Goal: Task Accomplishment & Management: Manage account settings

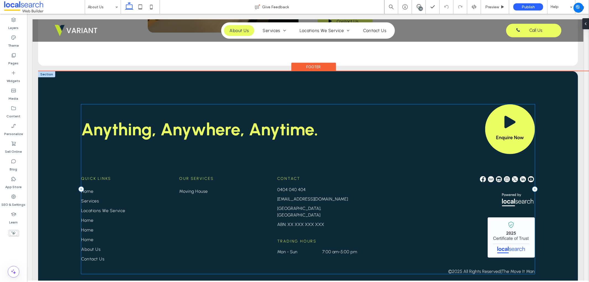
scroll to position [307, 0]
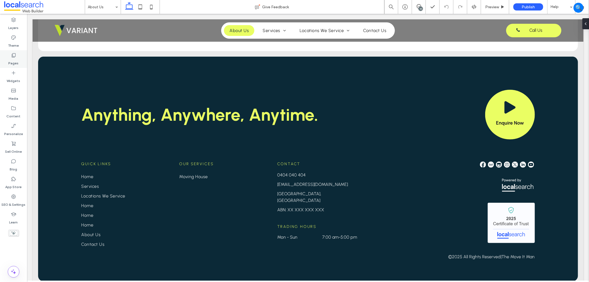
click at [12, 66] on div "Pages" at bounding box center [13, 59] width 27 height 18
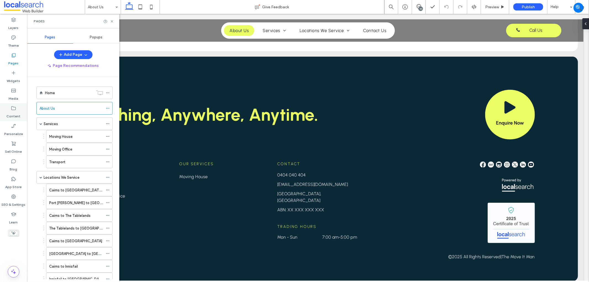
drag, startPoint x: 9, startPoint y: 109, endPoint x: 12, endPoint y: 106, distance: 4.0
click at [9, 109] on div "Content" at bounding box center [13, 112] width 27 height 18
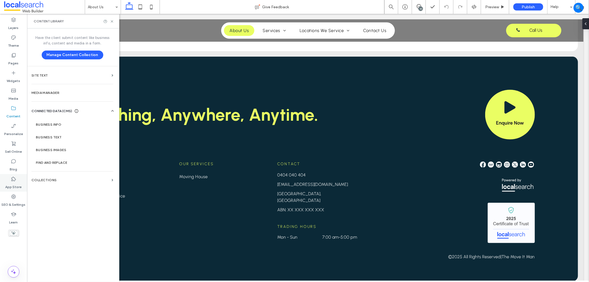
click at [6, 191] on div "App Store" at bounding box center [13, 183] width 27 height 18
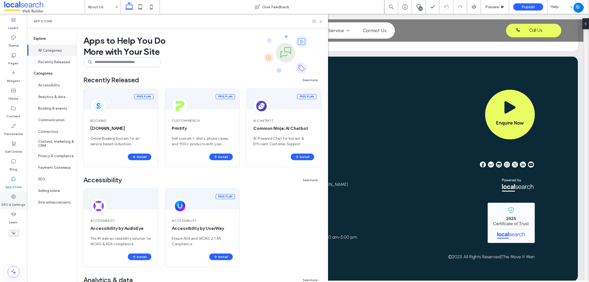
click at [10, 198] on div "SEO & Settings" at bounding box center [13, 201] width 27 height 18
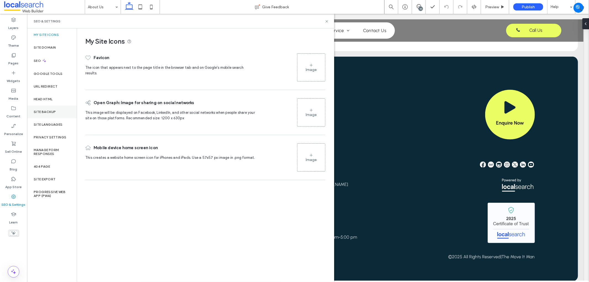
click at [56, 113] on div "Site Backup" at bounding box center [52, 111] width 50 height 13
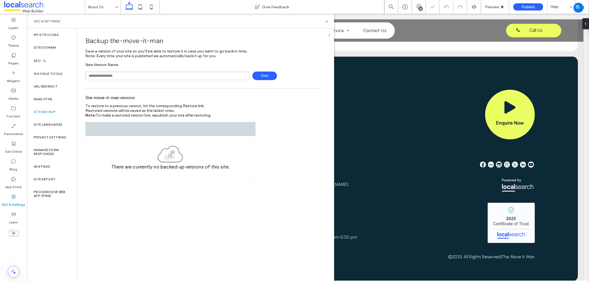
click at [129, 75] on input "text" at bounding box center [167, 75] width 164 height 9
type input "**********"
click at [269, 75] on span "Save" at bounding box center [264, 75] width 25 height 9
click at [327, 21] on use at bounding box center [326, 21] width 2 height 2
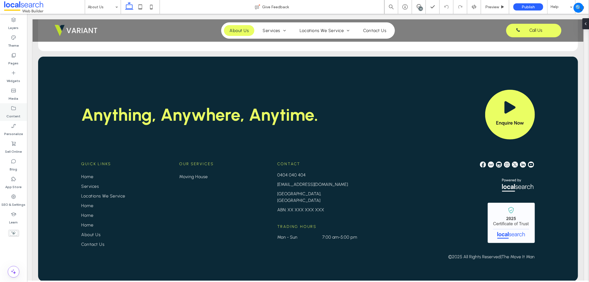
click at [14, 110] on use at bounding box center [13, 108] width 4 height 4
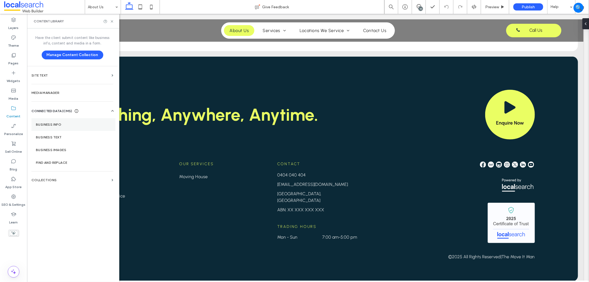
click at [54, 123] on label "Business Info" at bounding box center [73, 125] width 75 height 4
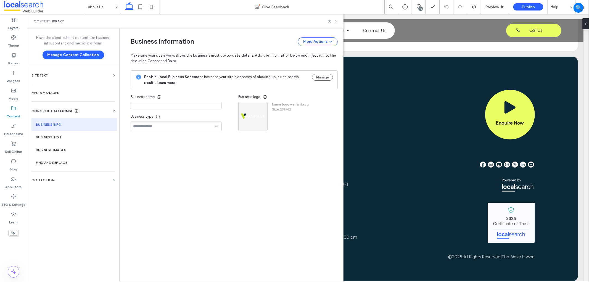
type input "**********"
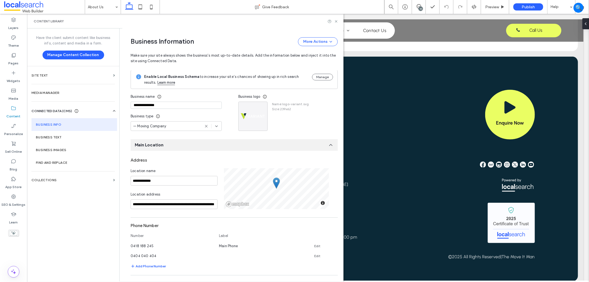
scroll to position [0, 0]
click at [204, 128] on icon at bounding box center [206, 126] width 4 height 4
click at [174, 205] on input "**********" at bounding box center [174, 205] width 87 height 10
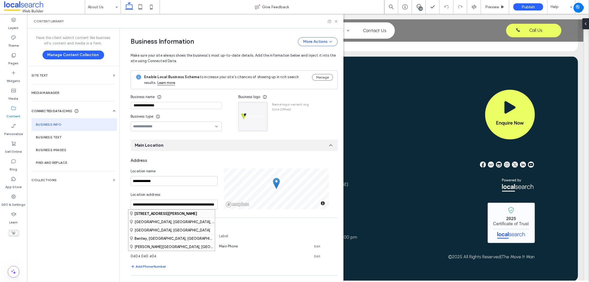
click at [197, 213] on strong "[STREET_ADDRESS][PERSON_NAME]" at bounding box center [165, 213] width 63 height 4
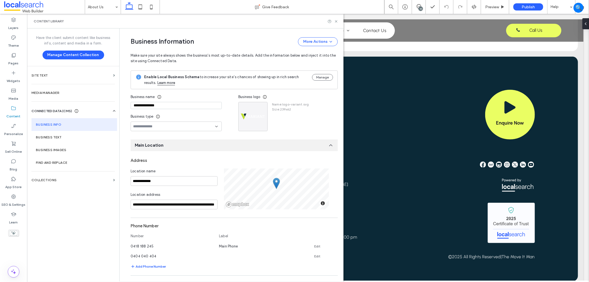
scroll to position [92, 0]
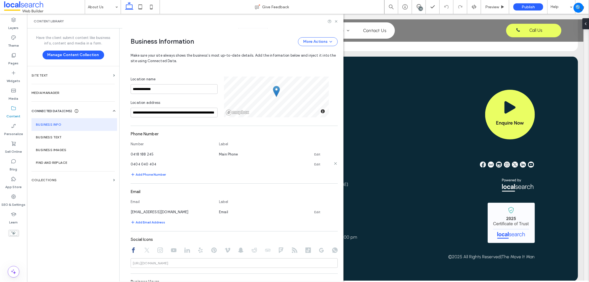
click at [334, 164] on icon at bounding box center [335, 163] width 4 height 4
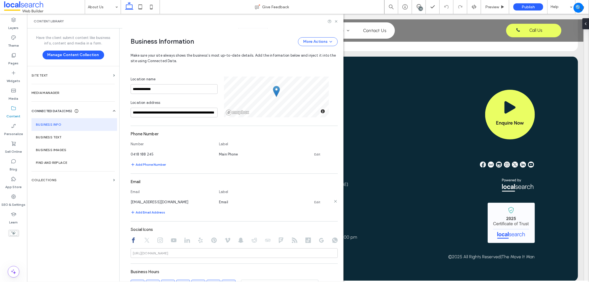
click at [316, 201] on link "Edit" at bounding box center [317, 202] width 6 height 4
click at [220, 201] on input "*****" at bounding box center [260, 202] width 83 height 10
type input "**********"
click at [321, 201] on button "Save" at bounding box center [318, 201] width 25 height 9
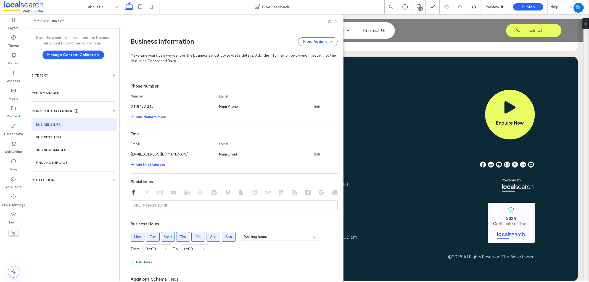
scroll to position [178, 0]
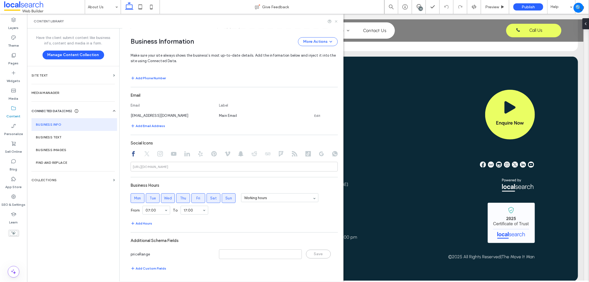
click at [337, 22] on icon at bounding box center [336, 21] width 4 height 4
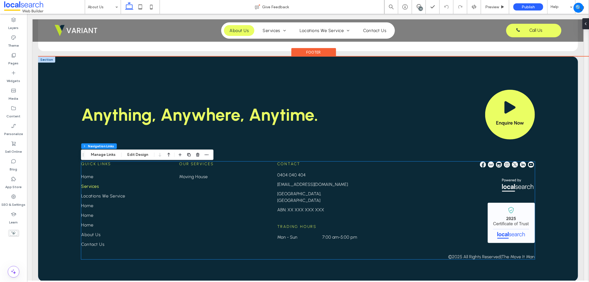
type input "***"
type input "****"
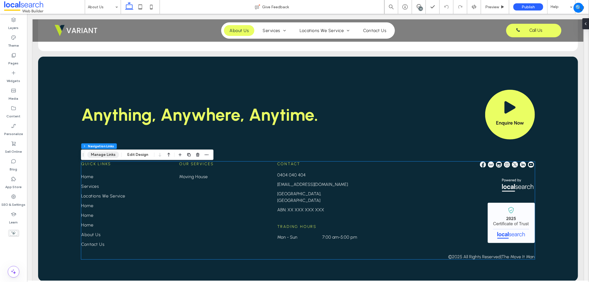
click at [103, 155] on button "Manage Links" at bounding box center [103, 154] width 32 height 7
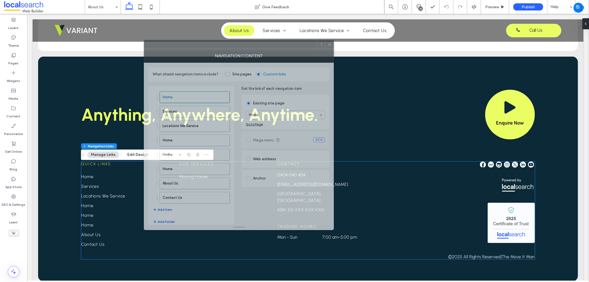
drag, startPoint x: 424, startPoint y: 59, endPoint x: 187, endPoint y: 50, distance: 237.6
click at [187, 50] on div "NAVIGATION CONTENT" at bounding box center [239, 56] width 190 height 14
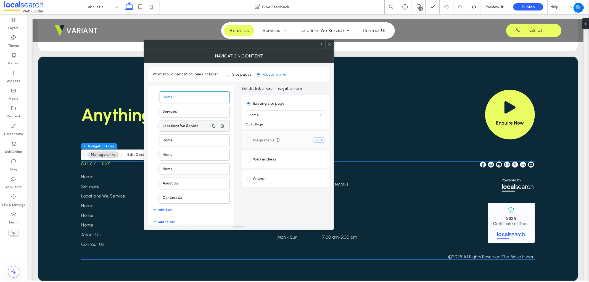
click at [177, 128] on label "Locations We Service" at bounding box center [186, 125] width 46 height 11
click at [173, 140] on label "Home" at bounding box center [186, 140] width 46 height 11
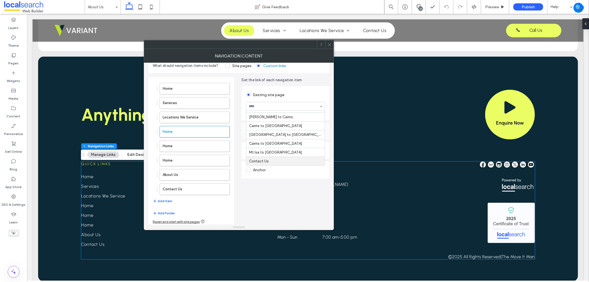
scroll to position [11, 0]
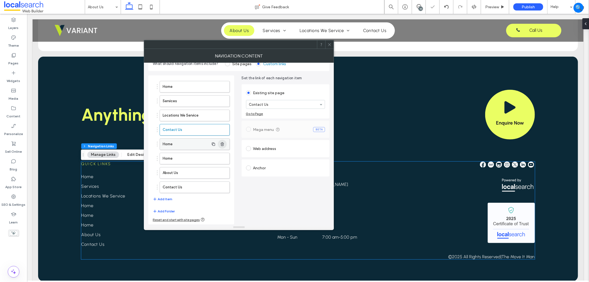
click at [222, 143] on use "button" at bounding box center [221, 144] width 3 height 4
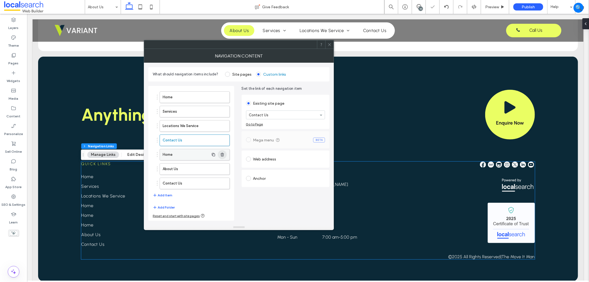
click at [222, 154] on use "button" at bounding box center [221, 155] width 3 height 4
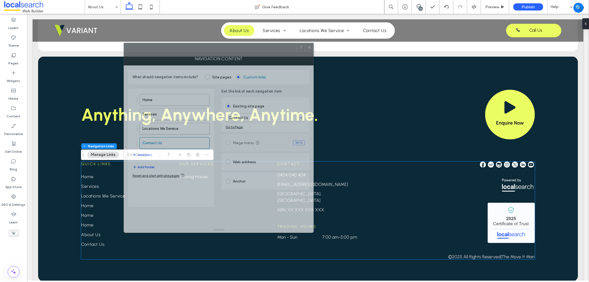
drag, startPoint x: 266, startPoint y: 44, endPoint x: 244, endPoint y: 48, distance: 22.1
click at [245, 47] on div at bounding box center [210, 47] width 173 height 8
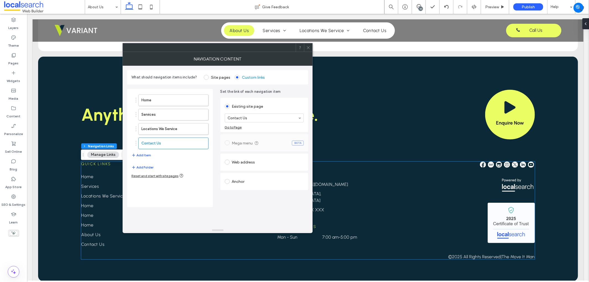
click at [308, 45] on span at bounding box center [308, 47] width 4 height 8
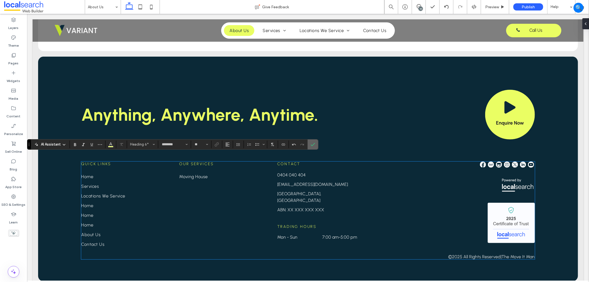
click at [311, 140] on span "Confirm" at bounding box center [312, 144] width 2 height 10
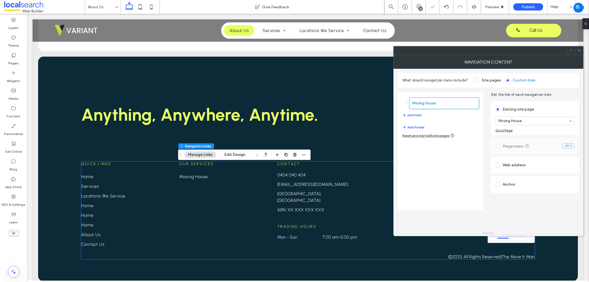
type input "***"
type input "****"
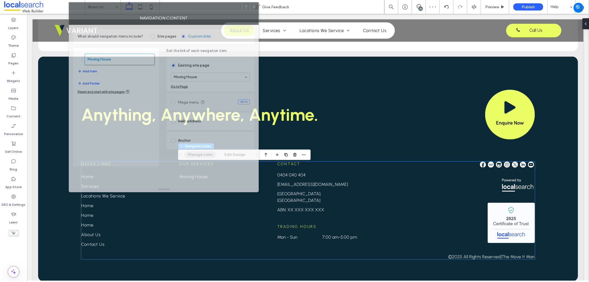
drag, startPoint x: 424, startPoint y: 53, endPoint x: 99, endPoint y: 21, distance: 327.2
click at [99, 10] on div at bounding box center [155, 6] width 173 height 8
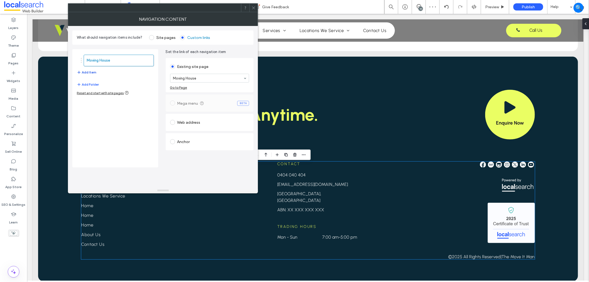
click at [92, 72] on button "Add Item" at bounding box center [87, 72] width 20 height 7
click at [86, 86] on button "Add Item" at bounding box center [87, 86] width 20 height 7
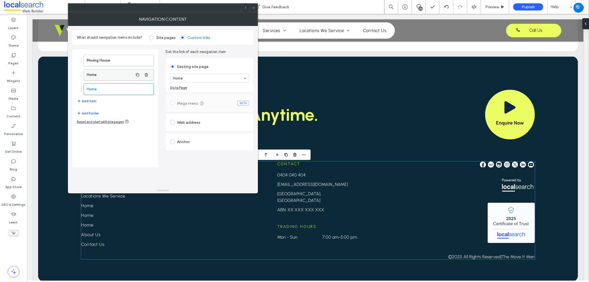
click at [98, 75] on label "Home" at bounding box center [110, 74] width 46 height 11
click at [115, 89] on label "Home" at bounding box center [110, 89] width 46 height 11
click at [255, 8] on icon at bounding box center [253, 8] width 4 height 4
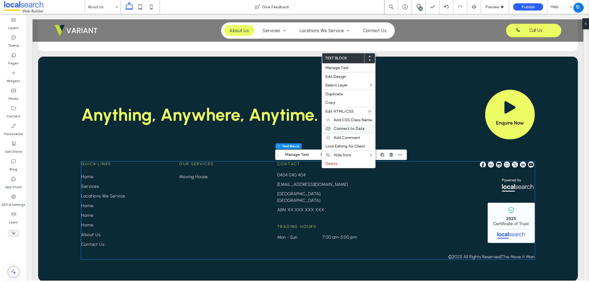
click at [357, 124] on div "Connect to Data" at bounding box center [348, 128] width 53 height 9
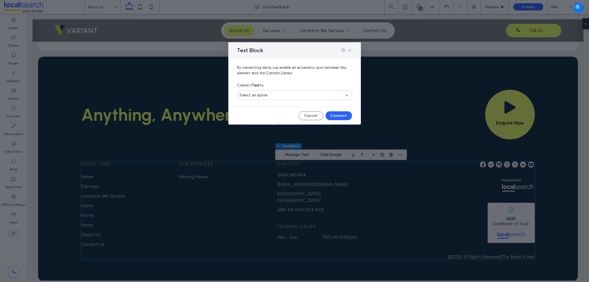
click at [306, 89] on div "Connect Text to" at bounding box center [294, 85] width 115 height 10
click at [302, 94] on div "Select an option" at bounding box center [291, 95] width 103 height 6
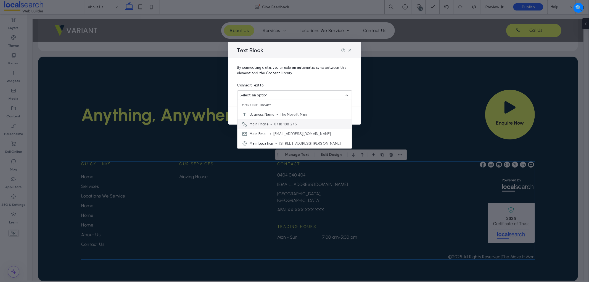
click at [290, 124] on span "0418 188 245" at bounding box center [310, 124] width 73 height 6
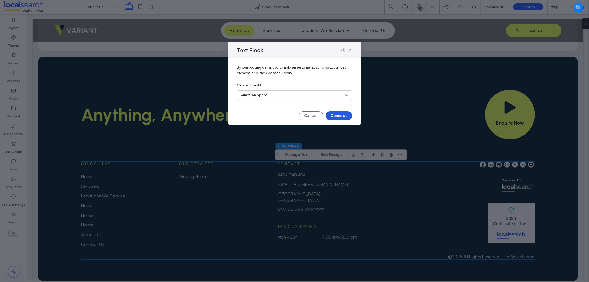
click at [337, 118] on button "Connect" at bounding box center [338, 115] width 26 height 9
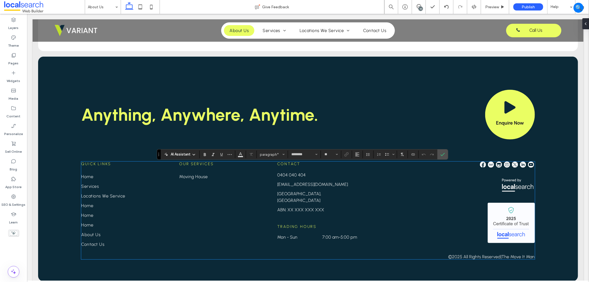
click at [418, 154] on section at bounding box center [413, 154] width 11 height 8
click at [411, 155] on icon "Connect To Data" at bounding box center [413, 154] width 4 height 4
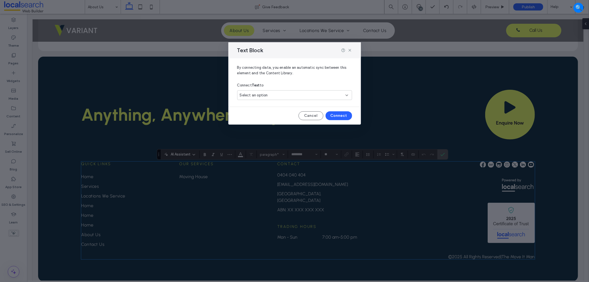
click at [300, 87] on div "Connect Text to" at bounding box center [294, 85] width 115 height 10
click at [297, 90] on div "Select an option" at bounding box center [294, 95] width 115 height 10
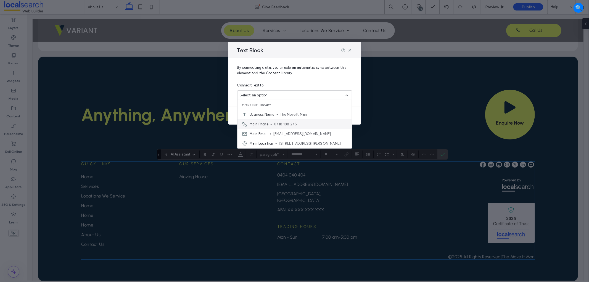
click at [291, 125] on span "0418 188 245" at bounding box center [310, 124] width 73 height 6
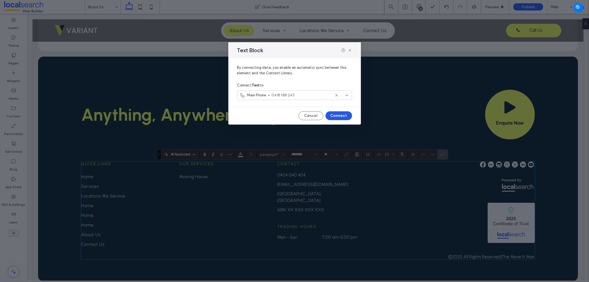
click at [338, 119] on button "Connect" at bounding box center [338, 115] width 26 height 9
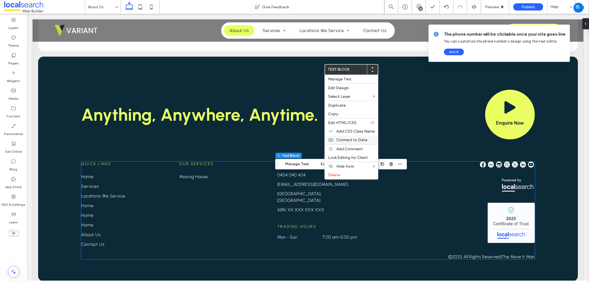
click at [365, 136] on div "Connect to Data" at bounding box center [351, 140] width 53 height 9
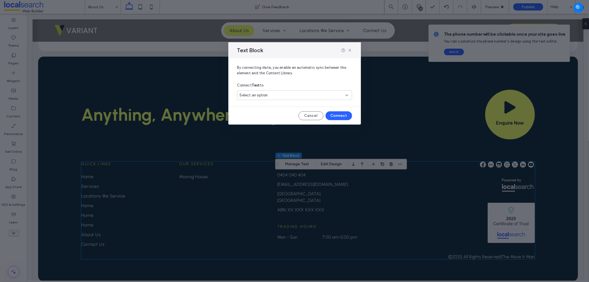
click at [272, 95] on div "Select an option" at bounding box center [291, 95] width 103 height 6
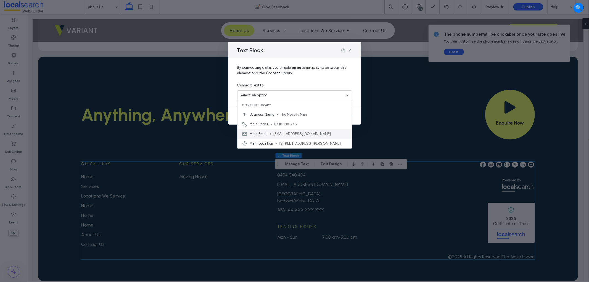
click at [280, 131] on div "Main Email [EMAIL_ADDRESS][DOMAIN_NAME]" at bounding box center [294, 134] width 114 height 10
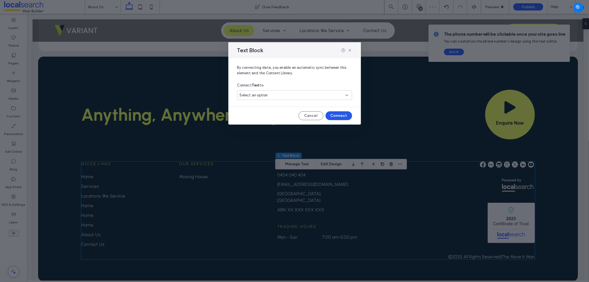
click at [335, 116] on button "Connect" at bounding box center [338, 115] width 26 height 9
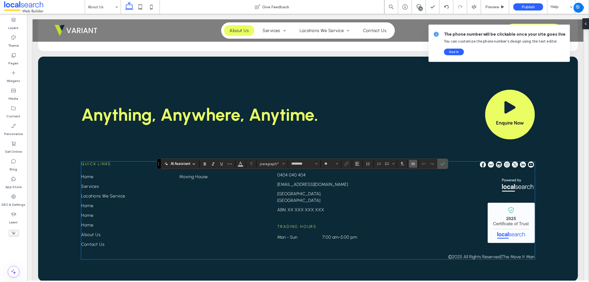
click at [413, 162] on icon "Connect To Data" at bounding box center [413, 163] width 4 height 4
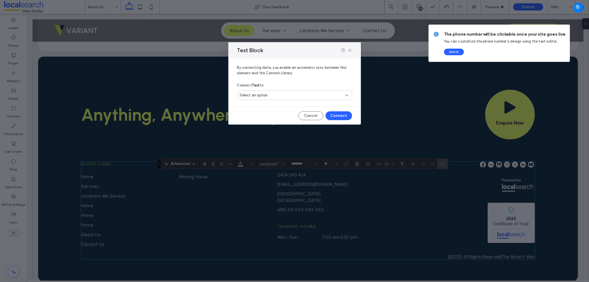
click at [272, 92] on div "Select an option" at bounding box center [294, 95] width 115 height 10
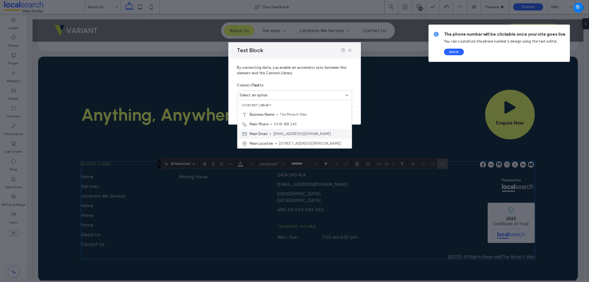
click at [283, 132] on span "[EMAIL_ADDRESS][DOMAIN_NAME]" at bounding box center [310, 134] width 74 height 6
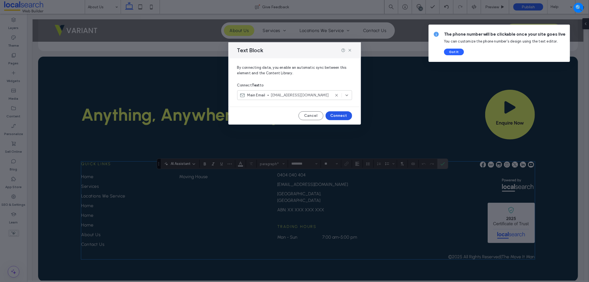
click at [342, 113] on button "Connect" at bounding box center [338, 115] width 26 height 9
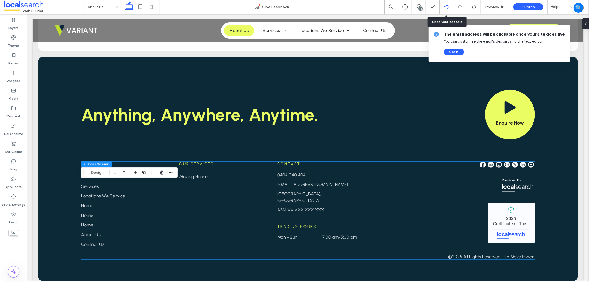
click at [443, 7] on div at bounding box center [446, 7] width 14 height 4
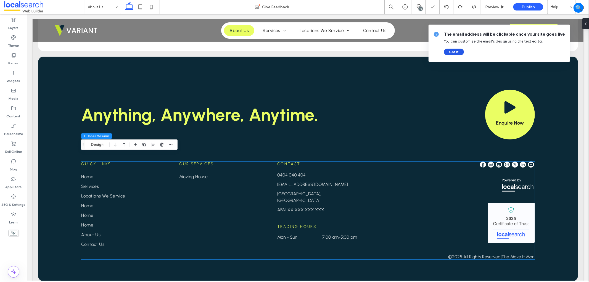
click at [446, 54] on button "Got It" at bounding box center [454, 52] width 20 height 7
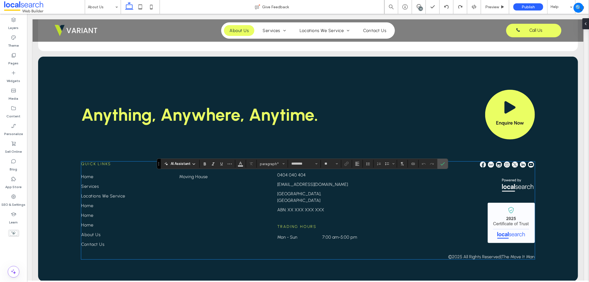
click at [407, 164] on section at bounding box center [402, 164] width 11 height 8
click at [416, 162] on label "Connect To Data" at bounding box center [413, 164] width 8 height 8
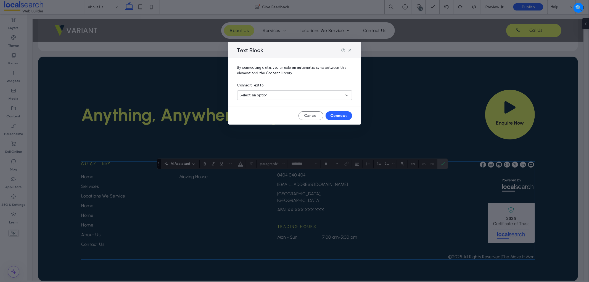
click at [304, 90] on div "Select an option" at bounding box center [294, 95] width 115 height 10
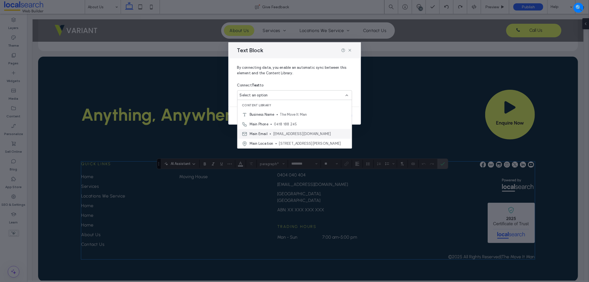
click at [293, 136] on span "[EMAIL_ADDRESS][DOMAIN_NAME]" at bounding box center [310, 134] width 74 height 6
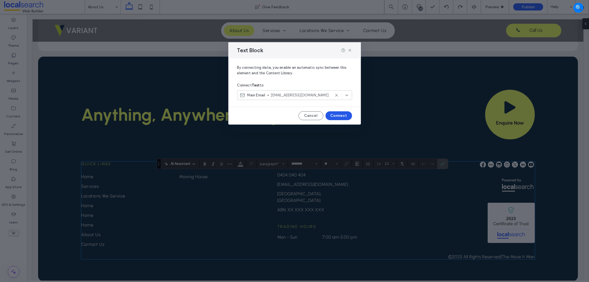
click at [329, 119] on button "Connect" at bounding box center [338, 115] width 26 height 9
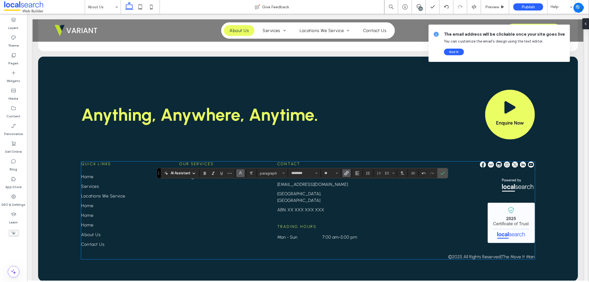
click at [239, 173] on use "Color" at bounding box center [240, 172] width 3 height 3
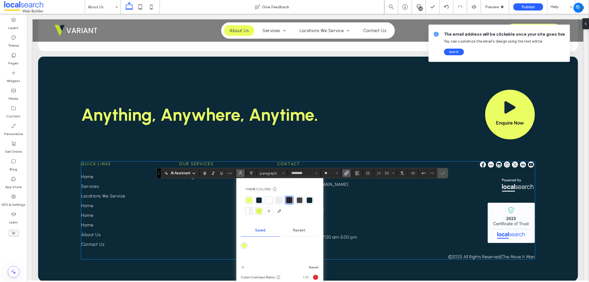
click at [272, 197] on div at bounding box center [269, 200] width 8 height 8
click at [343, 174] on label "Link" at bounding box center [346, 173] width 8 height 8
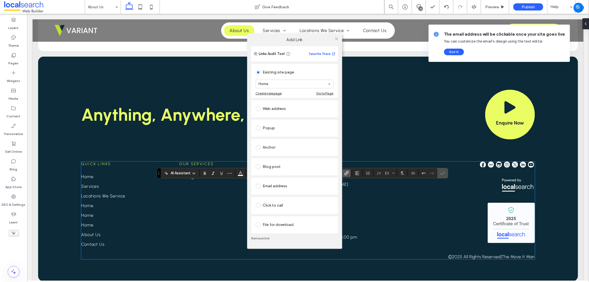
click at [264, 104] on div "Web address" at bounding box center [295, 108] width 78 height 9
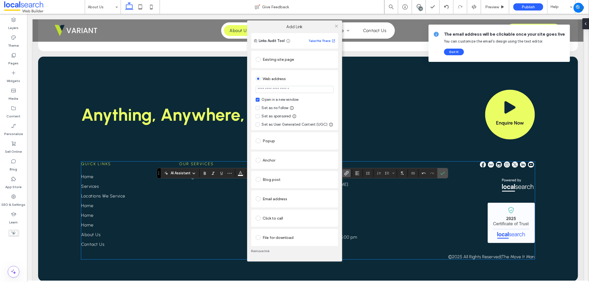
click at [282, 112] on div "Open in a new window Set as no follow Set as sponsored Set as User Generated Co…" at bounding box center [295, 112] width 78 height 30
click at [285, 105] on div "Set as no follow" at bounding box center [275, 108] width 27 height 6
click at [450, 53] on button "Got It" at bounding box center [454, 52] width 20 height 7
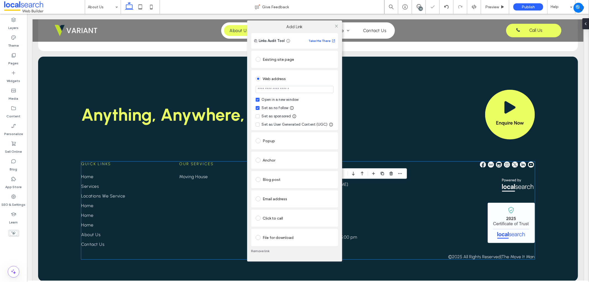
click at [275, 89] on input "url" at bounding box center [295, 89] width 78 height 7
paste input "**********"
type input "**********"
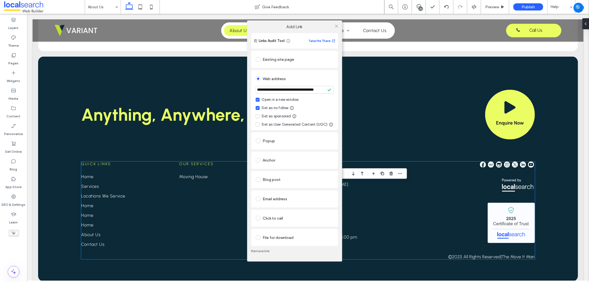
click at [333, 29] on div at bounding box center [336, 26] width 8 height 8
click at [336, 25] on icon at bounding box center [336, 26] width 4 height 4
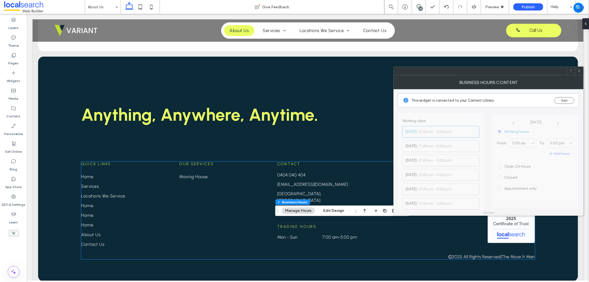
click at [576, 71] on div at bounding box center [579, 71] width 8 height 8
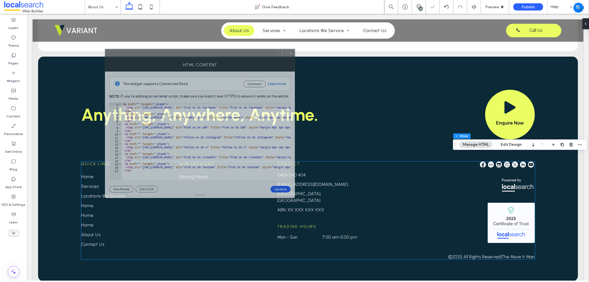
drag, startPoint x: 484, startPoint y: 71, endPoint x: 195, endPoint y: 54, distance: 289.0
click at [195, 54] on div at bounding box center [191, 53] width 173 height 8
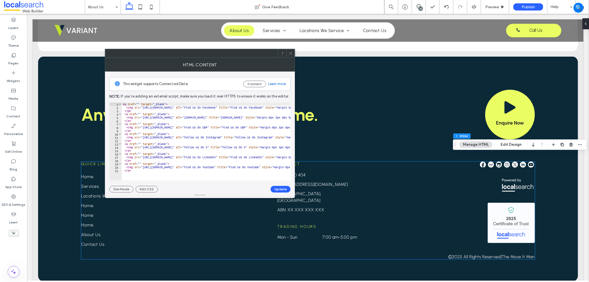
click at [137, 103] on div "< a href = "" target = "_blank" > < img src = "https://www.localsearch.com.au/r…" at bounding box center [316, 144] width 389 height 84
paste textarea "**********"
drag, startPoint x: 140, startPoint y: 115, endPoint x: 144, endPoint y: 113, distance: 4.0
click at [140, 115] on div "< a href = "https://www.facebook.com/themoveitman" target = "_blank" > < img sr…" at bounding box center [316, 142] width 389 height 80
paste textarea "**********"
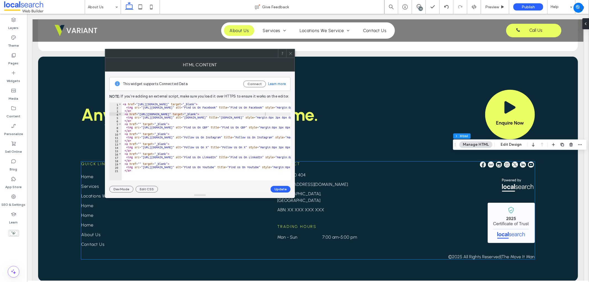
click at [139, 123] on div "< a href = "https://www.facebook.com/themoveitman" target = "_blank" > < img sr…" at bounding box center [316, 142] width 389 height 80
paste textarea "**********"
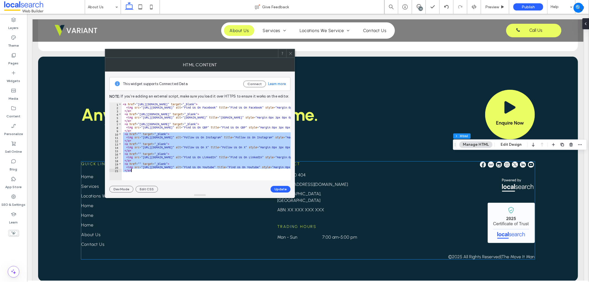
drag, startPoint x: 122, startPoint y: 134, endPoint x: 138, endPoint y: 195, distance: 62.6
click at [138, 195] on div "**********" at bounding box center [200, 128] width 190 height 140
type textarea "**********"
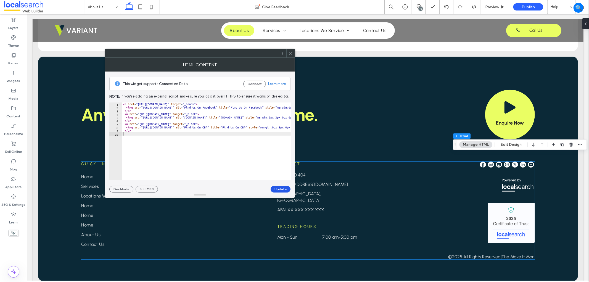
type textarea "****"
click at [282, 190] on button "Update" at bounding box center [280, 189] width 20 height 7
click at [288, 52] on icon at bounding box center [290, 53] width 4 height 4
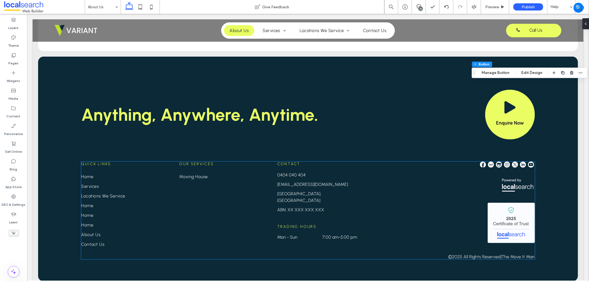
click at [495, 68] on div "Footer Section Column Inner Column Inner Column Button Manage Button Edit Design" at bounding box center [529, 73] width 116 height 10
click at [495, 70] on button "Manage Button" at bounding box center [495, 73] width 35 height 7
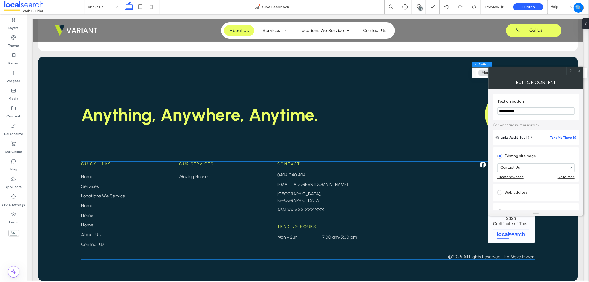
click at [580, 70] on icon at bounding box center [579, 71] width 4 height 4
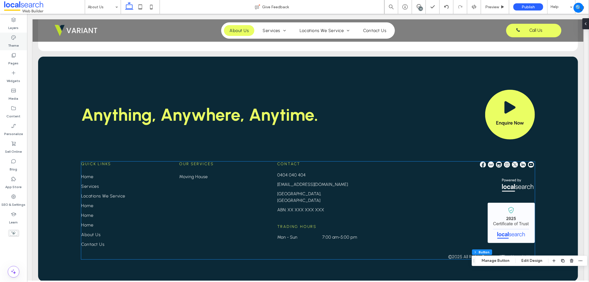
click at [15, 48] on label "Theme" at bounding box center [13, 44] width 11 height 8
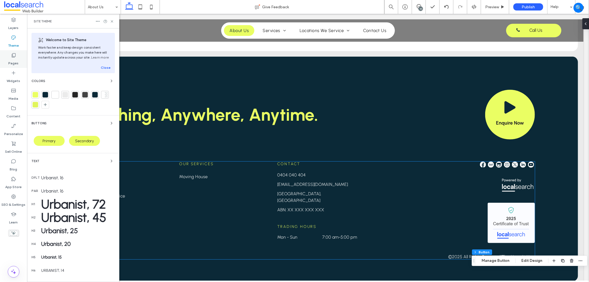
click at [16, 60] on label "Pages" at bounding box center [14, 62] width 10 height 8
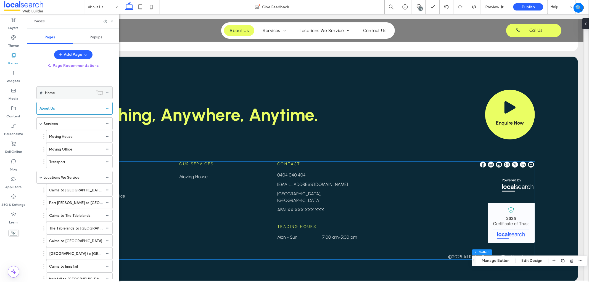
click at [51, 92] on label "Home" at bounding box center [50, 93] width 10 height 10
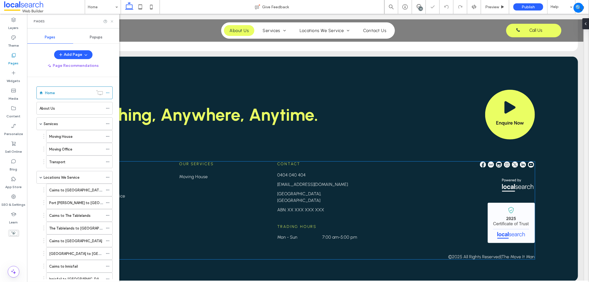
click at [113, 21] on icon at bounding box center [112, 21] width 4 height 4
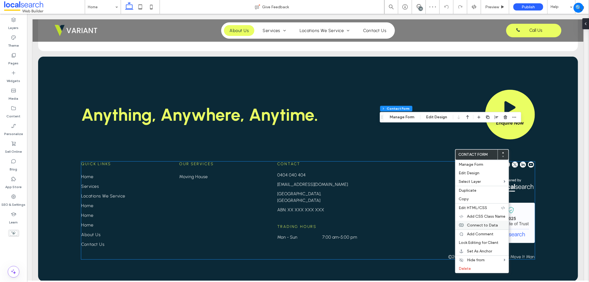
type input "**"
type input "*"
type input "***"
type input "**"
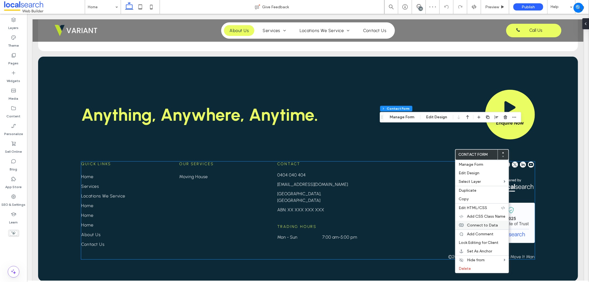
click at [490, 225] on span "Connect to Data" at bounding box center [482, 225] width 31 height 5
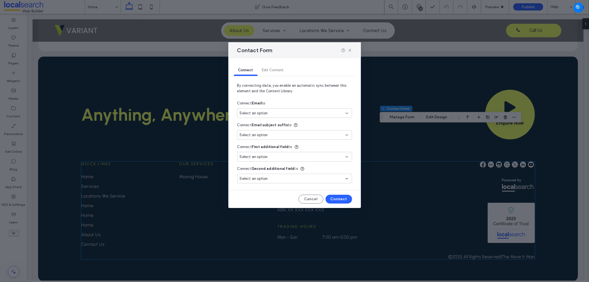
click at [278, 113] on div "Select an option" at bounding box center [291, 113] width 103 height 6
click at [282, 130] on span "[EMAIL_ADDRESS][DOMAIN_NAME]" at bounding box center [310, 133] width 74 height 6
type input "**"
type input "*"
type input "***"
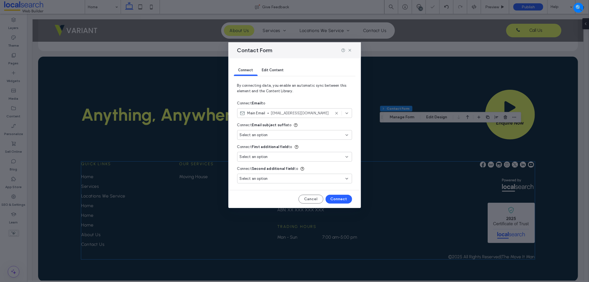
click at [340, 205] on div "Connect Edit Content By connecting data, you enable an automatic sync between t…" at bounding box center [294, 133] width 132 height 150
click at [341, 200] on button "Connect" at bounding box center [338, 199] width 26 height 9
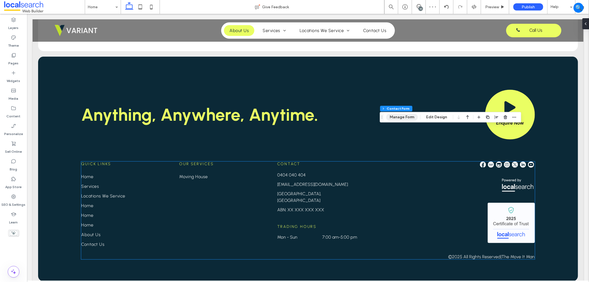
click at [399, 117] on button "Manage Form" at bounding box center [402, 117] width 32 height 7
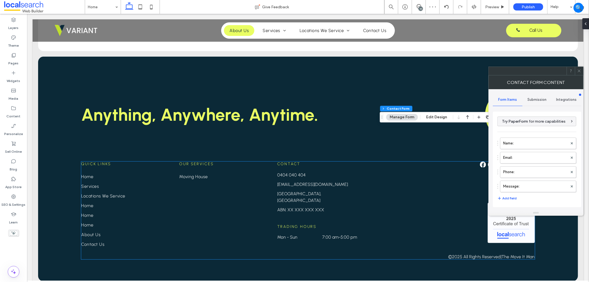
click at [521, 68] on div at bounding box center [535, 71] width 95 height 9
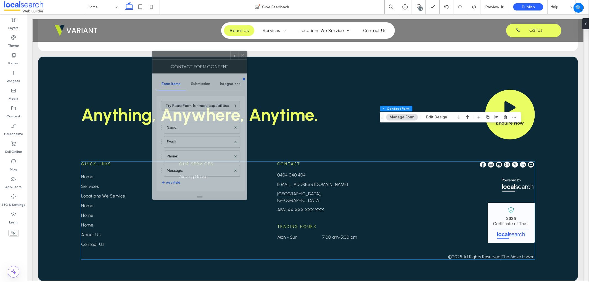
drag, startPoint x: 519, startPoint y: 75, endPoint x: 192, endPoint y: 66, distance: 326.9
click at [181, 55] on div at bounding box center [191, 55] width 78 height 8
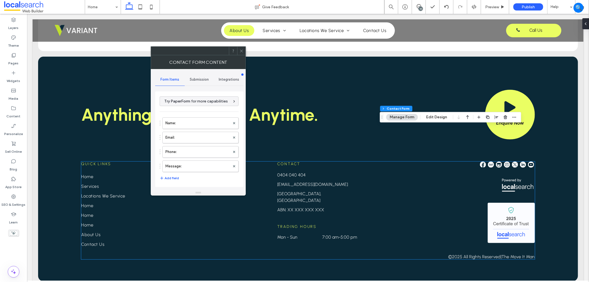
click at [194, 78] on span "Submission" at bounding box center [199, 79] width 19 height 4
click at [211, 104] on label "New submission notification" at bounding box center [200, 105] width 74 height 11
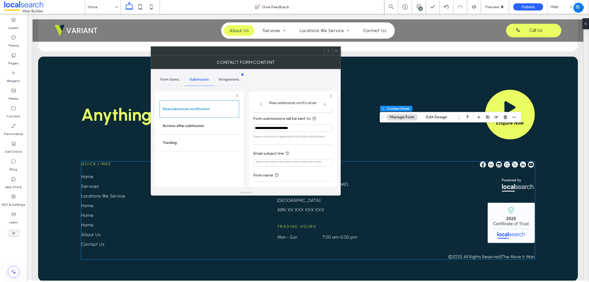
scroll to position [29, 0]
click at [300, 154] on input "Email subject line" at bounding box center [292, 153] width 79 height 7
click at [221, 181] on div "New submission notification Actions after submission Tracking" at bounding box center [199, 142] width 79 height 84
click at [264, 151] on input "Email subject line" at bounding box center [292, 153] width 79 height 7
paste input "**********"
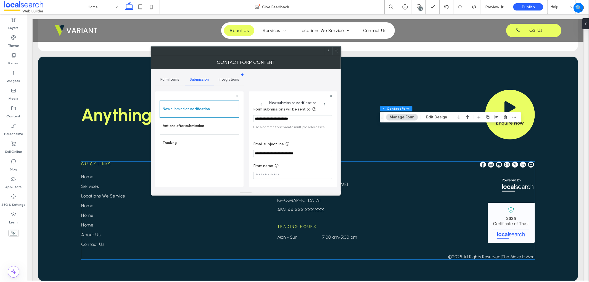
drag, startPoint x: 311, startPoint y: 152, endPoint x: 280, endPoint y: 152, distance: 30.6
click at [280, 152] on input "**********" at bounding box center [292, 153] width 79 height 7
type input "**********"
click at [255, 175] on input "From name" at bounding box center [292, 175] width 79 height 7
paste input "**********"
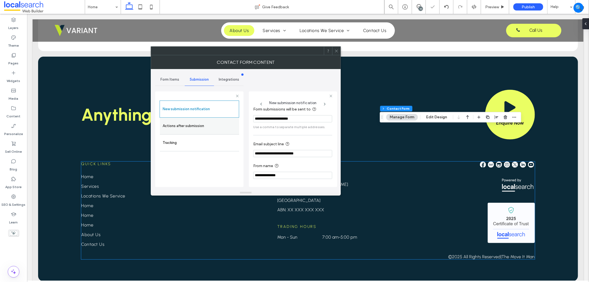
type input "**********"
click at [215, 125] on label "Actions after submission" at bounding box center [200, 125] width 74 height 11
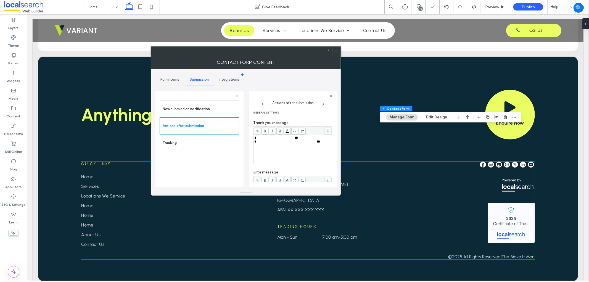
scroll to position [0, 0]
drag, startPoint x: 300, startPoint y: 159, endPoint x: 245, endPoint y: 134, distance: 60.0
click at [245, 134] on div "**********" at bounding box center [245, 129] width 181 height 121
click at [316, 165] on div "**********" at bounding box center [292, 153] width 77 height 28
drag, startPoint x: 251, startPoint y: 139, endPoint x: 262, endPoint y: 145, distance: 13.7
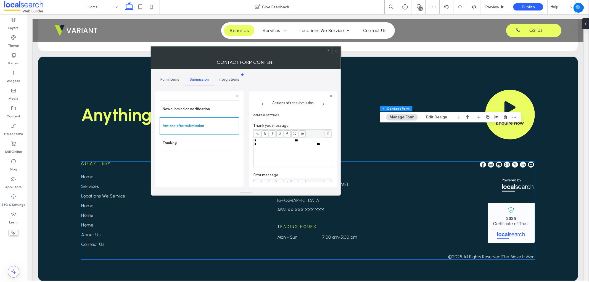
click at [281, 149] on div "**********" at bounding box center [293, 138] width 88 height 95
drag, startPoint x: 254, startPoint y: 141, endPoint x: 336, endPoint y: 161, distance: 83.9
click at [337, 161] on div "**********" at bounding box center [246, 129] width 190 height 121
click at [286, 133] on body "John Balmes finished editing the site. We recommend refreshing the editor. Refr…" at bounding box center [294, 141] width 589 height 282
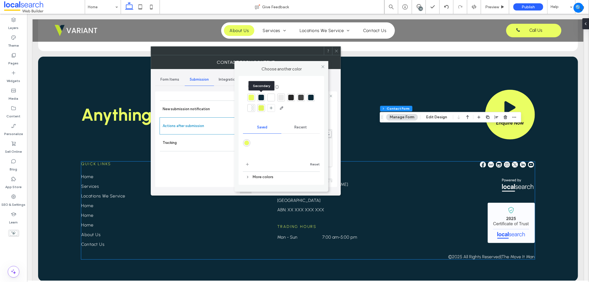
click at [262, 96] on div at bounding box center [261, 98] width 6 height 6
click at [333, 153] on div "**********" at bounding box center [293, 138] width 88 height 95
click at [323, 66] on icon at bounding box center [323, 67] width 4 height 4
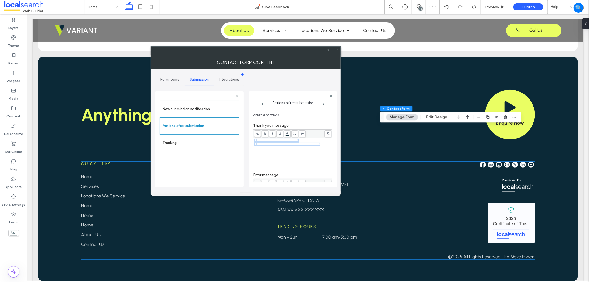
click at [281, 146] on span "**********" at bounding box center [286, 144] width 61 height 4
click at [299, 162] on div "**********" at bounding box center [292, 153] width 77 height 28
click at [295, 140] on span "**********" at bounding box center [275, 141] width 39 height 4
drag, startPoint x: 299, startPoint y: 140, endPoint x: 322, endPoint y: 141, distance: 22.9
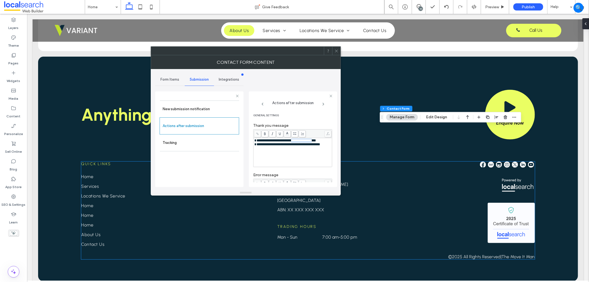
click at [313, 141] on span "**********" at bounding box center [284, 141] width 57 height 4
click at [264, 133] on use at bounding box center [265, 133] width 2 height 3
click at [322, 164] on div "**********" at bounding box center [292, 153] width 77 height 28
click at [280, 153] on div "**********" at bounding box center [292, 153] width 77 height 28
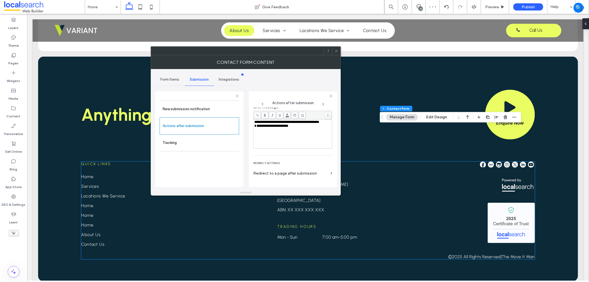
scroll to position [34, 0]
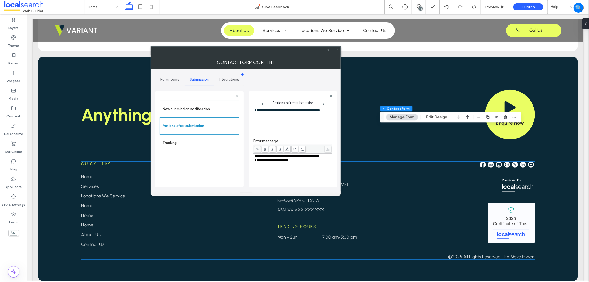
click at [300, 167] on div "**********" at bounding box center [292, 168] width 77 height 28
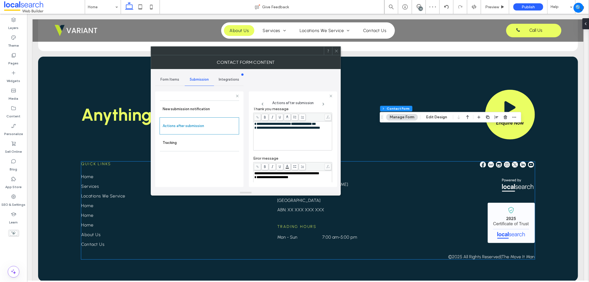
scroll to position [0, 0]
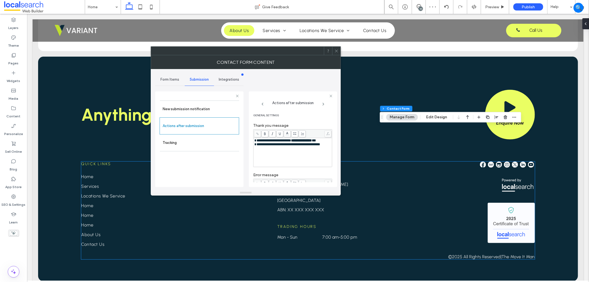
click at [173, 78] on span "Form Items" at bounding box center [169, 79] width 19 height 4
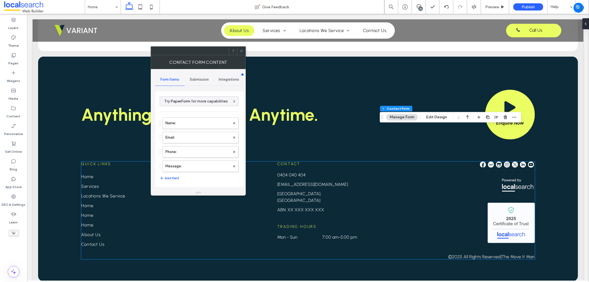
click at [205, 75] on div "Submission" at bounding box center [200, 79] width 30 height 12
click at [177, 79] on span "Form Items" at bounding box center [169, 79] width 19 height 4
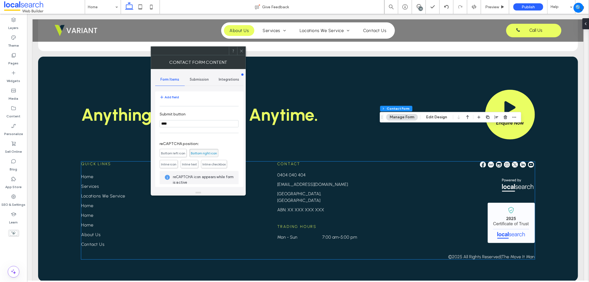
scroll to position [51, 0]
click at [200, 78] on span "Submission" at bounding box center [199, 79] width 19 height 4
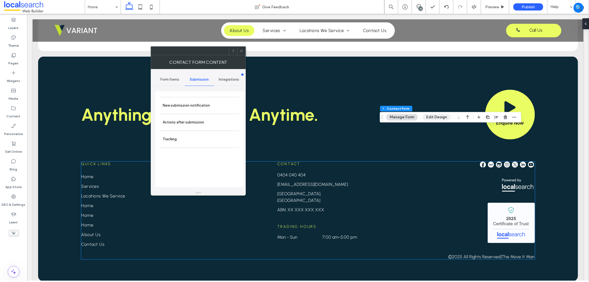
click at [438, 118] on button "Edit Design" at bounding box center [436, 117] width 28 height 7
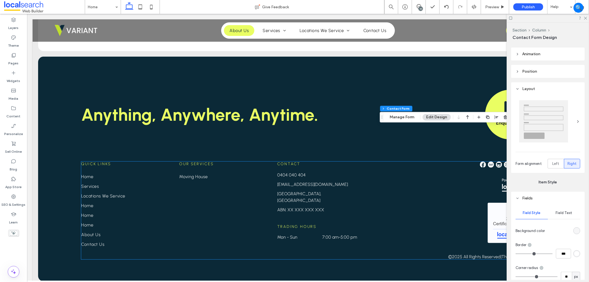
scroll to position [123, 0]
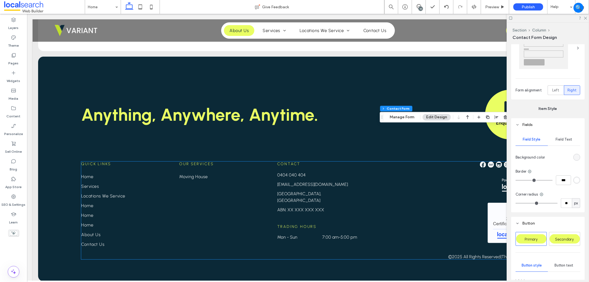
click at [563, 136] on div "Field Text" at bounding box center [564, 139] width 32 height 12
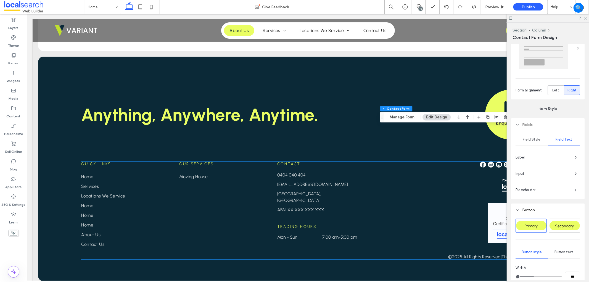
scroll to position [245, 0]
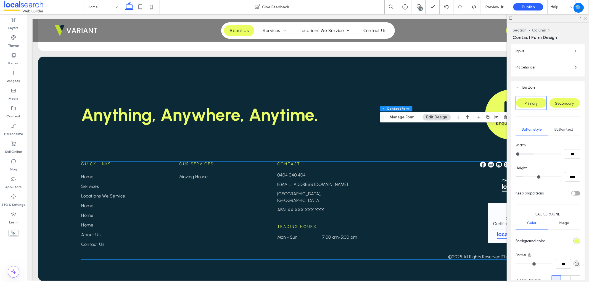
click at [560, 128] on span "Button text" at bounding box center [564, 129] width 19 height 4
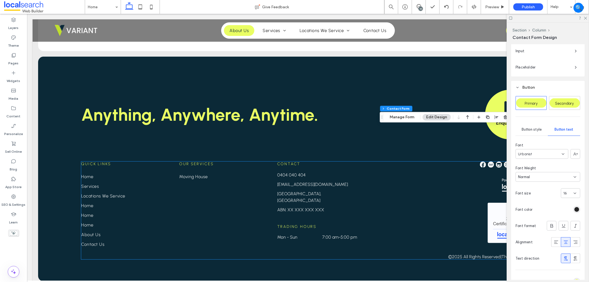
click at [574, 208] on div "rgb(37, 37, 37)" at bounding box center [576, 209] width 5 height 5
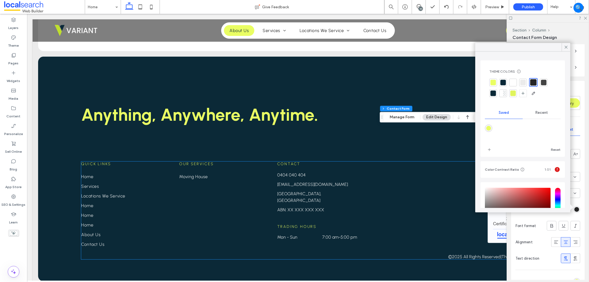
click at [582, 202] on div "Alignment Spacing Set margins and padding 20px 0% 0px 0% * px 0px * px 0px Clea…" at bounding box center [549, 161] width 77 height 235
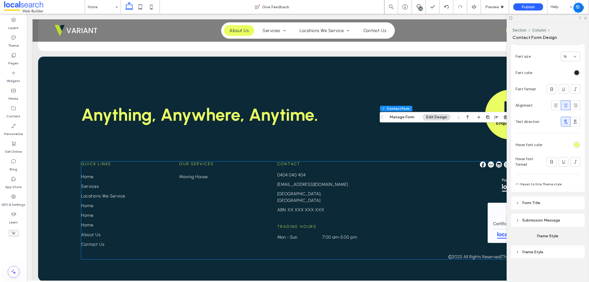
click at [551, 225] on header "Submission Message" at bounding box center [547, 220] width 73 height 13
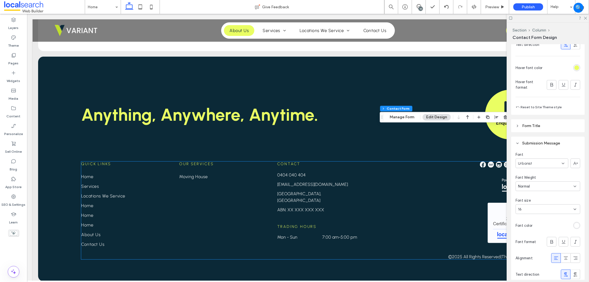
scroll to position [474, 0]
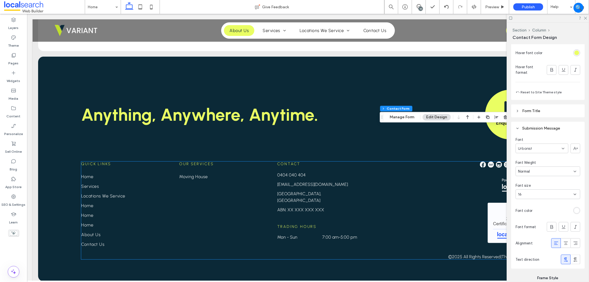
click at [574, 208] on div "rgb(255, 255, 255)" at bounding box center [576, 210] width 5 height 5
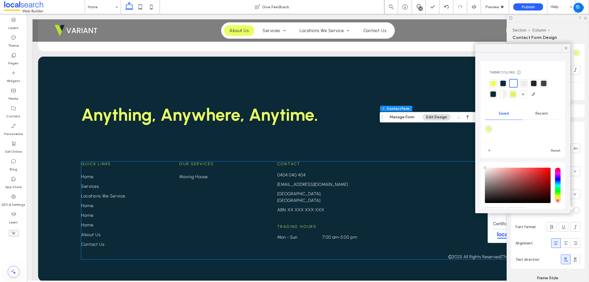
click at [572, 208] on div at bounding box center [569, 208] width 5 height 5
click at [565, 47] on icon at bounding box center [565, 48] width 5 height 5
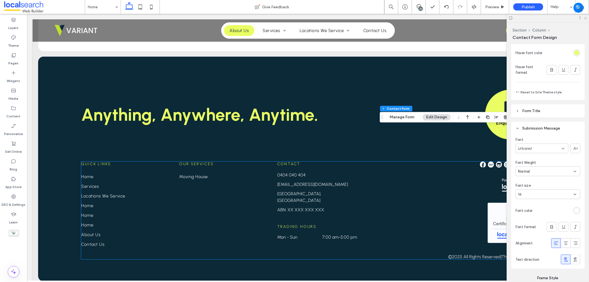
click at [585, 18] on icon at bounding box center [585, 18] width 4 height 4
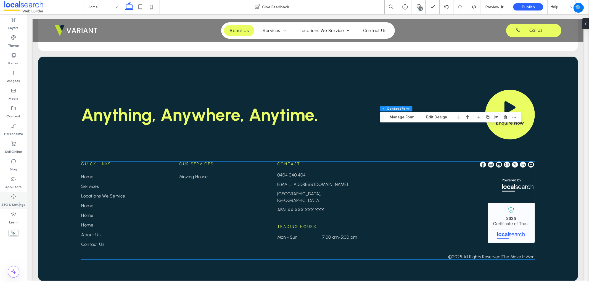
click at [19, 200] on label "SEO & Settings" at bounding box center [14, 203] width 24 height 8
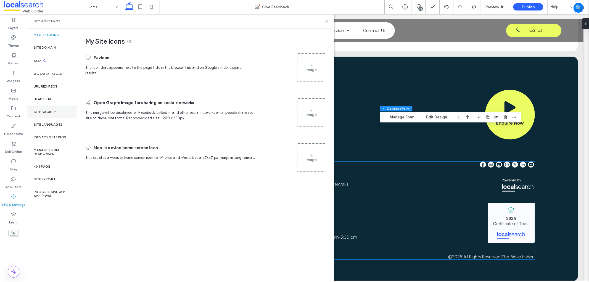
click at [54, 109] on div "Site Backup" at bounding box center [52, 111] width 50 height 13
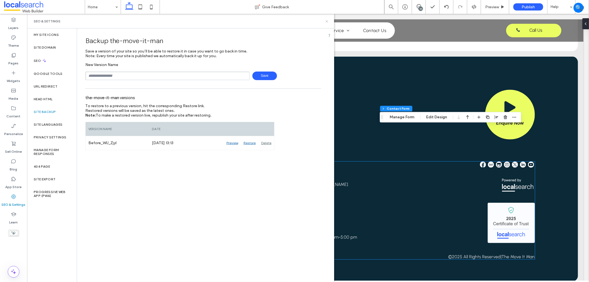
click at [328, 21] on icon at bounding box center [327, 21] width 4 height 4
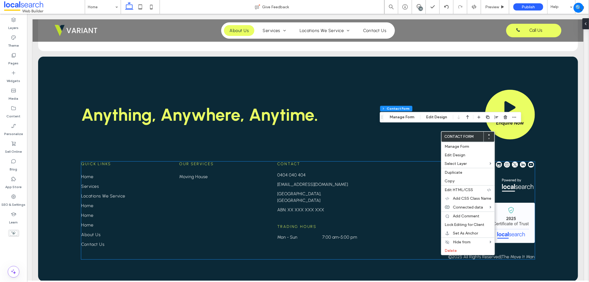
type input "**"
type input "*"
type input "***"
type input "**"
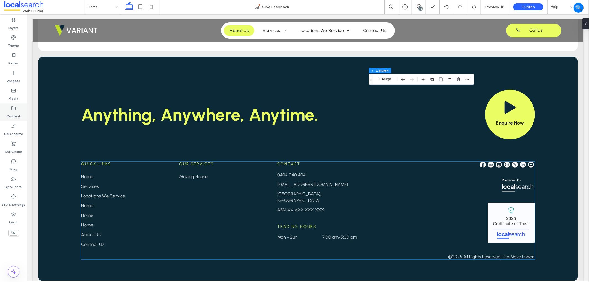
click at [17, 115] on label "Content" at bounding box center [14, 115] width 14 height 8
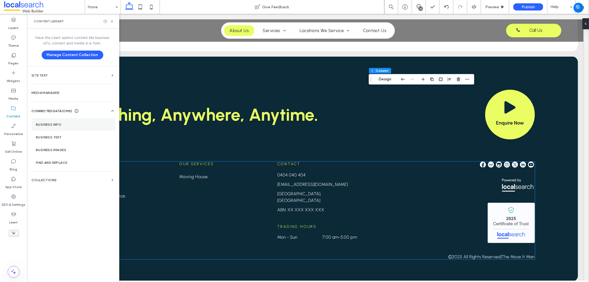
click at [60, 122] on section "Business Info" at bounding box center [73, 124] width 84 height 13
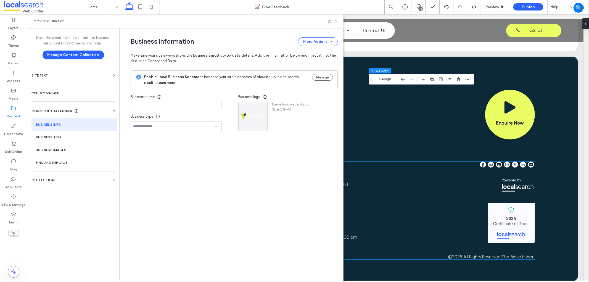
type input "**********"
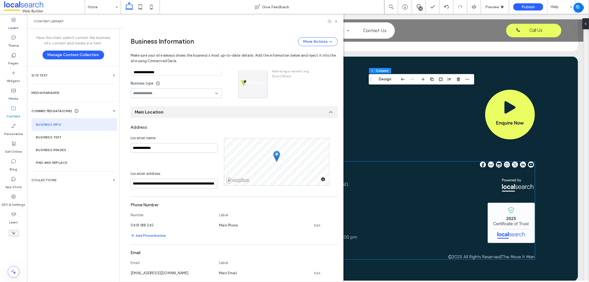
scroll to position [41, 0]
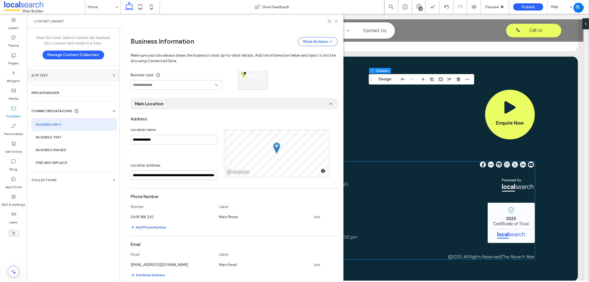
click at [113, 77] on section "Site Text" at bounding box center [73, 75] width 92 height 13
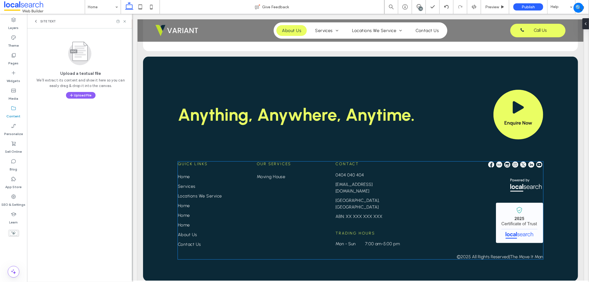
click at [35, 23] on icon at bounding box center [36, 21] width 4 height 4
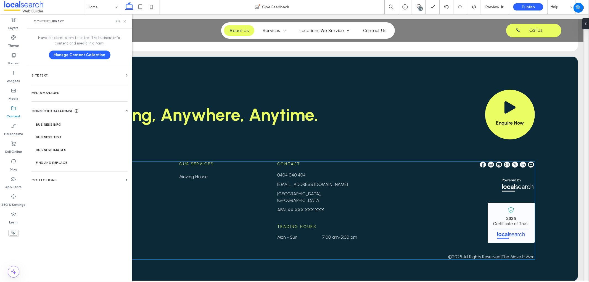
click at [126, 21] on icon at bounding box center [125, 21] width 4 height 4
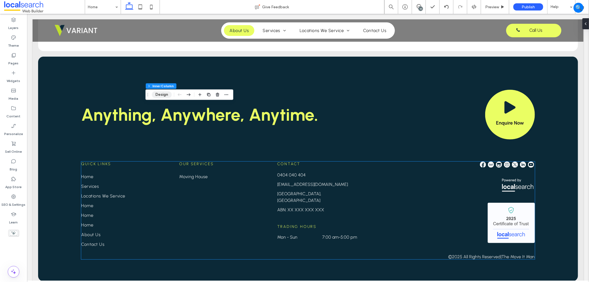
click at [158, 93] on button "Design" at bounding box center [162, 94] width 20 height 7
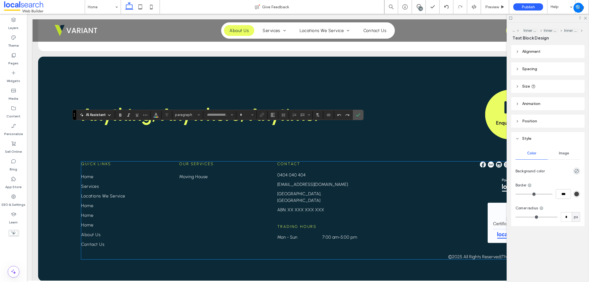
type input "********"
type input "**"
click at [156, 112] on icon "Color" at bounding box center [156, 114] width 4 height 4
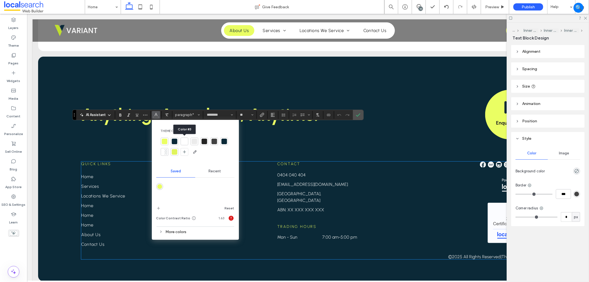
click at [186, 140] on div at bounding box center [185, 142] width 6 height 6
click at [356, 114] on icon "Confirm" at bounding box center [358, 115] width 4 height 4
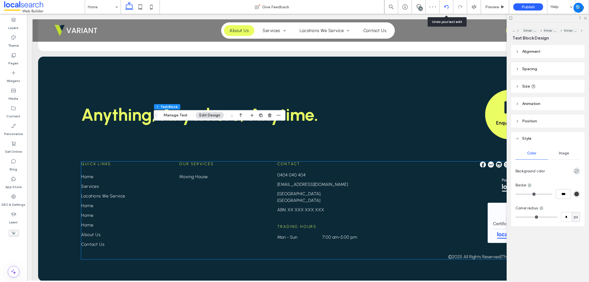
click at [451, 9] on div at bounding box center [446, 7] width 14 height 4
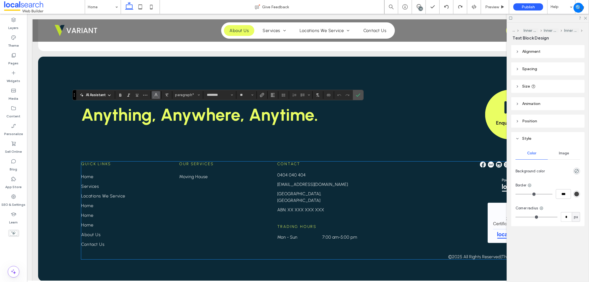
click at [154, 96] on icon "Color" at bounding box center [156, 94] width 4 height 4
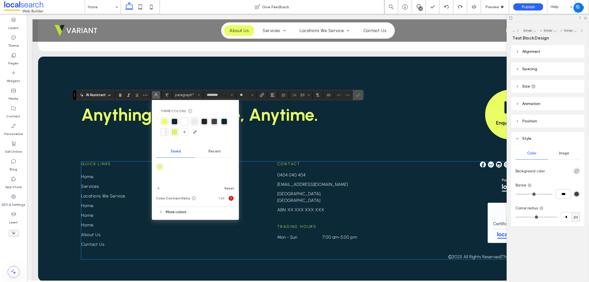
click at [184, 118] on div at bounding box center [185, 122] width 8 height 8
click at [356, 93] on icon "Confirm" at bounding box center [358, 95] width 4 height 4
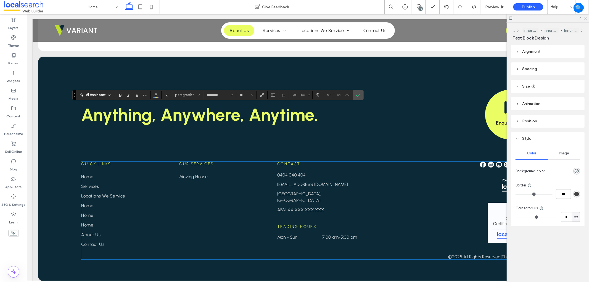
click at [156, 99] on div "AI Assistant paragraph* ******** **" at bounding box center [217, 95] width 291 height 10
click at [357, 99] on span "Confirm" at bounding box center [357, 95] width 2 height 10
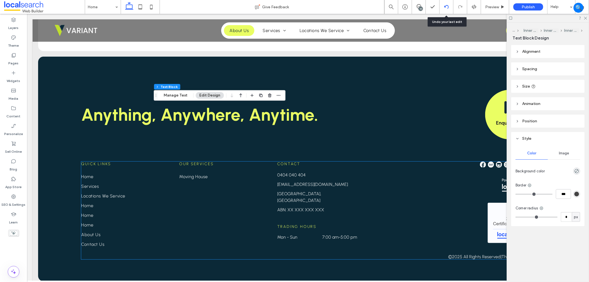
click at [449, 7] on div at bounding box center [446, 7] width 14 height 4
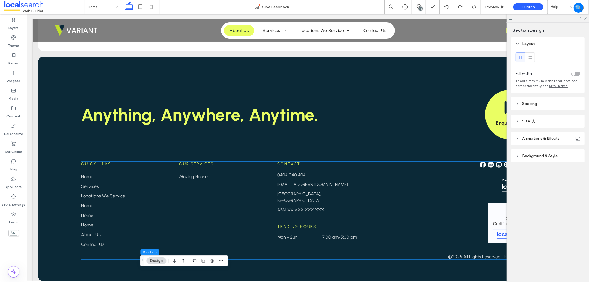
click at [587, 18] on div at bounding box center [547, 18] width 82 height 9
click at [584, 17] on use at bounding box center [585, 18] width 3 height 3
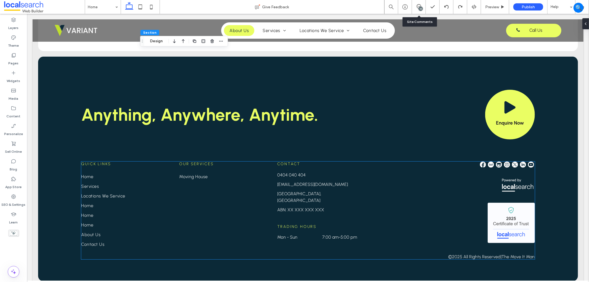
click at [417, 10] on div "10" at bounding box center [419, 7] width 14 height 14
click at [418, 10] on div "10" at bounding box center [419, 7] width 14 height 14
click at [422, 4] on span at bounding box center [419, 6] width 14 height 4
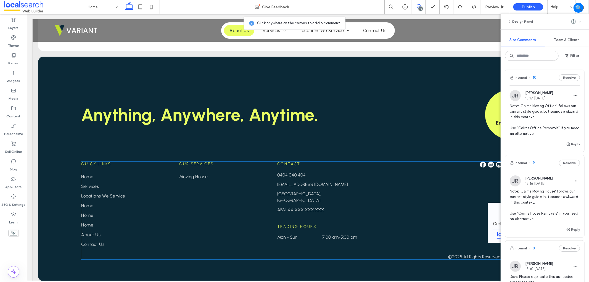
click at [421, 7] on div "10" at bounding box center [420, 9] width 4 height 4
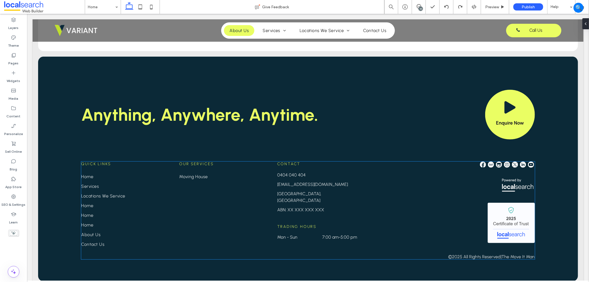
click at [421, 7] on div "10" at bounding box center [420, 9] width 4 height 4
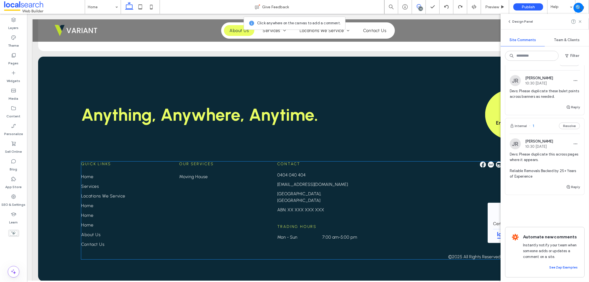
scroll to position [599, 0]
click at [541, 118] on div "Internal 1 Resolve" at bounding box center [544, 125] width 79 height 15
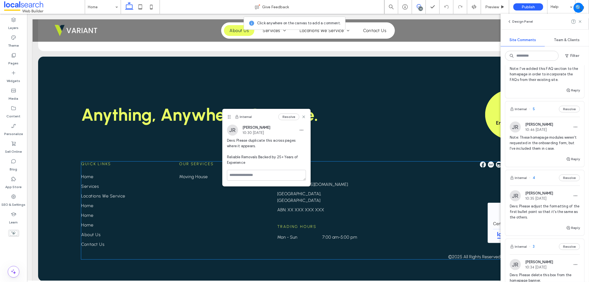
scroll to position [323, 0]
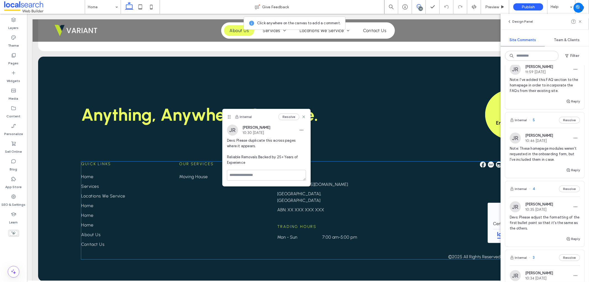
click at [531, 178] on div "Reply" at bounding box center [544, 172] width 79 height 11
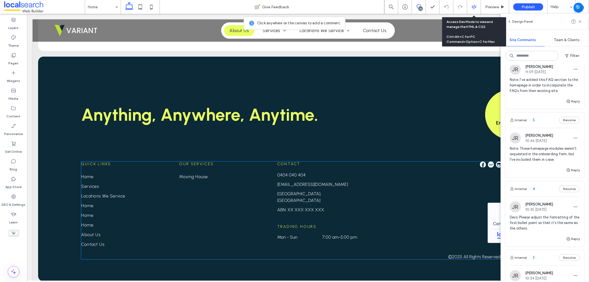
click at [471, 9] on div at bounding box center [474, 6] width 14 height 5
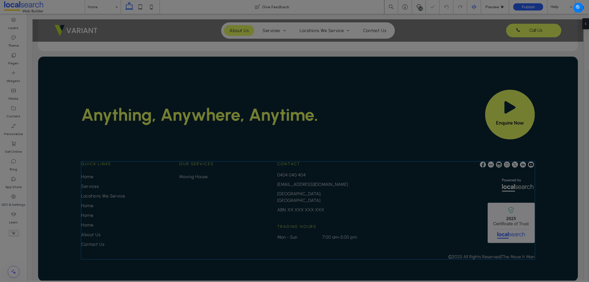
scroll to position [0, 0]
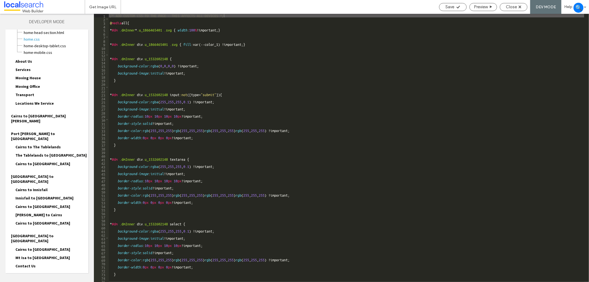
scroll to position [50, 0]
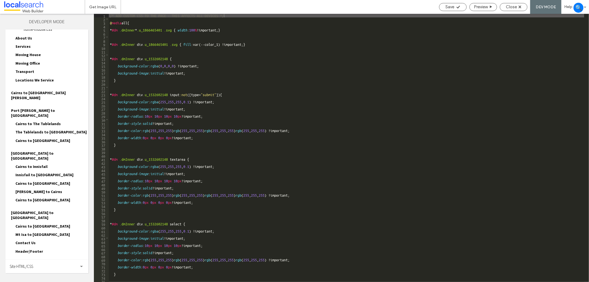
type textarea "**********"
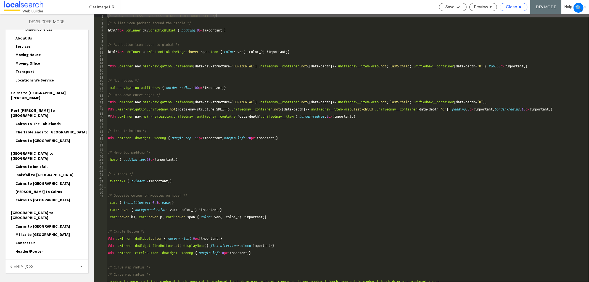
click at [510, 3] on div "Close" at bounding box center [514, 7] width 28 height 8
drag, startPoint x: 507, startPoint y: 0, endPoint x: 506, endPoint y: 4, distance: 4.5
click at [506, 2] on div "Save Preview Close DEV MODE Help" at bounding box center [512, 7] width 153 height 14
click at [506, 8] on span "Close" at bounding box center [511, 6] width 11 height 5
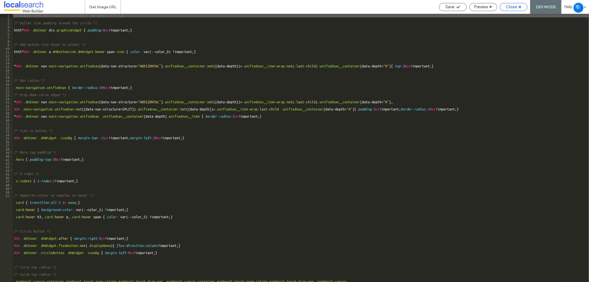
scroll to position [36, 0]
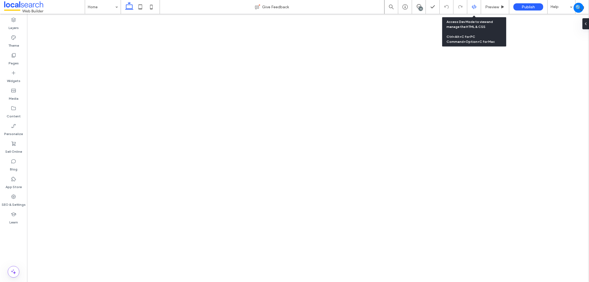
click at [473, 7] on use at bounding box center [473, 7] width 4 height 4
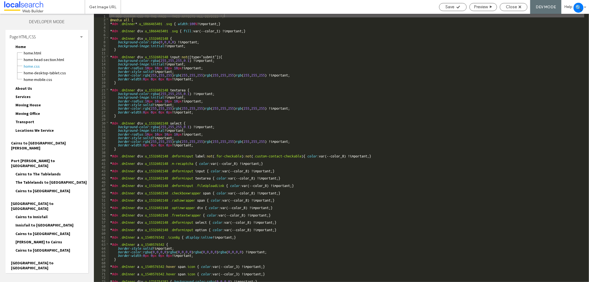
drag, startPoint x: 42, startPoint y: 269, endPoint x: 62, endPoint y: 251, distance: 26.8
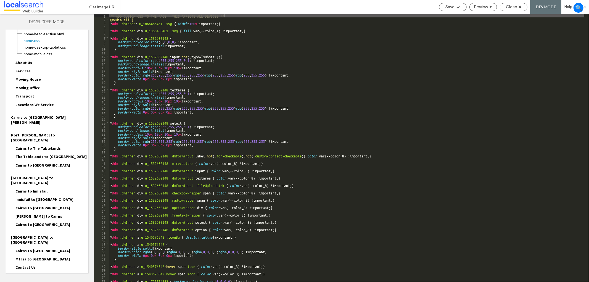
scroll to position [50, 0]
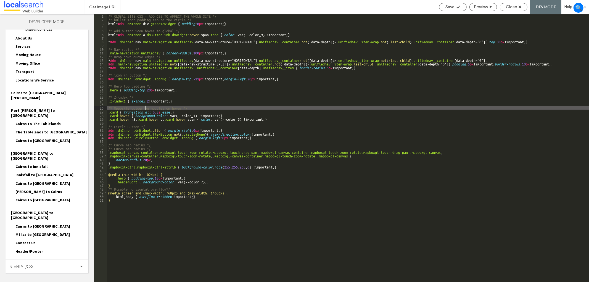
click at [144, 108] on div "/* GLOBAL SITE CSS - ADD CSS TO AFFECT THE WHOLE SITE */ /* bullet icon padding…" at bounding box center [348, 151] width 482 height 275
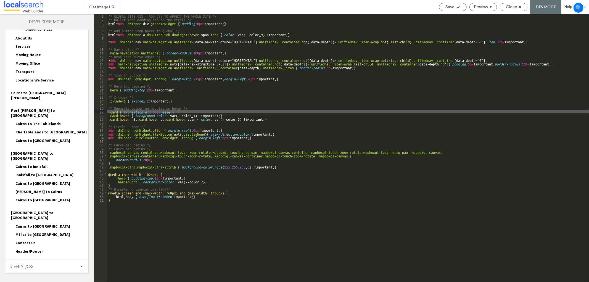
click at [200, 113] on div "/* GLOBAL SITE CSS - ADD CSS TO AFFECT THE WHOLE SITE */ /* bullet icon padding…" at bounding box center [348, 151] width 482 height 275
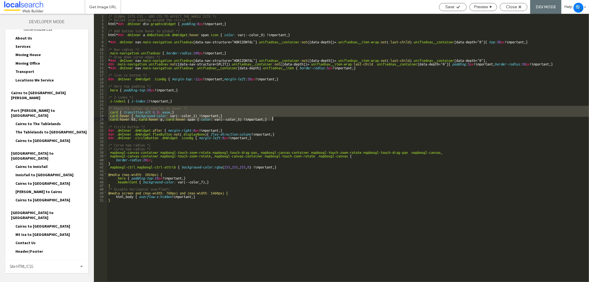
drag, startPoint x: 108, startPoint y: 107, endPoint x: 285, endPoint y: 120, distance: 177.4
click at [285, 120] on div "/* GLOBAL SITE CSS - ADD CSS TO AFFECT THE WHOLE SITE */ /* bullet icon padding…" at bounding box center [348, 151] width 482 height 275
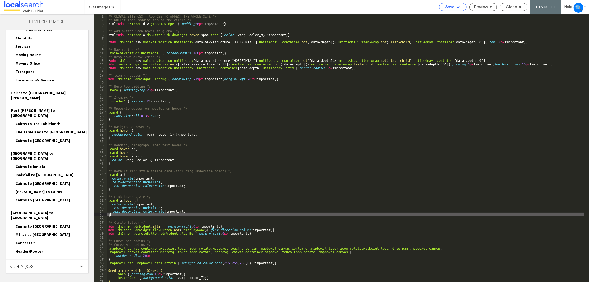
click at [454, 7] on div "Save" at bounding box center [452, 6] width 27 height 5
click at [511, 7] on span "Close" at bounding box center [511, 6] width 11 height 5
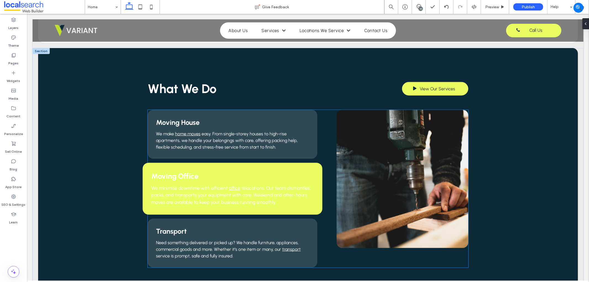
scroll to position [460, 0]
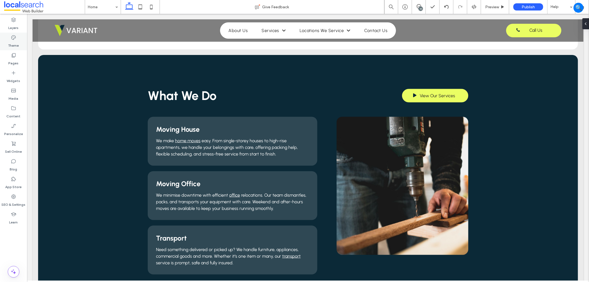
click at [18, 36] on div "Theme" at bounding box center [13, 42] width 27 height 18
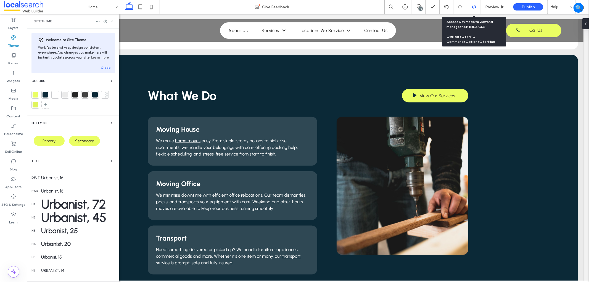
click at [474, 9] on icon at bounding box center [473, 6] width 5 height 5
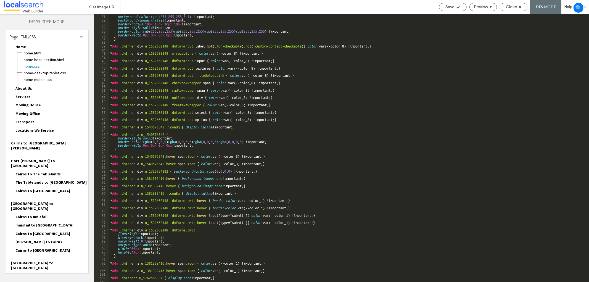
scroll to position [110, 0]
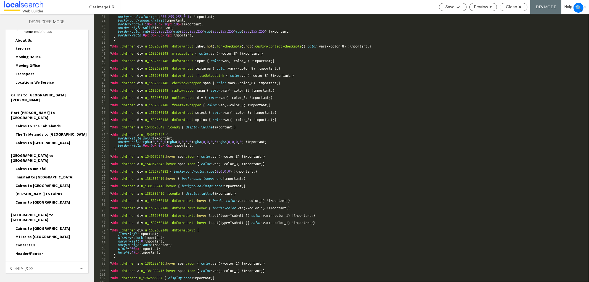
scroll to position [50, 0]
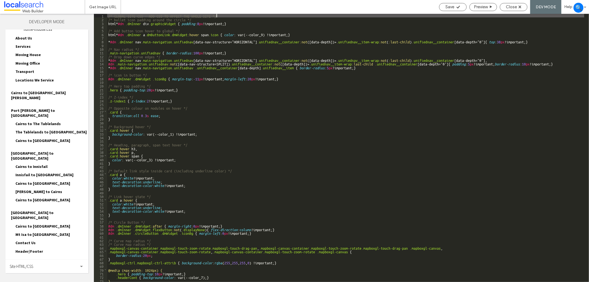
scroll to position [0, 0]
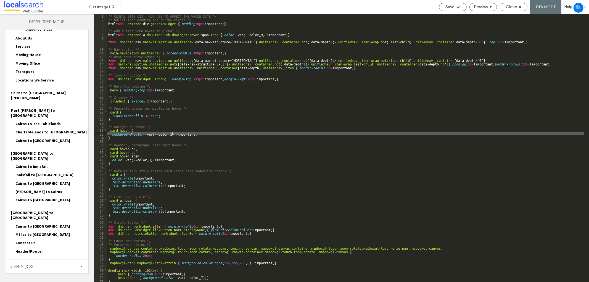
click at [172, 135] on div "/* GLOBAL SITE CSS - ADD CSS TO AFFECT THE WHOLE SITE */ /* bullet icon padding…" at bounding box center [345, 151] width 477 height 275
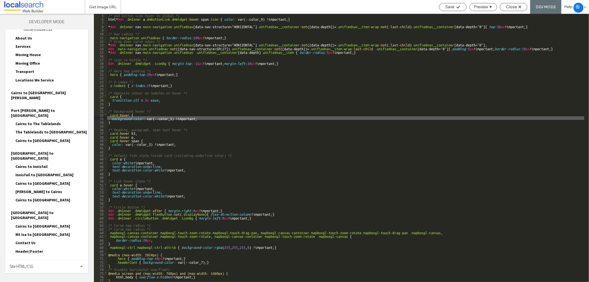
click at [161, 196] on div "/* Add button icon hover to global */ html * #dm .dmInner a .dmButtonLink.dmWid…" at bounding box center [345, 150] width 477 height 275
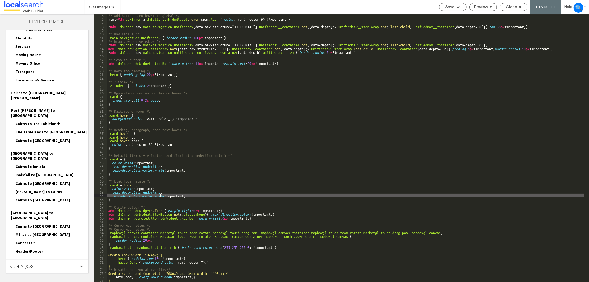
click at [161, 195] on div "/* Add button icon hover to global */ html * #dm .dmInner a .dmButtonLink.dmWid…" at bounding box center [345, 150] width 477 height 275
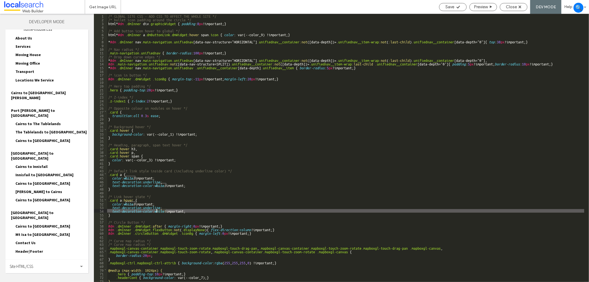
scroll to position [0, 0]
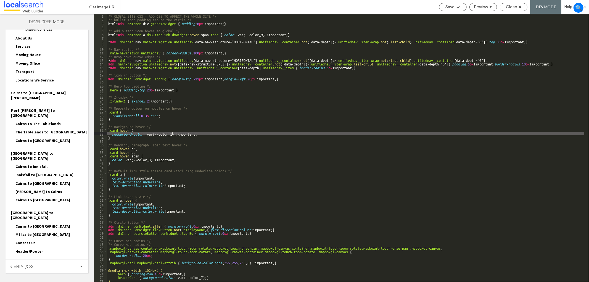
click at [172, 133] on div "/* GLOBAL SITE CSS - ADD CSS TO AFFECT THE WHOLE SITE */ /* bullet icon padding…" at bounding box center [345, 151] width 477 height 275
type textarea "**"
click at [454, 6] on div "Save" at bounding box center [452, 6] width 27 height 5
click at [513, 8] on span "Close" at bounding box center [511, 6] width 11 height 5
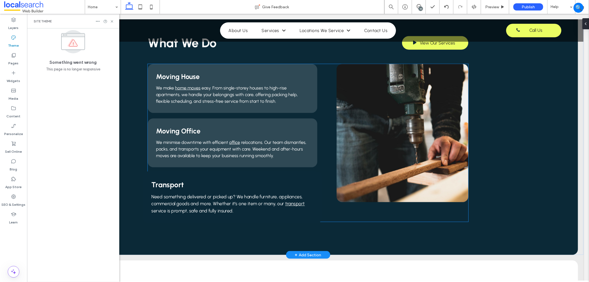
scroll to position [521, 0]
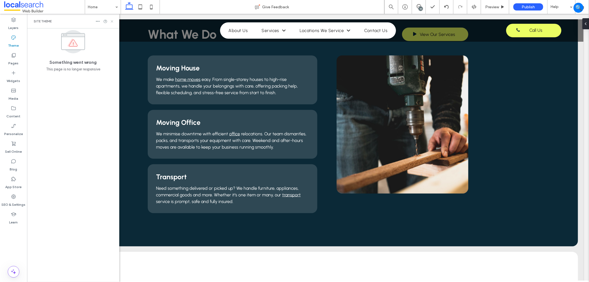
click at [113, 21] on icon at bounding box center [112, 21] width 4 height 4
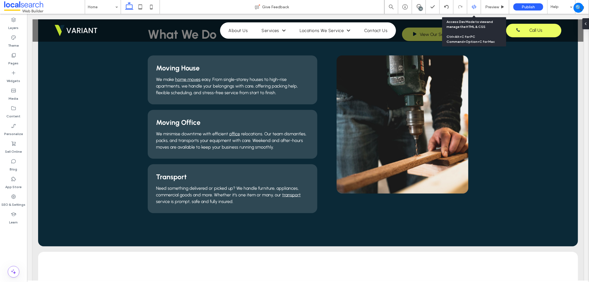
click at [476, 9] on icon at bounding box center [473, 6] width 5 height 5
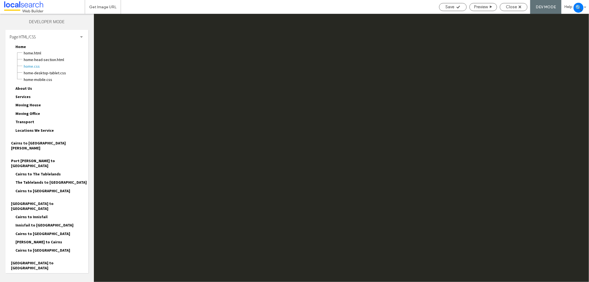
scroll to position [0, 0]
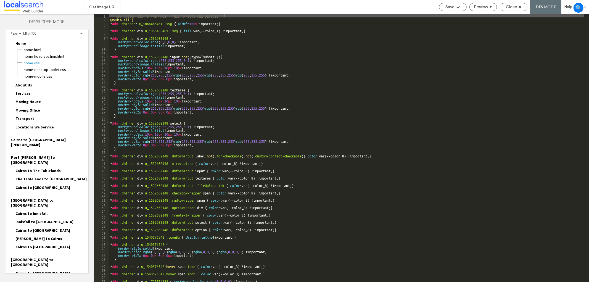
drag, startPoint x: 43, startPoint y: 267, endPoint x: 46, endPoint y: 266, distance: 4.0
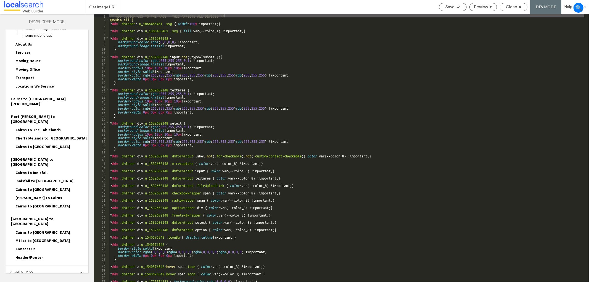
scroll to position [50, 0]
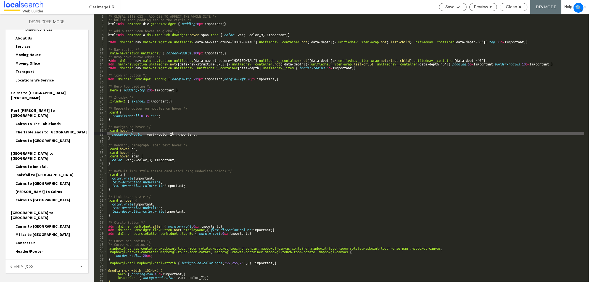
click at [173, 134] on div "/* GLOBAL SITE CSS - ADD CSS TO AFFECT THE WHOLE SITE */ /* bullet icon padding…" at bounding box center [345, 151] width 477 height 275
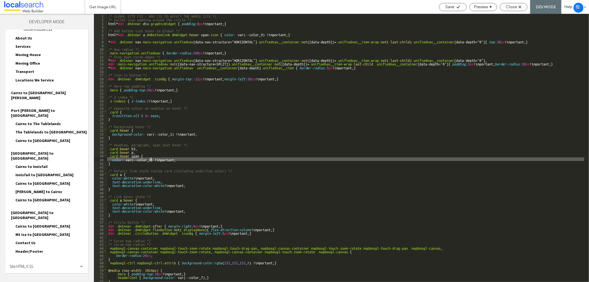
click at [151, 159] on div "/* GLOBAL SITE CSS - ADD CSS TO AFFECT THE WHOLE SITE */ /* bullet icon padding…" at bounding box center [345, 151] width 477 height 275
type textarea "**"
click at [446, 6] on span "Save" at bounding box center [449, 6] width 9 height 5
click at [511, 9] on span "Close" at bounding box center [511, 6] width 11 height 5
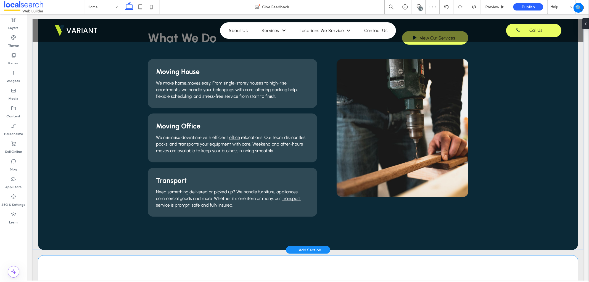
scroll to position [460, 0]
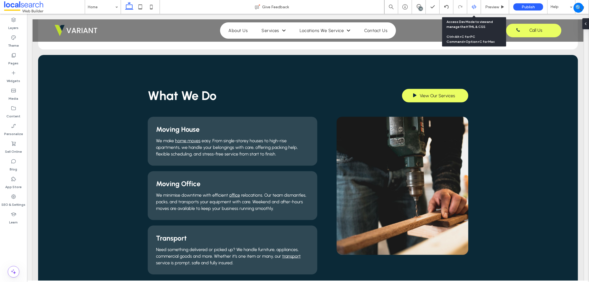
click at [476, 6] on icon at bounding box center [473, 6] width 5 height 5
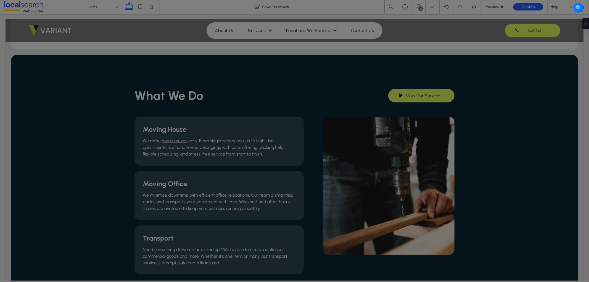
scroll to position [0, 0]
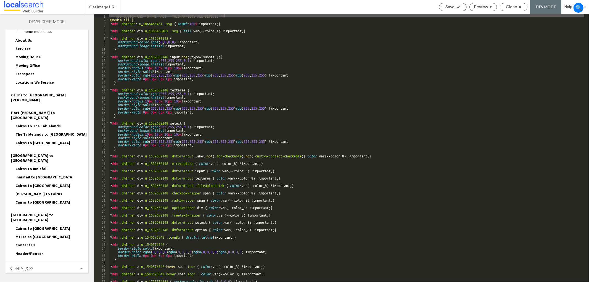
scroll to position [50, 0]
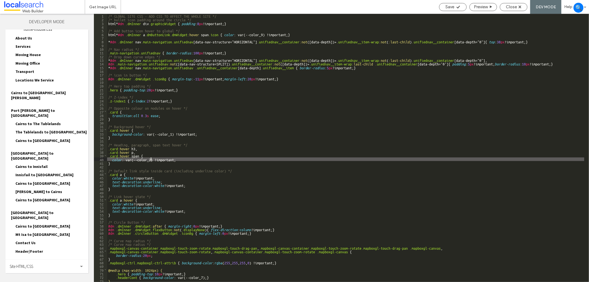
click at [151, 160] on div "/* GLOBAL SITE CSS - ADD CSS TO AFFECT THE WHOLE SITE */ /* bullet icon padding…" at bounding box center [345, 151] width 477 height 275
click at [158, 186] on div "/* GLOBAL SITE CSS - ADD CSS TO AFFECT THE WHOLE SITE */ /* bullet icon padding…" at bounding box center [345, 151] width 477 height 275
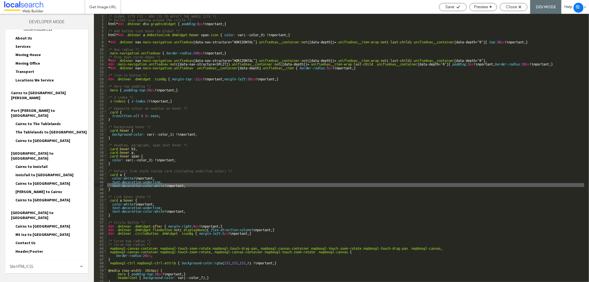
click at [197, 211] on div "/* GLOBAL SITE CSS - ADD CSS TO AFFECT THE WHOLE SITE */ /* bullet icon padding…" at bounding box center [345, 151] width 477 height 275
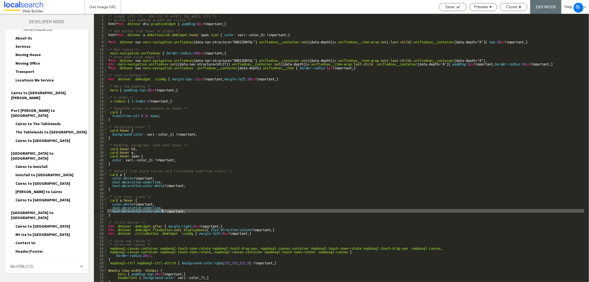
click at [162, 211] on div "/* GLOBAL SITE CSS - ADD CSS TO AFFECT THE WHOLE SITE */ /* bullet icon padding…" at bounding box center [345, 151] width 477 height 275
click at [130, 203] on div "/* GLOBAL SITE CSS - ADD CSS TO AFFECT THE WHOLE SITE */ /* bullet icon padding…" at bounding box center [345, 151] width 477 height 275
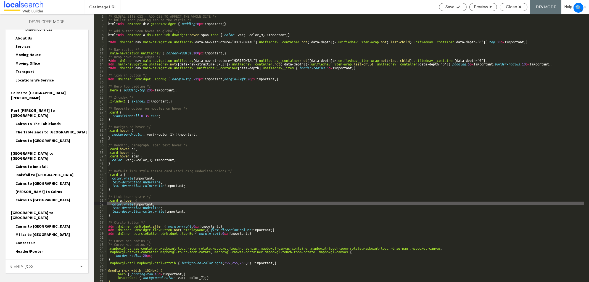
click at [134, 176] on div "/* GLOBAL SITE CSS - ADD CSS TO AFFECT THE WHOLE SITE */ /* bullet icon padding…" at bounding box center [345, 151] width 477 height 275
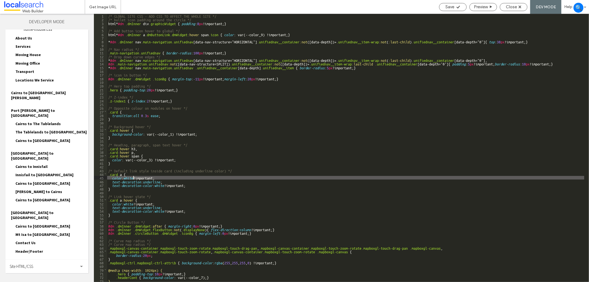
click at [133, 179] on div "/* GLOBAL SITE CSS - ADD CSS TO AFFECT THE WHOLE SITE */ /* bullet icon padding…" at bounding box center [345, 151] width 477 height 275
click at [161, 185] on div "/* GLOBAL SITE CSS - ADD CSS TO AFFECT THE WHOLE SITE */ /* bullet icon padding…" at bounding box center [345, 151] width 477 height 275
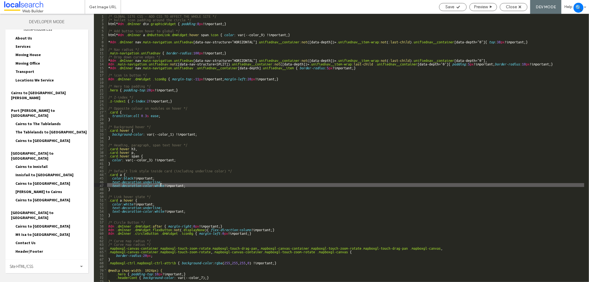
click at [161, 185] on div "/* GLOBAL SITE CSS - ADD CSS TO AFFECT THE WHOLE SITE */ /* bullet icon padding…" at bounding box center [345, 151] width 477 height 275
type textarea "**"
click at [452, 7] on span "Save" at bounding box center [449, 6] width 9 height 5
click at [518, 7] on div "Close" at bounding box center [513, 6] width 27 height 5
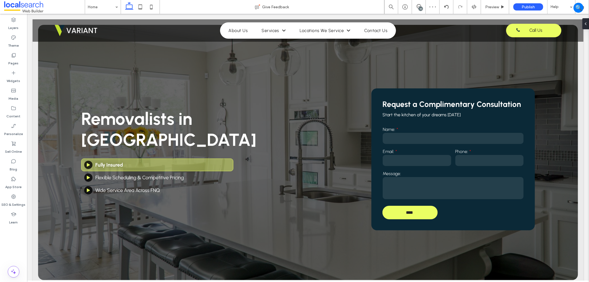
scroll to position [460, 0]
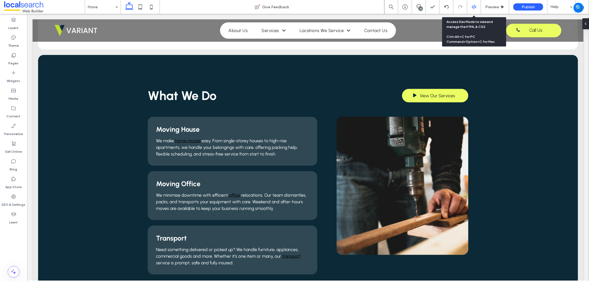
click at [474, 5] on use at bounding box center [473, 7] width 4 height 4
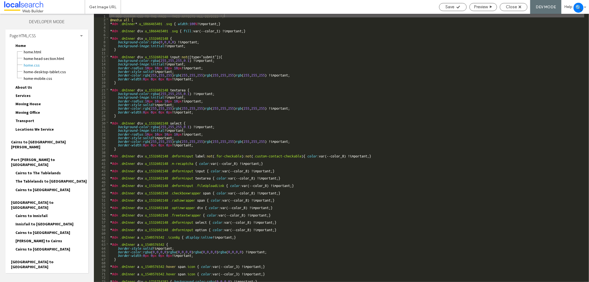
scroll to position [3, 0]
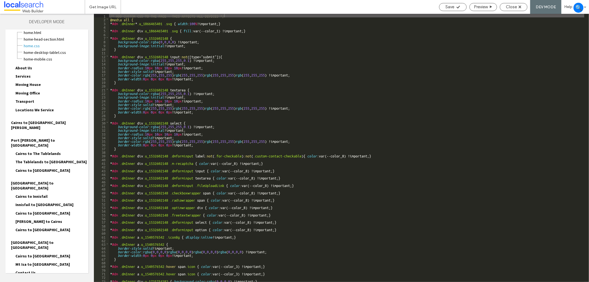
scroll to position [50, 0]
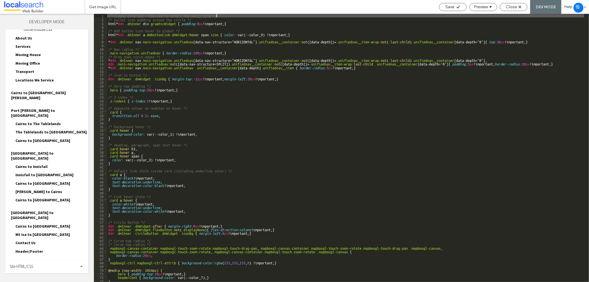
scroll to position [15, 0]
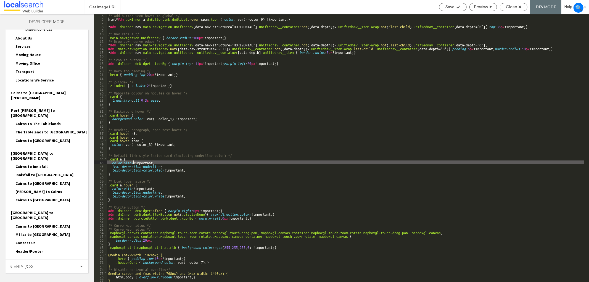
click at [133, 161] on div "/* Add button icon hover to global */ html * #dm .dmInner a .dmButtonLink.dmWid…" at bounding box center [345, 150] width 477 height 275
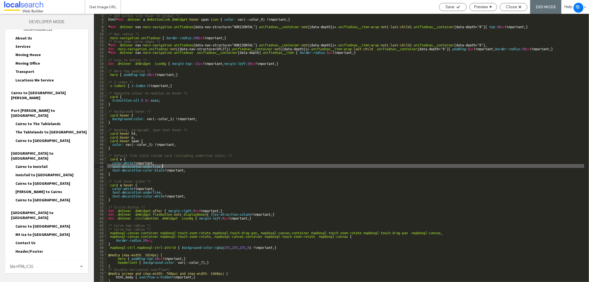
click at [163, 168] on div "/* Add button icon hover to global */ html * #dm .dmInner a .dmButtonLink.dmWid…" at bounding box center [345, 150] width 477 height 275
click at [161, 170] on div "/* Add button icon hover to global */ html * #dm .dmInner a .dmButtonLink.dmWid…" at bounding box center [345, 150] width 477 height 275
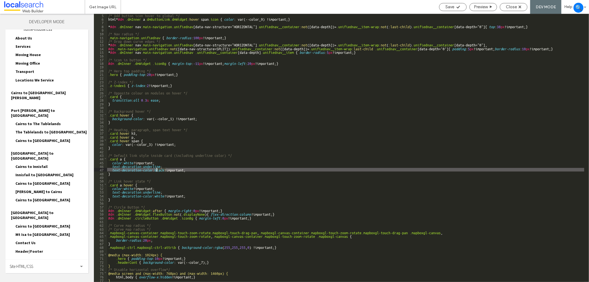
click at [161, 170] on div "/* Add button icon hover to global */ html * #dm .dmInner a .dmButtonLink.dmWid…" at bounding box center [345, 150] width 477 height 275
click at [130, 187] on div "/* Add button icon hover to global */ html * #dm .dmInner a .dmButtonLink.dmWid…" at bounding box center [345, 150] width 477 height 275
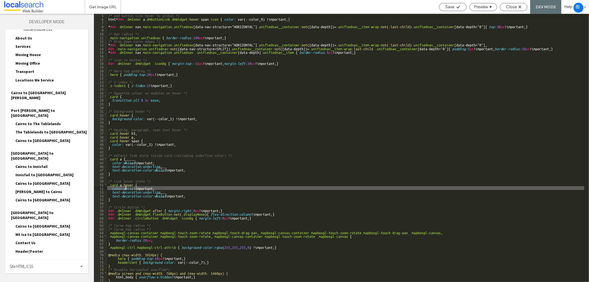
click at [130, 187] on div "/* Add button icon hover to global */ html * #dm .dmInner a .dmButtonLink.dmWid…" at bounding box center [345, 150] width 477 height 275
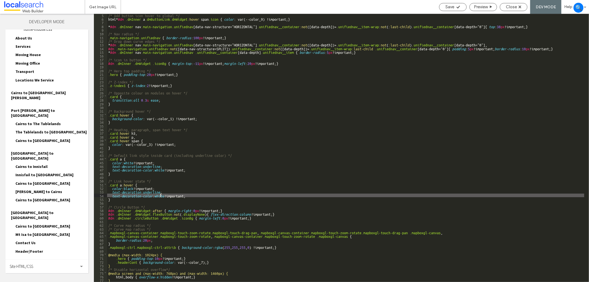
click at [161, 195] on div "/* Add button icon hover to global */ html * #dm .dmInner a .dmButtonLink.dmWid…" at bounding box center [345, 150] width 477 height 275
type textarea "**"
click at [444, 7] on div "Save" at bounding box center [452, 6] width 27 height 5
click at [514, 6] on span "Close" at bounding box center [511, 6] width 11 height 5
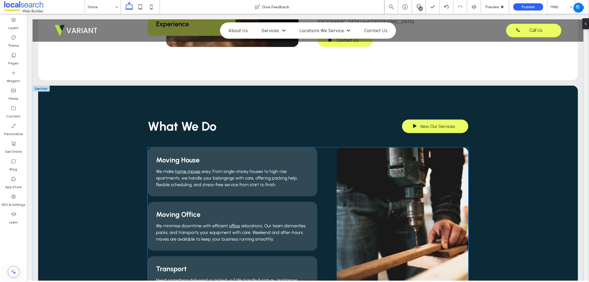
scroll to position [490, 0]
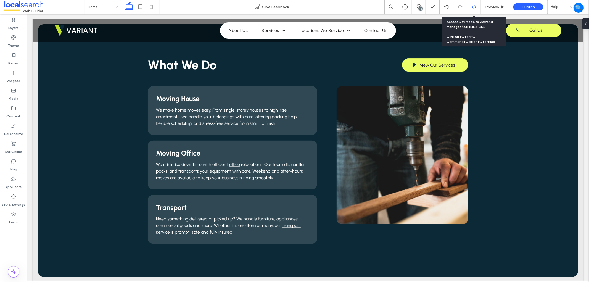
click at [477, 5] on div at bounding box center [474, 6] width 14 height 5
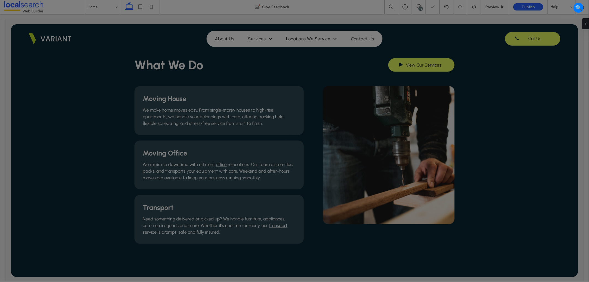
scroll to position [0, 0]
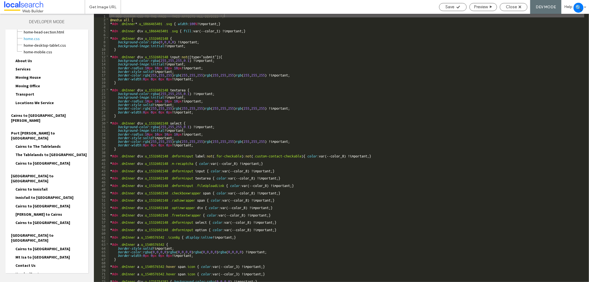
scroll to position [50, 0]
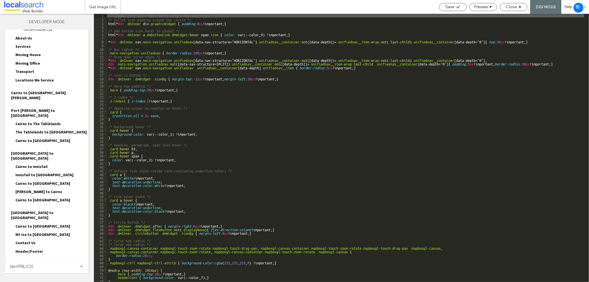
scroll to position [15, 0]
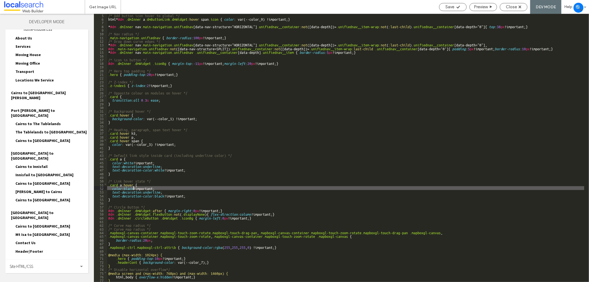
click at [133, 188] on div "/* Add button icon hover to global */ html * #dm .dmInner a .dmButtonLink.dmWid…" at bounding box center [345, 150] width 477 height 275
type textarea "**"
click at [457, 9] on div "Save" at bounding box center [453, 7] width 28 height 8
click at [453, 6] on span "Save" at bounding box center [449, 6] width 9 height 5
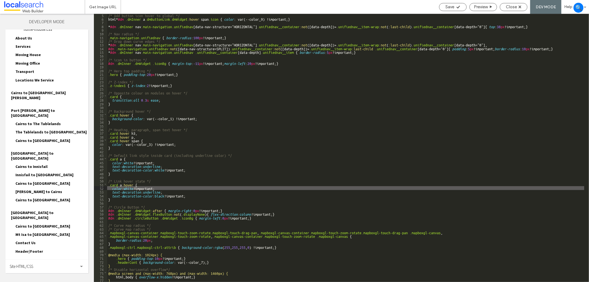
click at [513, 10] on div at bounding box center [294, 141] width 589 height 282
click at [513, 10] on div "Close" at bounding box center [514, 7] width 28 height 8
click at [507, 11] on div "Save Preview Close DEV MODE Help" at bounding box center [512, 7] width 153 height 14
click at [506, 6] on span "Close" at bounding box center [511, 6] width 11 height 5
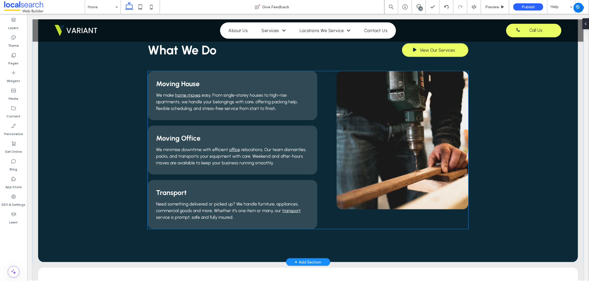
scroll to position [521, 0]
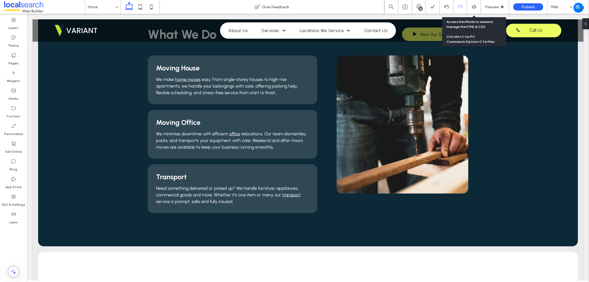
drag, startPoint x: 473, startPoint y: 10, endPoint x: 463, endPoint y: 3, distance: 12.1
click at [471, 10] on div at bounding box center [474, 7] width 14 height 14
click at [470, 6] on div at bounding box center [474, 6] width 14 height 5
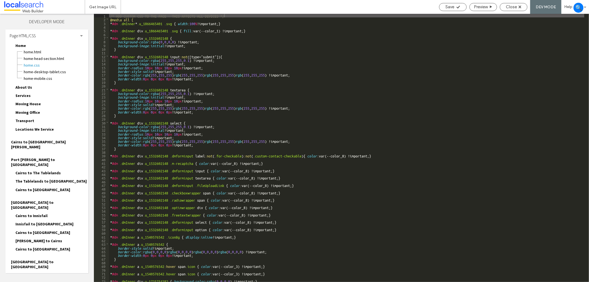
scroll to position [3, 0]
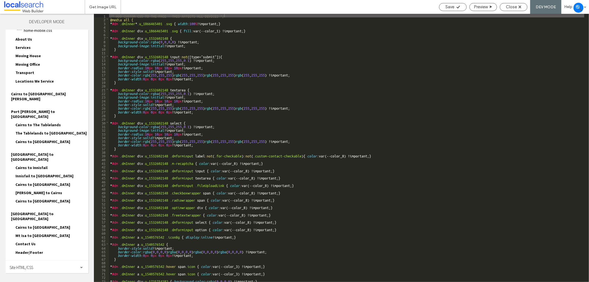
scroll to position [50, 0]
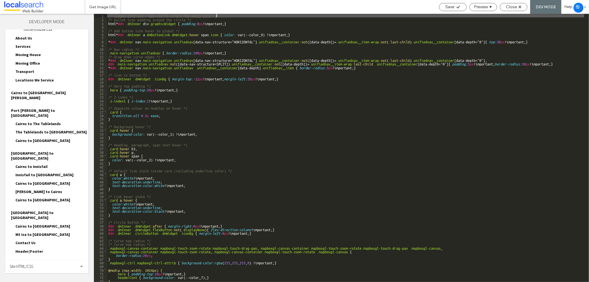
click at [149, 159] on div "/* GLOBAL SITE CSS - ADD CSS TO AFFECT THE WHOLE SITE */ /* bullet icon padding…" at bounding box center [345, 151] width 477 height 275
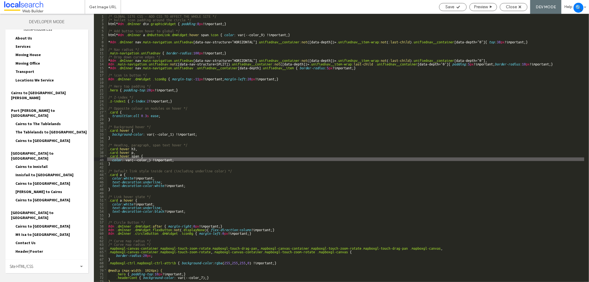
type textarea "**"
click at [456, 7] on use at bounding box center [457, 7] width 3 height 3
click at [445, 7] on span "Save" at bounding box center [449, 6] width 9 height 5
click at [515, 9] on div "Close" at bounding box center [514, 7] width 28 height 8
click at [514, 4] on span "Close" at bounding box center [511, 6] width 11 height 5
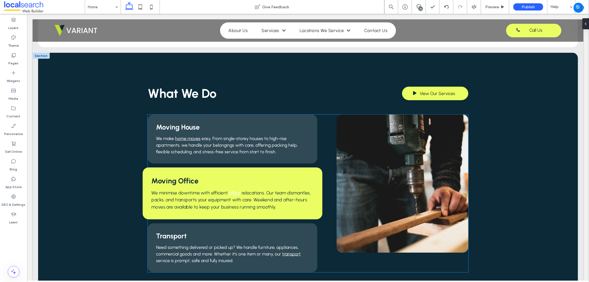
scroll to position [460, 0]
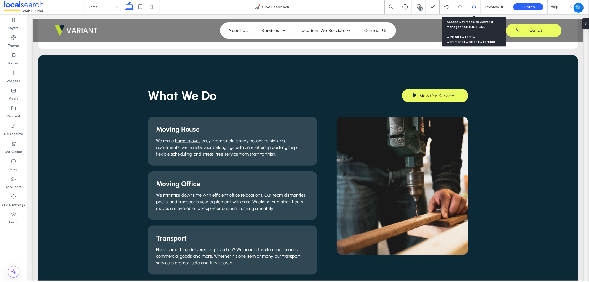
click at [476, 9] on div at bounding box center [474, 6] width 14 height 5
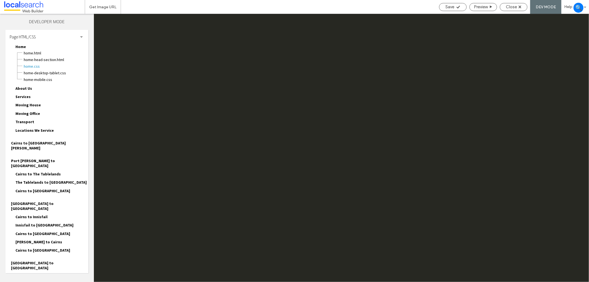
scroll to position [0, 0]
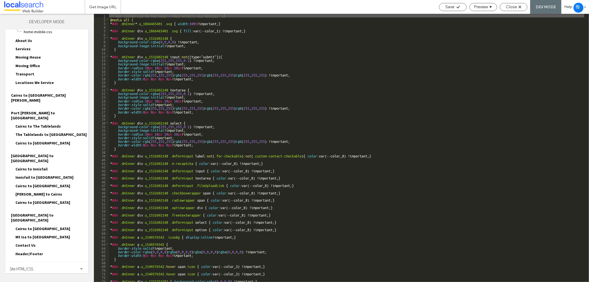
scroll to position [50, 0]
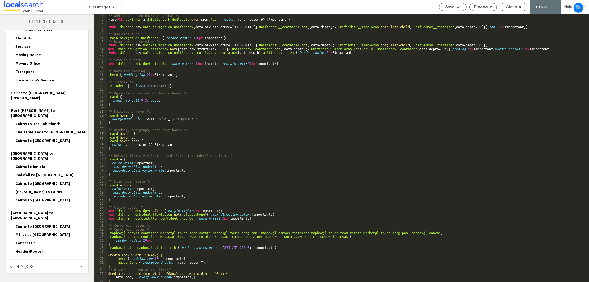
scroll to position [15, 0]
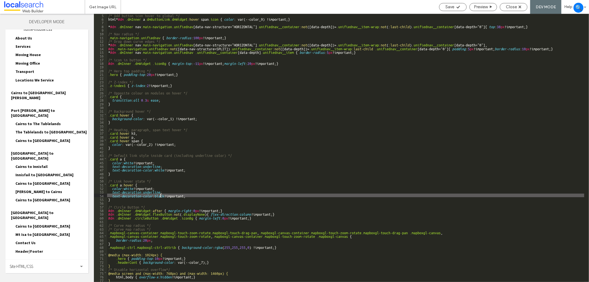
click at [161, 194] on div "/* Add button icon hover to global */ html * #dm .dmInner a .dmButtonLink.dmWid…" at bounding box center [345, 150] width 477 height 275
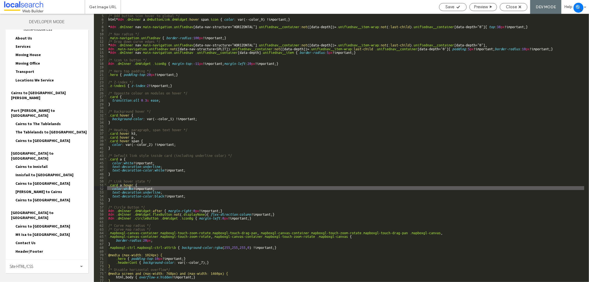
click at [129, 188] on div "/* Add button icon hover to global */ html * #dm .dmInner a .dmButtonLink.dmWid…" at bounding box center [345, 150] width 477 height 275
type textarea "**"
click at [458, 6] on use at bounding box center [457, 7] width 3 height 3
click at [518, 7] on div "Close" at bounding box center [513, 6] width 27 height 5
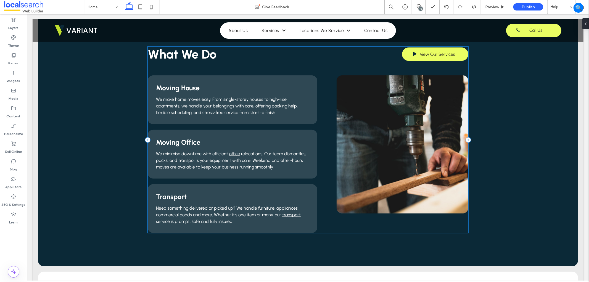
scroll to position [490, 0]
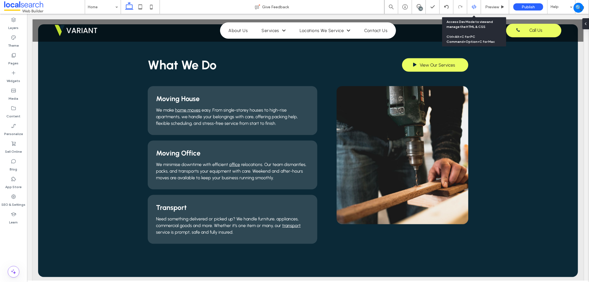
click at [473, 6] on icon at bounding box center [473, 6] width 5 height 5
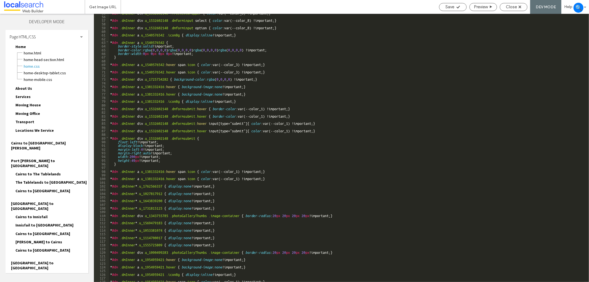
scroll to position [220, 0]
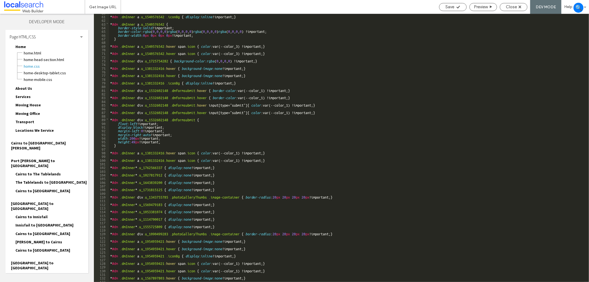
drag, startPoint x: 31, startPoint y: 269, endPoint x: 57, endPoint y: 258, distance: 28.5
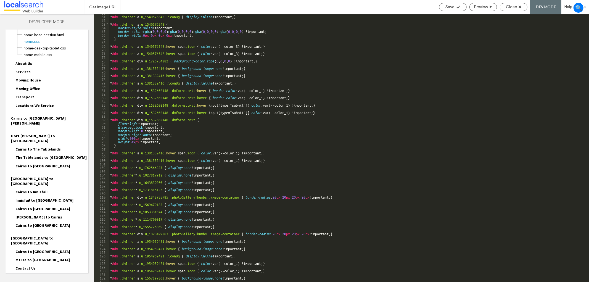
scroll to position [50, 0]
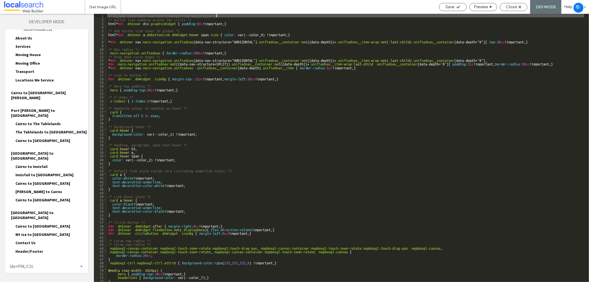
scroll to position [0, 0]
click at [133, 205] on div "/* GLOBAL SITE CSS - ADD CSS TO AFFECT THE WHOLE SITE */ /* bullet icon padding…" at bounding box center [345, 151] width 477 height 275
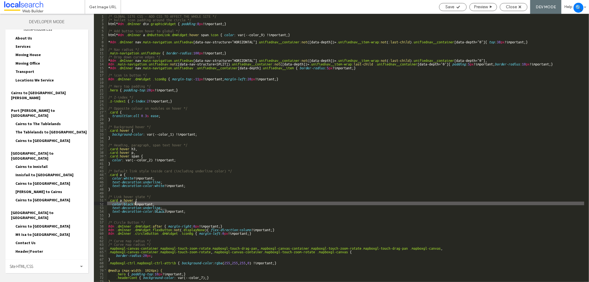
click at [133, 205] on div "/* GLOBAL SITE CSS - ADD CSS TO AFFECT THE WHOLE SITE */ /* bullet icon padding…" at bounding box center [345, 151] width 477 height 275
click at [162, 209] on div "/* GLOBAL SITE CSS - ADD CSS TO AFFECT THE WHOLE SITE */ /* bullet icon padding…" at bounding box center [345, 151] width 477 height 275
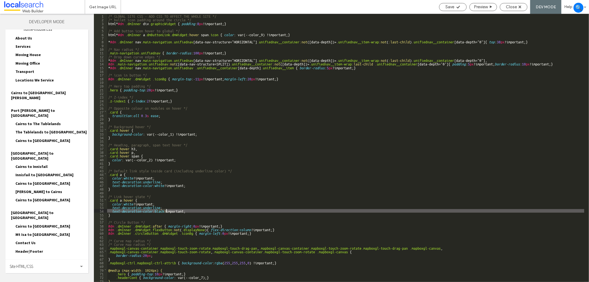
click at [162, 209] on div "/* GLOBAL SITE CSS - ADD CSS TO AFFECT THE WHOLE SITE */ /* bullet icon padding…" at bounding box center [345, 151] width 477 height 275
type textarea "**"
click at [453, 6] on span "Save" at bounding box center [449, 6] width 9 height 5
click at [509, 7] on span "Close" at bounding box center [511, 6] width 11 height 5
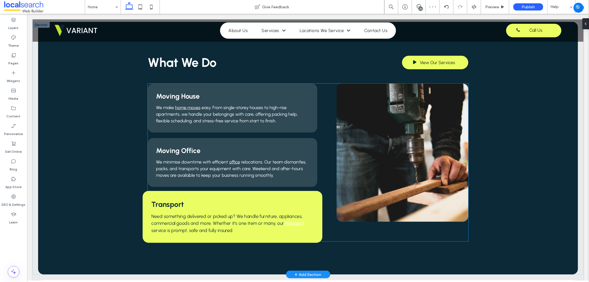
scroll to position [490, 0]
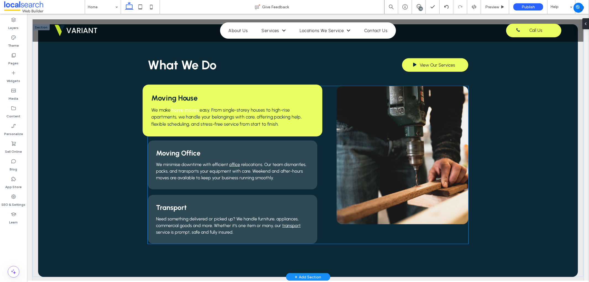
click at [233, 107] on span "easy. From single-storey houses to high-rise apartments, we handle your belongi…" at bounding box center [226, 117] width 150 height 20
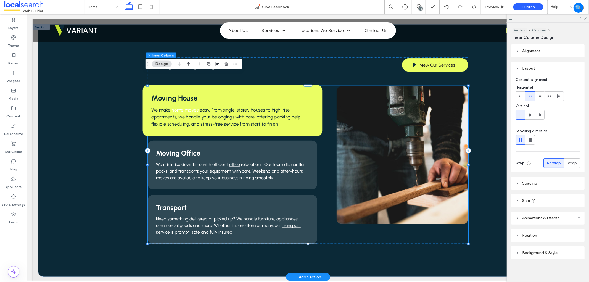
click at [233, 107] on span "easy. From single-storey houses to high-rise apartments, we handle your belongi…" at bounding box center [226, 117] width 150 height 20
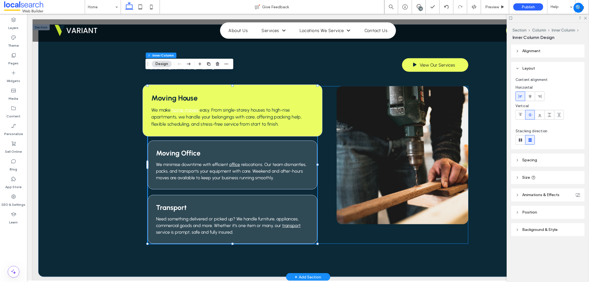
click at [233, 107] on span "easy. From single-storey houses to high-rise apartments, we handle your belongi…" at bounding box center [226, 117] width 150 height 20
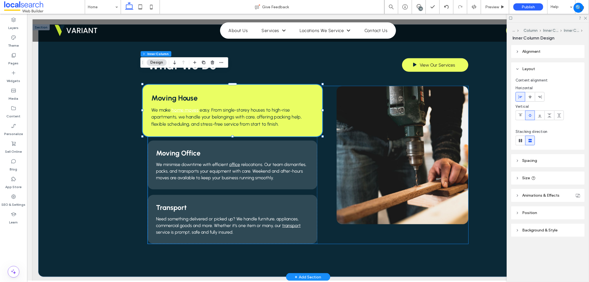
click at [233, 107] on span "easy. From single-storey houses to high-rise apartments, we handle your belongi…" at bounding box center [226, 117] width 150 height 20
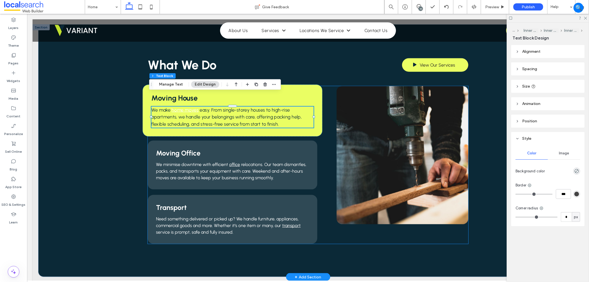
click at [233, 107] on span "easy. From single-storey houses to high-rise apartments, we handle your belongi…" at bounding box center [226, 117] width 150 height 20
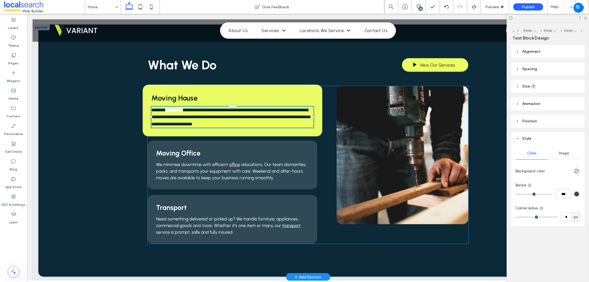
click at [233, 107] on span "**********" at bounding box center [230, 116] width 159 height 18
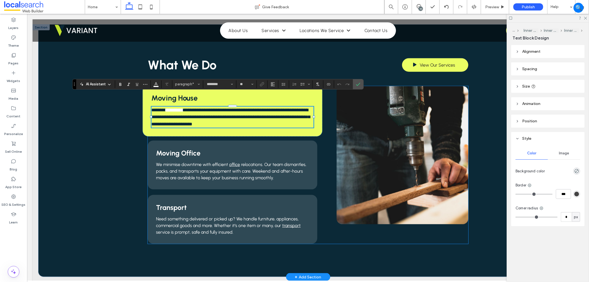
click at [233, 107] on span "**********" at bounding box center [230, 116] width 159 height 18
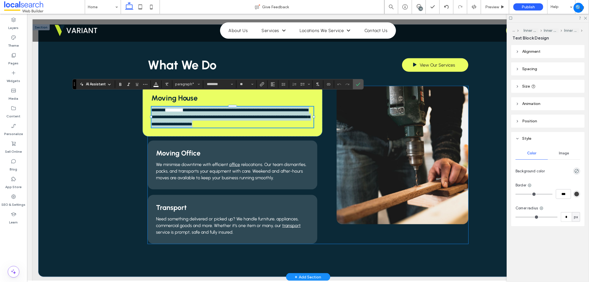
click at [233, 107] on span "**********" at bounding box center [230, 116] width 159 height 18
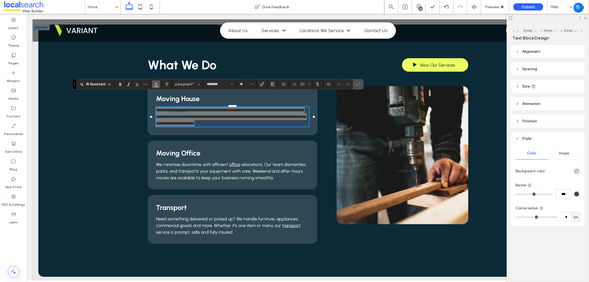
click at [155, 83] on use "Color" at bounding box center [155, 83] width 3 height 3
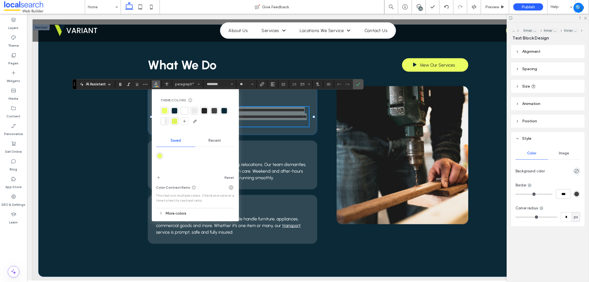
click at [172, 111] on div at bounding box center [175, 111] width 6 height 6
click at [359, 84] on icon "Confirm" at bounding box center [358, 84] width 4 height 4
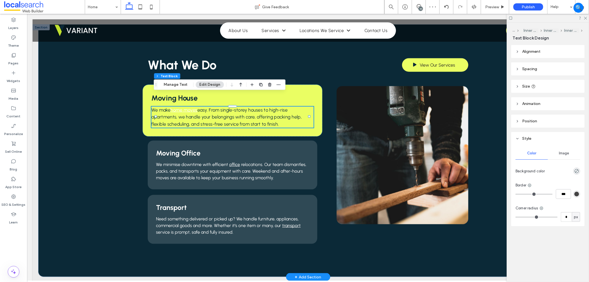
click at [254, 110] on span "easy. From single-storey houses to high-rise apartments, we handle your belongi…" at bounding box center [226, 117] width 150 height 20
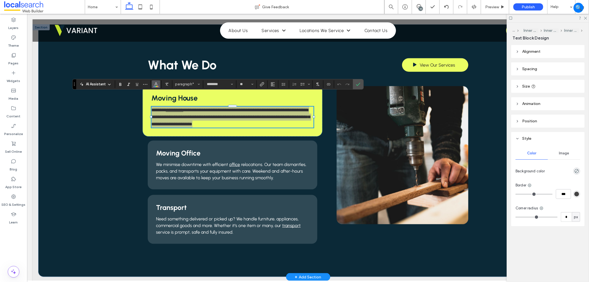
click at [156, 82] on use "Color" at bounding box center [155, 83] width 3 height 3
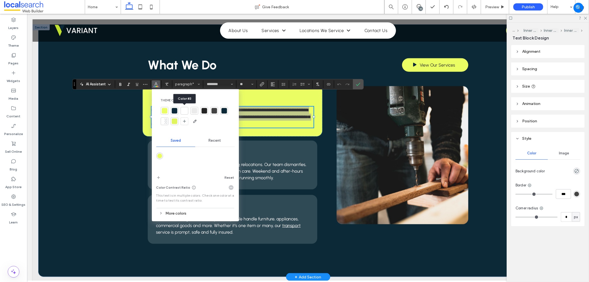
click at [184, 111] on div at bounding box center [185, 111] width 6 height 6
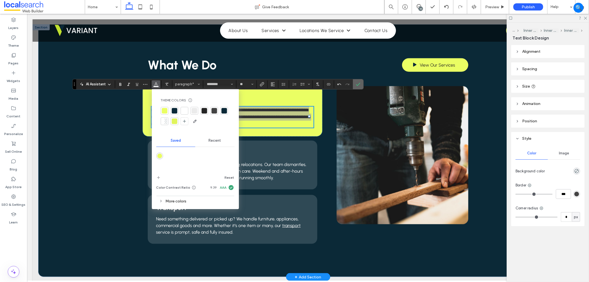
click at [355, 83] on label "Confirm" at bounding box center [358, 84] width 8 height 10
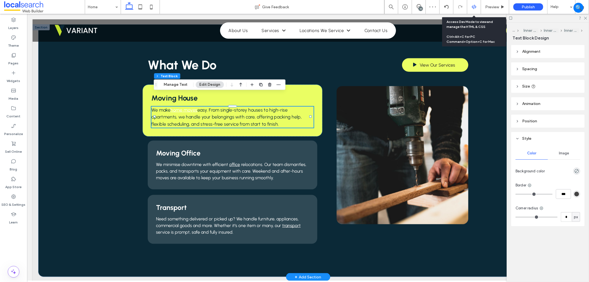
click at [471, 9] on icon at bounding box center [473, 6] width 5 height 5
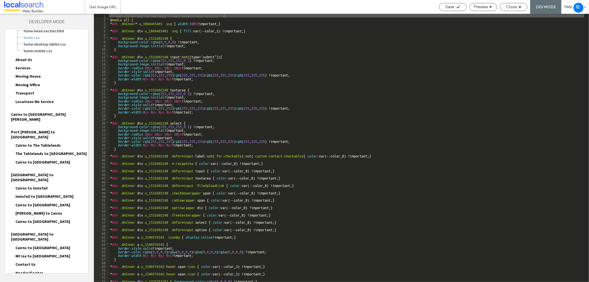
scroll to position [50, 0]
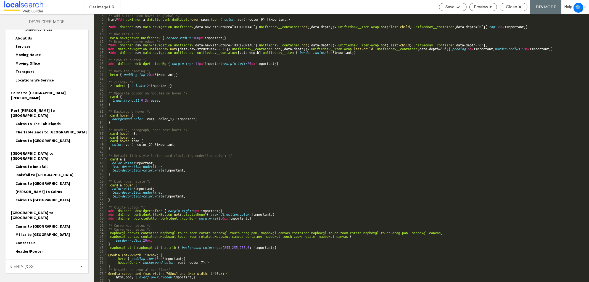
scroll to position [15, 0]
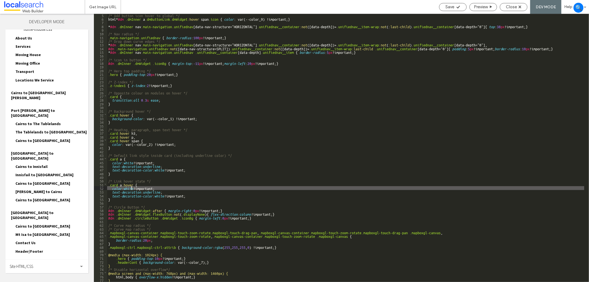
click at [132, 186] on div "/* Add button icon hover to global */ html * #dm .dmInner a .dmButtonLink.dmWid…" at bounding box center [345, 150] width 477 height 275
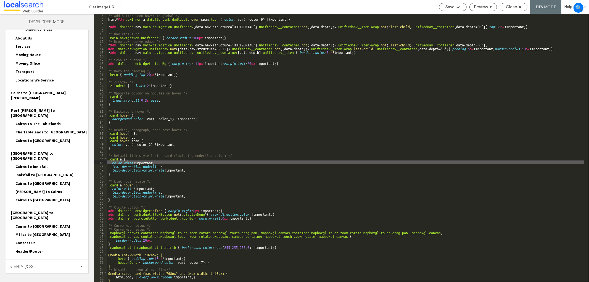
click at [128, 161] on div "/* Add button icon hover to global */ html * #dm .dmInner a .dmButtonLink.dmWid…" at bounding box center [345, 150] width 477 height 275
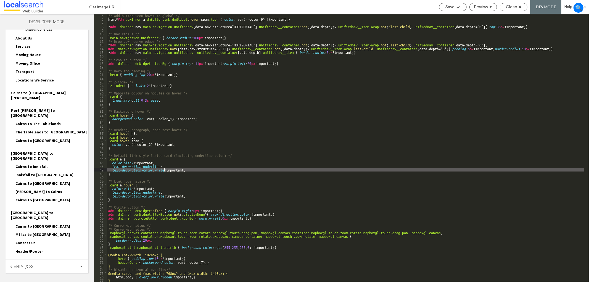
click at [164, 171] on div "/* Add button icon hover to global */ html * #dm .dmInner a .dmButtonLink.dmWid…" at bounding box center [345, 150] width 477 height 275
type textarea "**"
click at [456, 9] on icon at bounding box center [458, 7] width 4 height 4
click at [516, 9] on span "Close" at bounding box center [511, 6] width 11 height 5
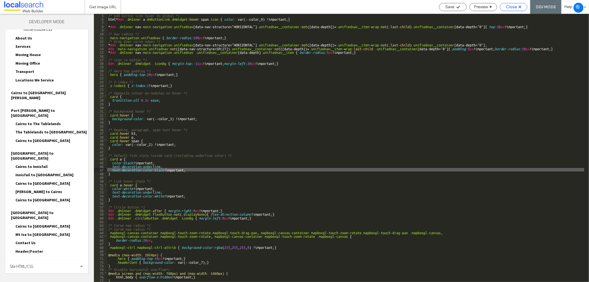
scroll to position [1, 0]
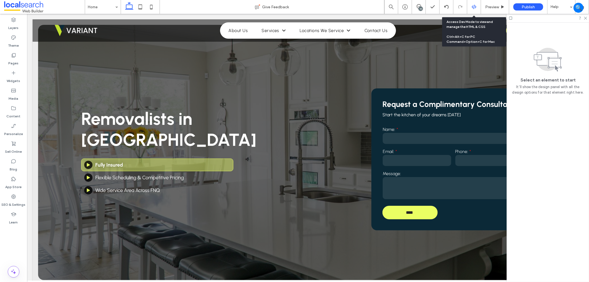
click at [476, 10] on div at bounding box center [474, 7] width 14 height 14
click at [474, 6] on use at bounding box center [473, 7] width 4 height 4
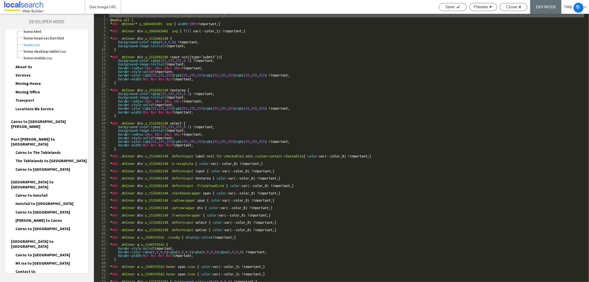
scroll to position [50, 0]
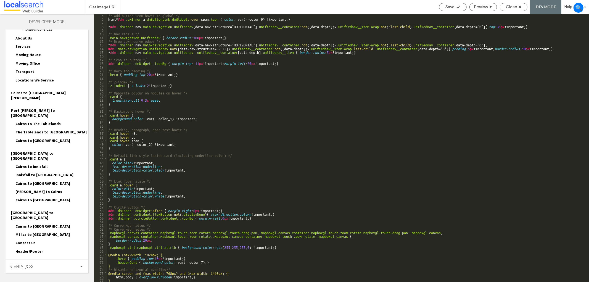
scroll to position [15, 0]
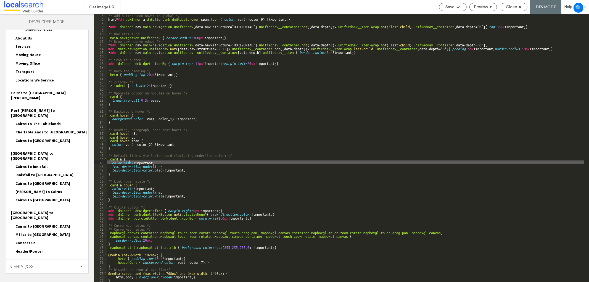
click at [129, 164] on div "/* Add button icon hover to global */ html * #dm .dmInner a .dmButtonLink.dmWid…" at bounding box center [345, 150] width 477 height 275
type textarea "**"
click at [447, 1] on div "Save Preview Close DEV MODE Help" at bounding box center [512, 7] width 153 height 14
click at [446, 11] on div "Save Preview Close DEV MODE Help" at bounding box center [512, 7] width 153 height 14
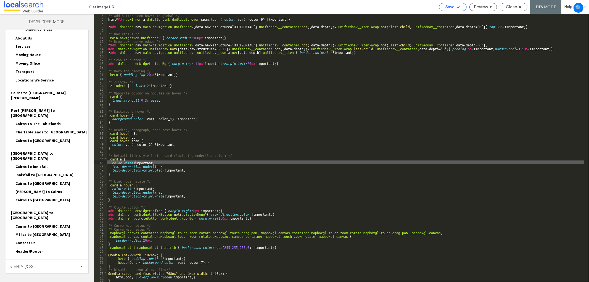
click at [449, 6] on span "Save" at bounding box center [449, 6] width 9 height 5
click at [511, 7] on span "Close" at bounding box center [511, 6] width 11 height 5
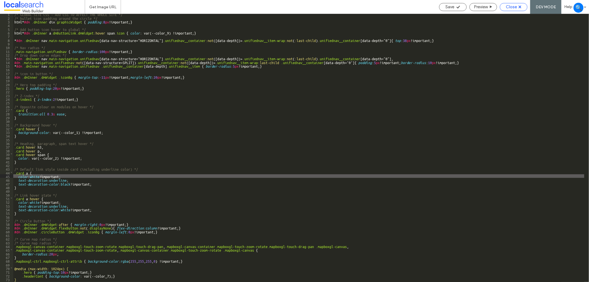
scroll to position [1, 0]
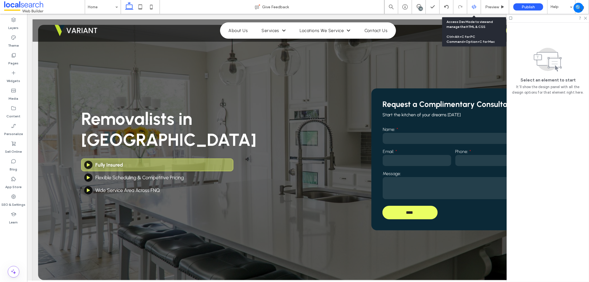
click at [470, 9] on div at bounding box center [474, 6] width 14 height 5
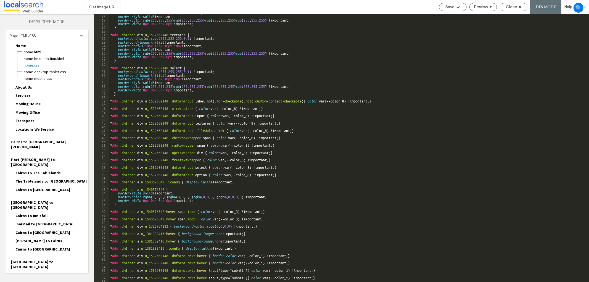
scroll to position [3, 0]
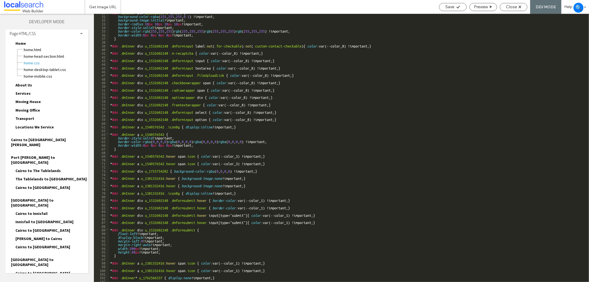
scroll to position [165, 0]
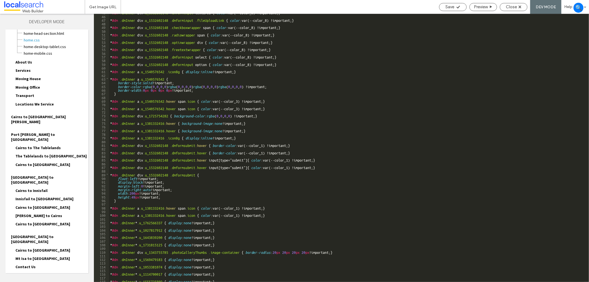
scroll to position [50, 0]
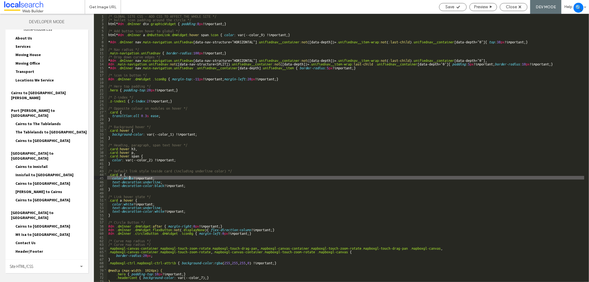
click at [129, 176] on div "/* GLOBAL SITE CSS - ADD CSS TO AFFECT THE WHOLE SITE */ /* bullet icon padding…" at bounding box center [345, 151] width 477 height 275
click at [165, 184] on div "/* GLOBAL SITE CSS - ADD CSS TO AFFECT THE WHOLE SITE */ /* bullet icon padding…" at bounding box center [345, 151] width 477 height 275
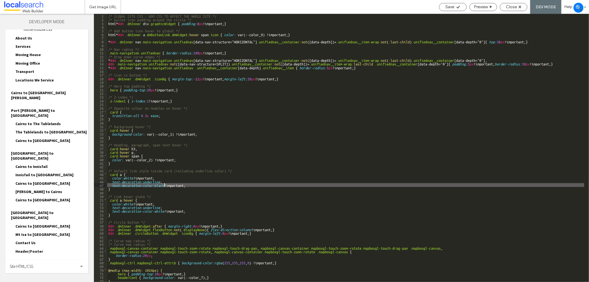
click at [165, 184] on div "/* GLOBAL SITE CSS - ADD CSS TO AFFECT THE WHOLE SITE */ /* bullet icon padding…" at bounding box center [345, 151] width 477 height 275
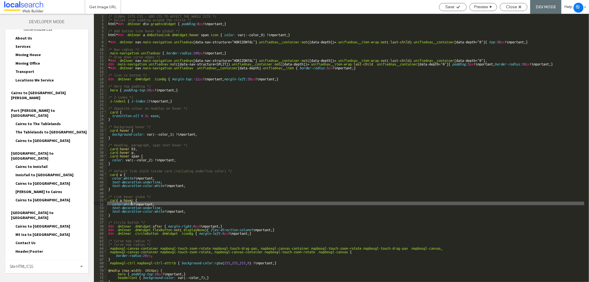
click at [131, 204] on div "/* GLOBAL SITE CSS - ADD CSS TO AFFECT THE WHOLE SITE */ /* bullet icon padding…" at bounding box center [345, 151] width 477 height 275
click at [160, 210] on div "/* GLOBAL SITE CSS - ADD CSS TO AFFECT THE WHOLE SITE */ /* bullet icon padding…" at bounding box center [345, 151] width 477 height 275
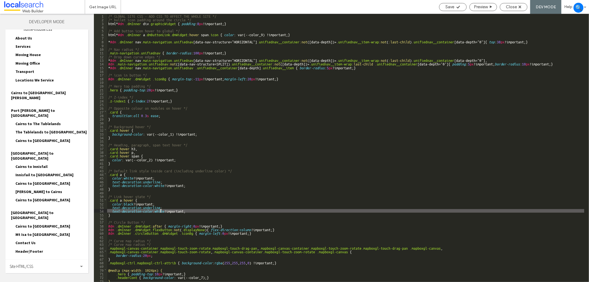
click at [160, 210] on div "/* GLOBAL SITE CSS - ADD CSS TO AFFECT THE WHOLE SITE */ /* bullet icon padding…" at bounding box center [345, 151] width 477 height 275
type textarea "**"
click at [445, 6] on span "Save" at bounding box center [449, 6] width 9 height 5
click at [506, 7] on span "Close" at bounding box center [511, 6] width 11 height 5
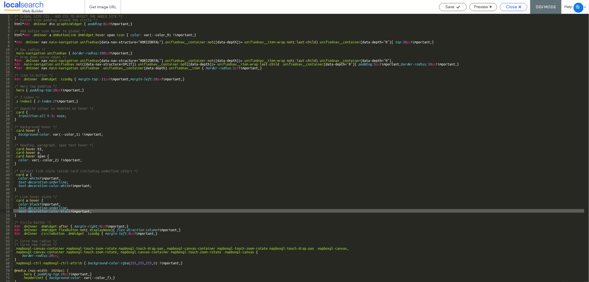
scroll to position [36, 0]
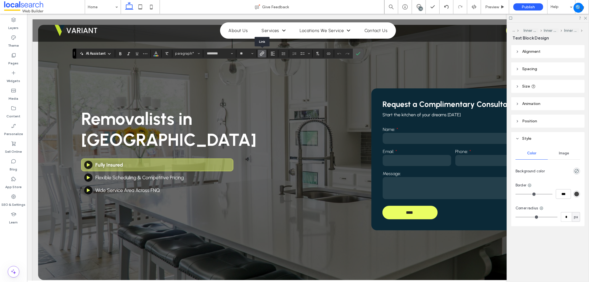
click at [260, 54] on use "Link" at bounding box center [262, 53] width 4 height 4
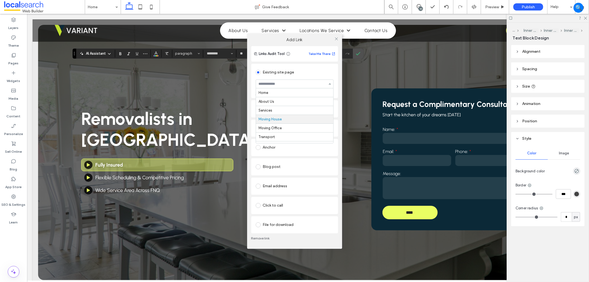
scroll to position [27, 0]
click at [336, 39] on icon at bounding box center [336, 39] width 4 height 4
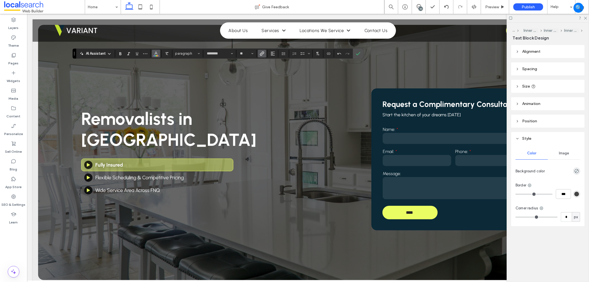
click at [152, 50] on button "Color" at bounding box center [156, 54] width 8 height 8
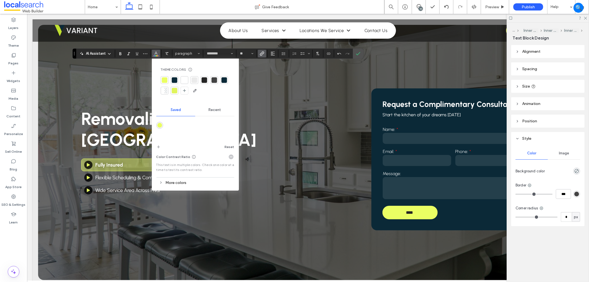
click at [187, 82] on div at bounding box center [185, 80] width 8 height 8
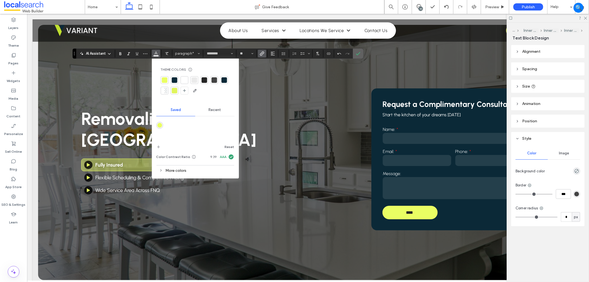
click at [355, 53] on label "Confirm" at bounding box center [358, 54] width 8 height 10
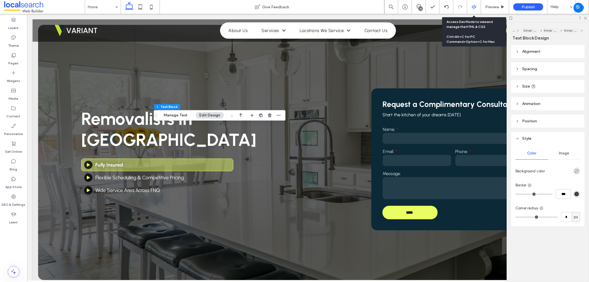
click at [474, 8] on icon at bounding box center [473, 6] width 5 height 5
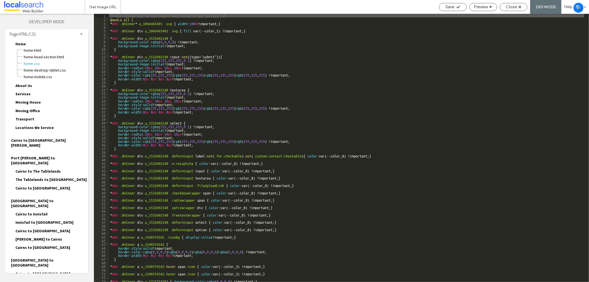
scroll to position [3, 0]
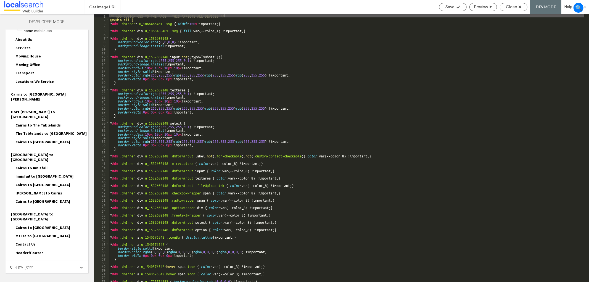
scroll to position [50, 0]
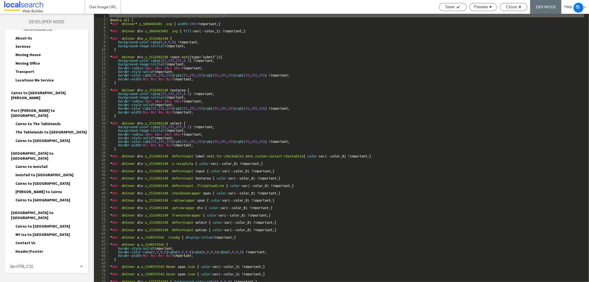
drag, startPoint x: 49, startPoint y: 237, endPoint x: 50, endPoint y: 242, distance: 5.0
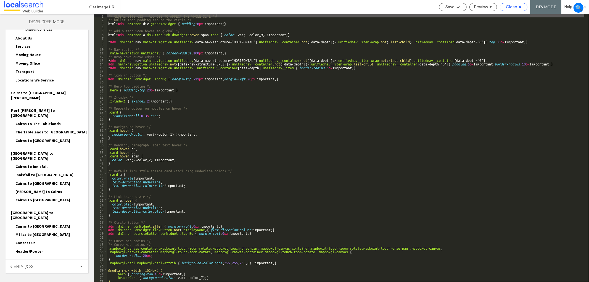
click at [507, 8] on span "Close" at bounding box center [511, 6] width 11 height 5
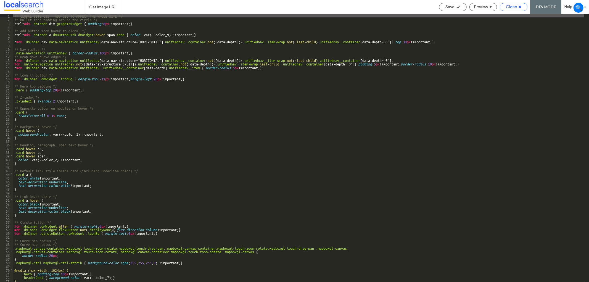
scroll to position [36, 0]
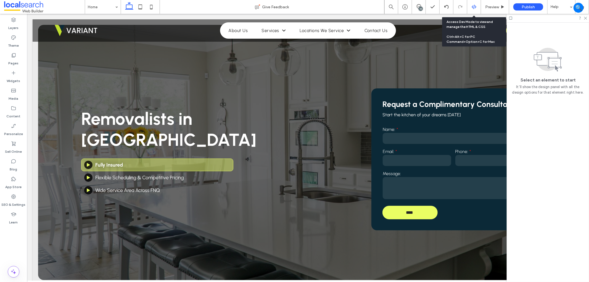
click at [478, 8] on div at bounding box center [474, 6] width 14 height 5
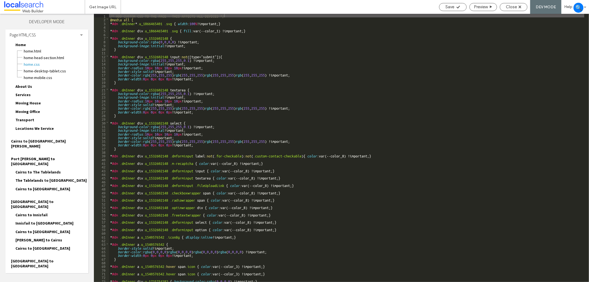
scroll to position [3, 0]
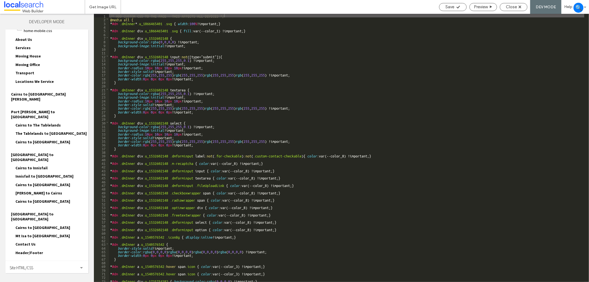
scroll to position [50, 0]
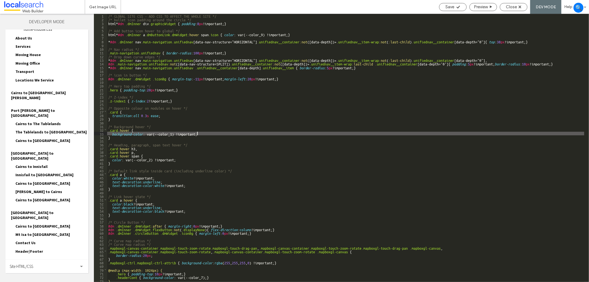
click at [218, 132] on div "/* GLOBAL SITE CSS - ADD CSS TO AFFECT THE WHOLE SITE */ /* bullet icon padding…" at bounding box center [345, 151] width 477 height 275
click at [194, 182] on div "/* GLOBAL SITE CSS - ADD CSS TO AFFECT THE WHOLE SITE */ /* bullet icon padding…" at bounding box center [345, 151] width 477 height 275
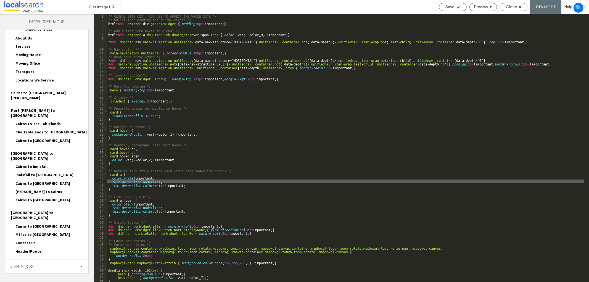
click at [188, 187] on div "/* GLOBAL SITE CSS - ADD CSS TO AFFECT THE WHOLE SITE */ /* bullet icon padding…" at bounding box center [345, 151] width 477 height 275
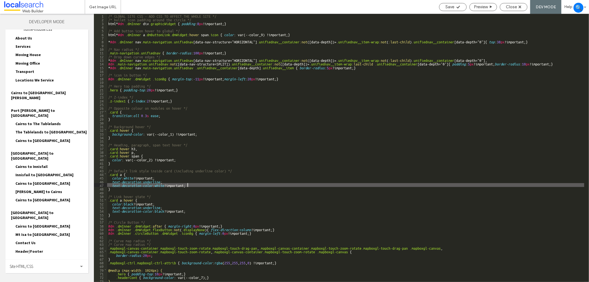
click at [197, 185] on div "/* GLOBAL SITE CSS - ADD CSS TO AFFECT THE WHOLE SITE */ /* bullet icon padding…" at bounding box center [345, 151] width 477 height 275
drag, startPoint x: 197, startPoint y: 185, endPoint x: 93, endPoint y: 183, distance: 103.8
click at [93, 183] on div "Layers Theme Pages Widgets Media Content Personalize Sell Online Blog App Store…" at bounding box center [294, 148] width 589 height 268
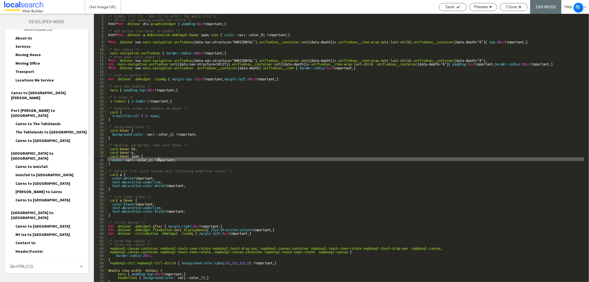
click at [159, 158] on div "/* GLOBAL SITE CSS - ADD CSS TO AFFECT THE WHOLE SITE */ /* bullet icon padding…" at bounding box center [345, 151] width 477 height 275
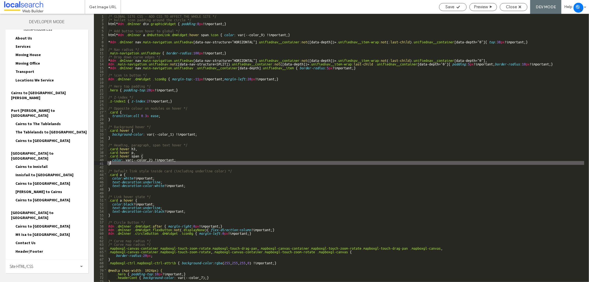
click at [185, 162] on div "/* GLOBAL SITE CSS - ADD CSS TO AFFECT THE WHOLE SITE */ /* bullet icon padding…" at bounding box center [345, 151] width 477 height 275
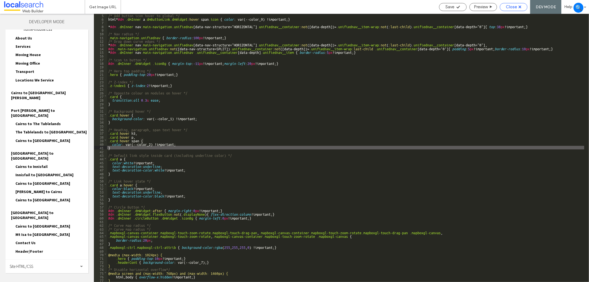
click at [501, 6] on div "Close" at bounding box center [513, 6] width 27 height 5
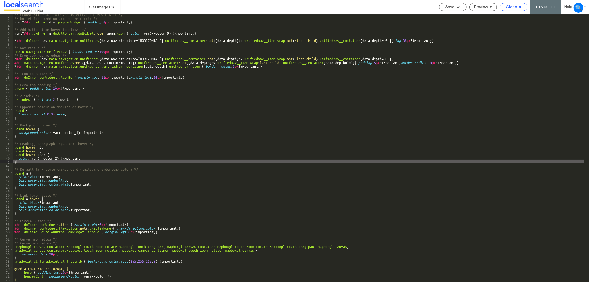
scroll to position [1, 0]
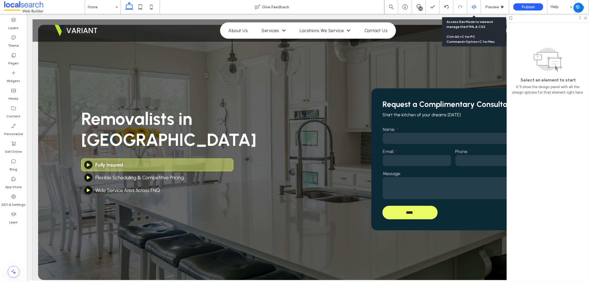
click at [474, 8] on icon at bounding box center [473, 6] width 5 height 5
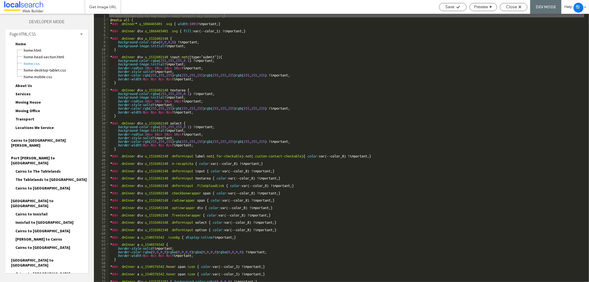
scroll to position [3, 0]
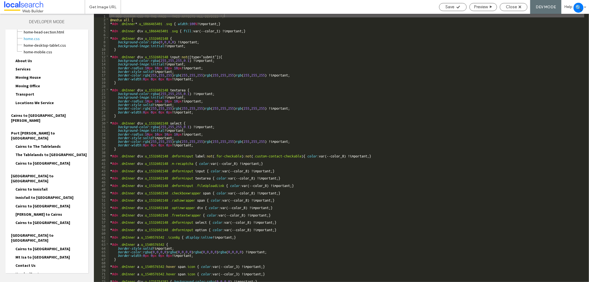
scroll to position [50, 0]
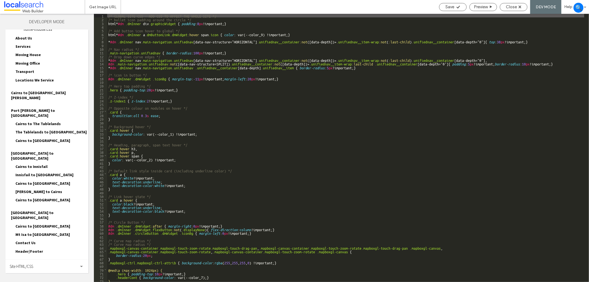
scroll to position [15, 0]
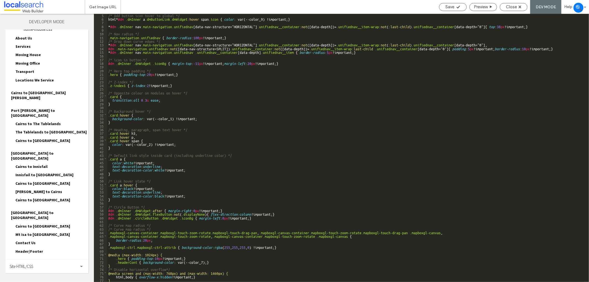
click at [177, 142] on div "/* Add button icon hover to global */ html * #dm .dmInner a .dmButtonLink.dmWid…" at bounding box center [345, 150] width 477 height 275
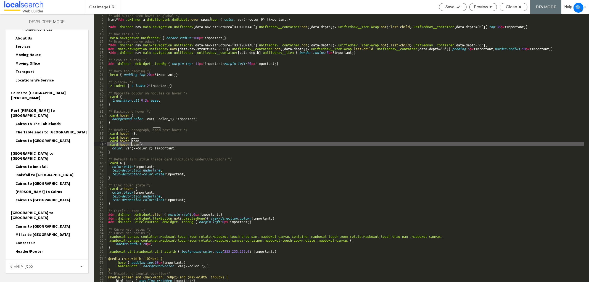
type textarea "**"
drag, startPoint x: 447, startPoint y: 7, endPoint x: 447, endPoint y: 2, distance: 4.5
click at [447, 7] on span "Save" at bounding box center [449, 6] width 9 height 5
click at [442, 3] on div "Save" at bounding box center [453, 7] width 28 height 8
click at [511, 7] on span "Close" at bounding box center [511, 6] width 11 height 5
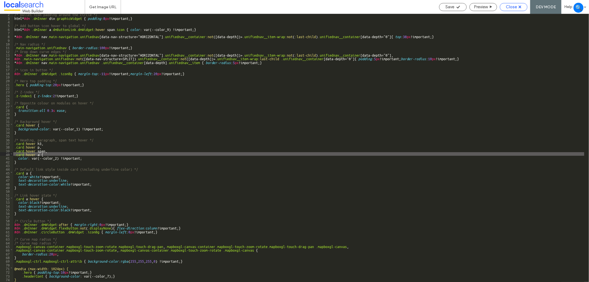
scroll to position [5, 0]
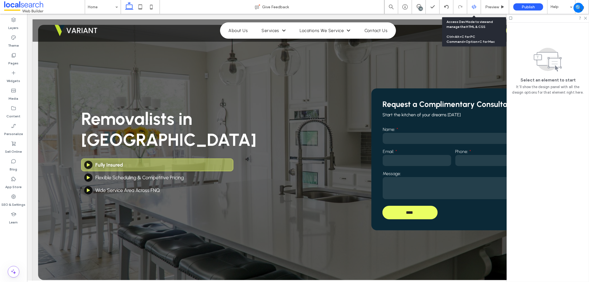
click at [472, 9] on div at bounding box center [474, 7] width 14 height 14
click at [472, 4] on div at bounding box center [474, 7] width 14 height 14
click at [476, 6] on icon at bounding box center [473, 6] width 5 height 5
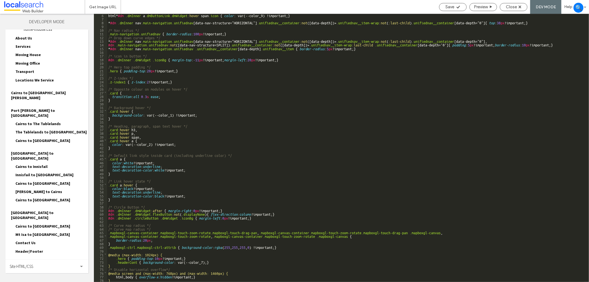
scroll to position [19, 0]
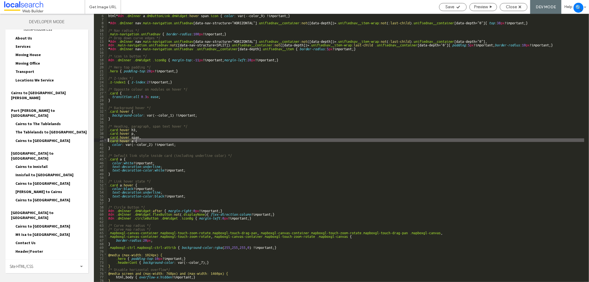
drag, startPoint x: 134, startPoint y: 142, endPoint x: 107, endPoint y: 140, distance: 27.4
click at [107, 140] on div "** 6 7 8 9 10 11 12 13 14 15 16 17 18 19 20 21 22 23 24 25 26 27 28 29 30 31 32…" at bounding box center [341, 148] width 495 height 268
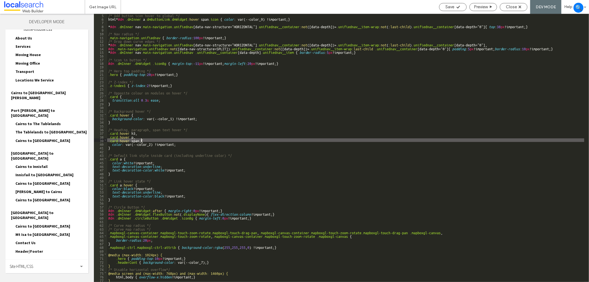
scroll to position [15, 0]
click at [119, 182] on div "/* Add button icon hover to global */ html * #dm .dmInner a .dmButtonLink.dmWid…" at bounding box center [345, 150] width 477 height 275
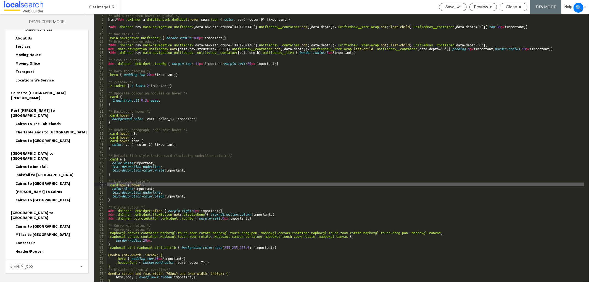
type textarea "**"
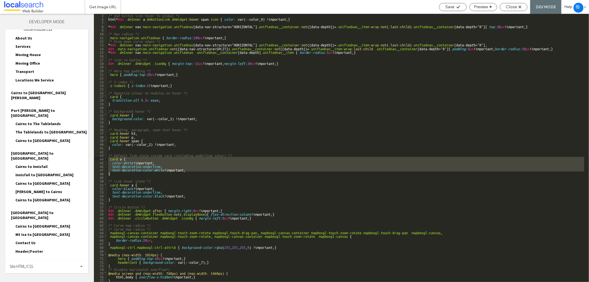
drag, startPoint x: 117, startPoint y: 172, endPoint x: 103, endPoint y: 159, distance: 19.5
click at [103, 159] on div "** 5 6 7 8 9 10 11 12 13 14 15 16 17 18 19 20 21 22 23 24 25 26 27 28 29 30 31 …" at bounding box center [341, 148] width 495 height 268
click at [448, 6] on span "Save" at bounding box center [449, 6] width 9 height 5
click at [511, 6] on span "Close" at bounding box center [511, 6] width 11 height 5
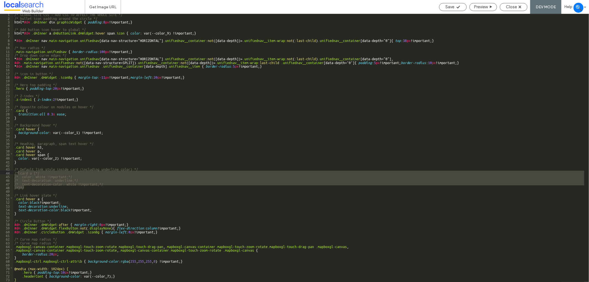
scroll to position [1, 0]
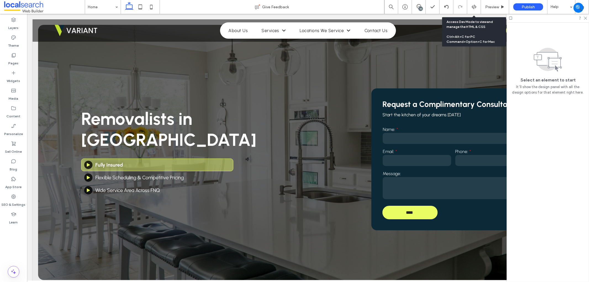
click at [476, 6] on icon at bounding box center [473, 6] width 5 height 5
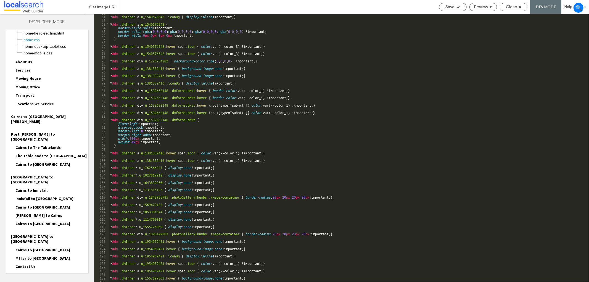
scroll to position [50, 0]
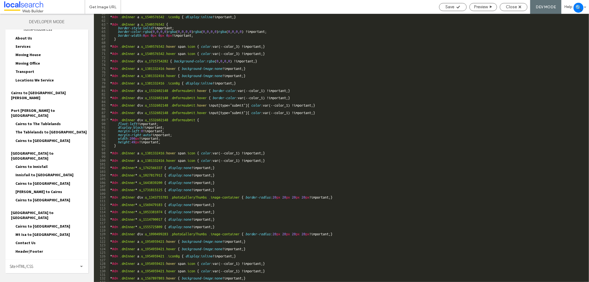
click at [47, 281] on span "body-end.html" at bounding box center [57, 284] width 63 height 6
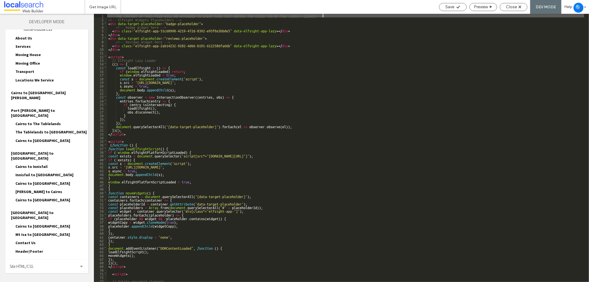
scroll to position [0, 0]
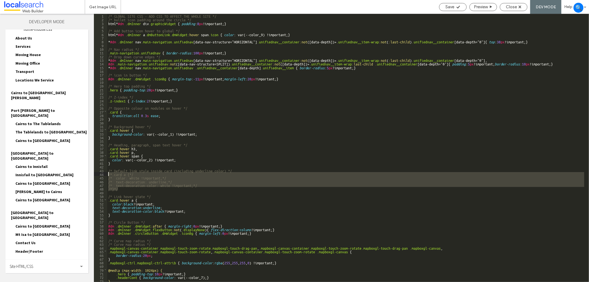
drag, startPoint x: 128, startPoint y: 189, endPoint x: 104, endPoint y: 176, distance: 27.3
click at [104, 176] on div "** 1 2 3 4 5 6 7 8 9 10 11 12 13 14 15 16 17 18 19 20 21 22 23 24 25 26 27 28 2…" at bounding box center [341, 148] width 495 height 268
click at [445, 9] on span "Save" at bounding box center [449, 6] width 9 height 5
click at [511, 4] on div "Close" at bounding box center [514, 7] width 28 height 8
click at [507, 6] on span "Close" at bounding box center [511, 6] width 11 height 5
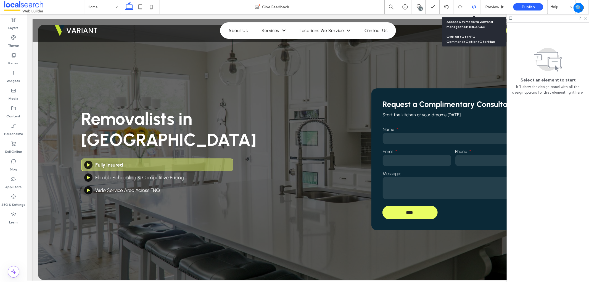
click at [471, 7] on div at bounding box center [474, 6] width 14 height 5
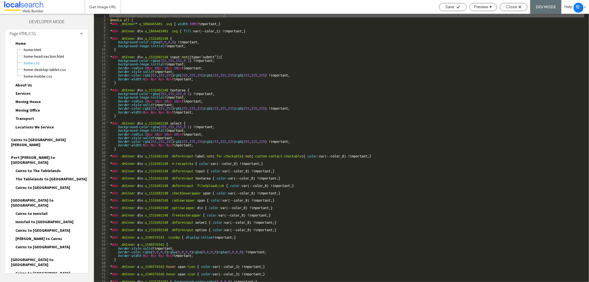
drag, startPoint x: 43, startPoint y: 267, endPoint x: 44, endPoint y: 264, distance: 3.0
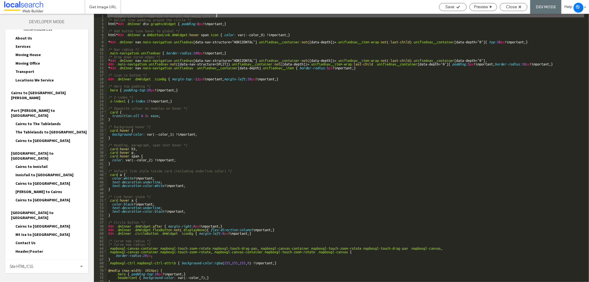
scroll to position [15, 0]
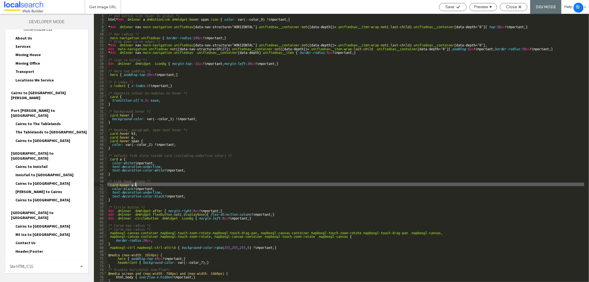
click at [134, 185] on div "/* Add button icon hover to global */ html * #dm .dmInner a .dmButtonLink.dmWid…" at bounding box center [345, 150] width 477 height 275
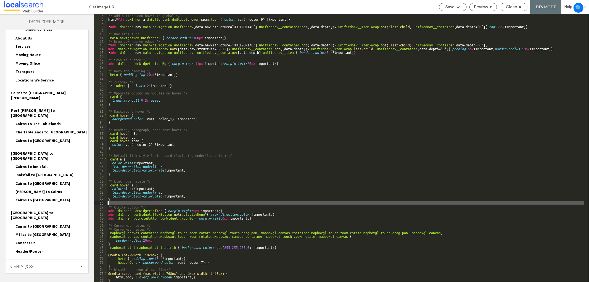
click at [158, 201] on div "/* Add button icon hover to global */ html * #dm .dmInner a .dmButtonLink.dmWid…" at bounding box center [345, 150] width 477 height 275
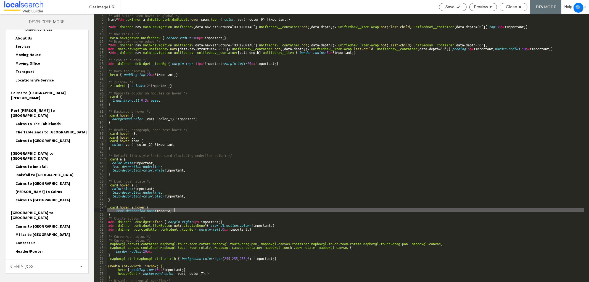
type textarea "**"
click at [453, 7] on span "Save" at bounding box center [449, 6] width 9 height 5
click at [513, 8] on span "Close" at bounding box center [511, 6] width 11 height 5
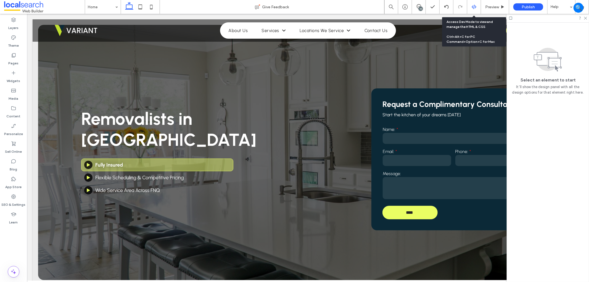
click at [474, 5] on use at bounding box center [473, 7] width 4 height 4
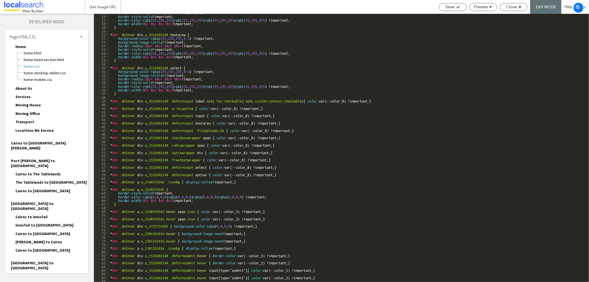
scroll to position [73, 0]
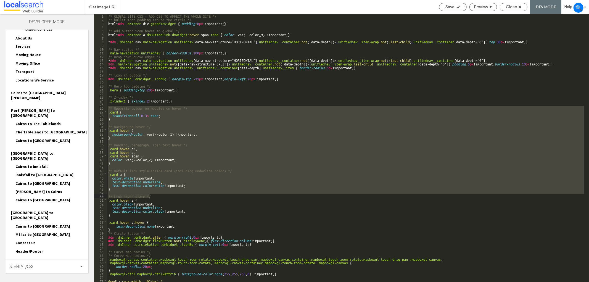
scroll to position [26, 0]
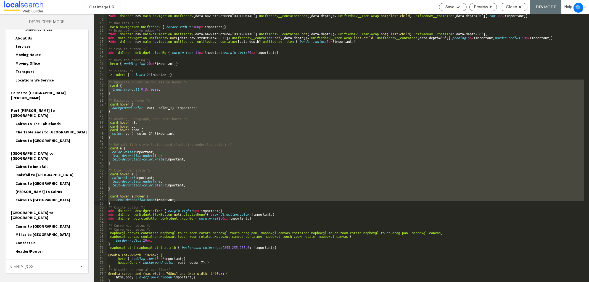
drag, startPoint x: 109, startPoint y: 107, endPoint x: 159, endPoint y: 202, distance: 107.5
click at [159, 202] on div "* #dm .dmInner nav .main-navigation.unifiednav [ data-nav-structure =" HORIZONT…" at bounding box center [345, 150] width 477 height 275
click at [515, 9] on span "Close" at bounding box center [511, 6] width 11 height 5
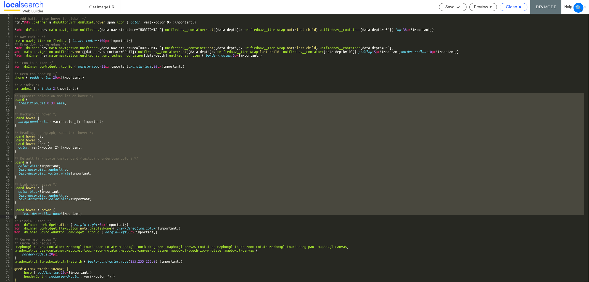
scroll to position [12, 0]
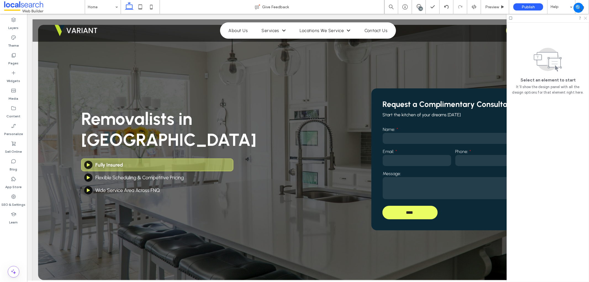
click at [586, 16] on icon at bounding box center [585, 18] width 4 height 4
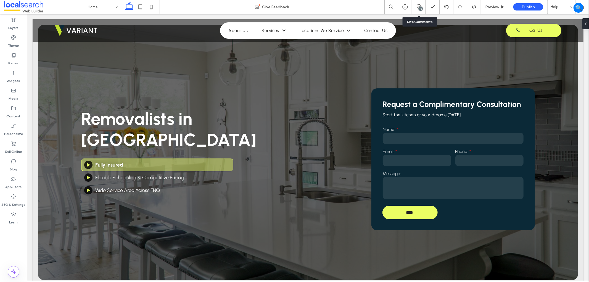
click at [419, 4] on div "10" at bounding box center [419, 7] width 14 height 14
click at [421, 7] on div "10" at bounding box center [420, 9] width 4 height 4
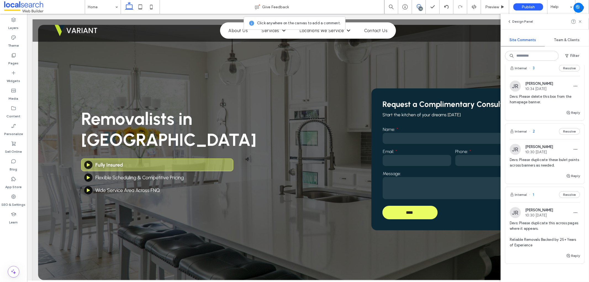
scroll to position [507, 0]
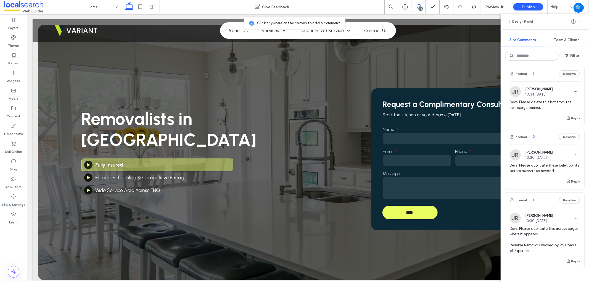
click at [537, 178] on div "Devs: Please duplicate these bulet points across banners as needed." at bounding box center [545, 170] width 70 height 15
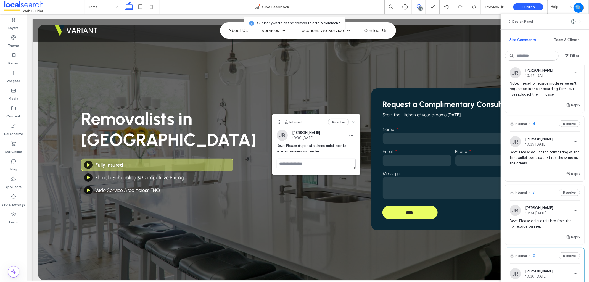
scroll to position [384, 0]
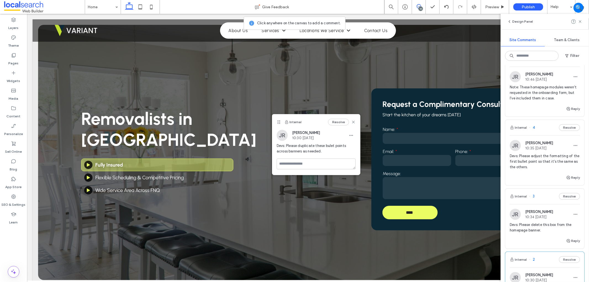
click at [544, 105] on div "Note: These homepage modules weren't requested in the onboarding form, but I've…" at bounding box center [545, 94] width 70 height 21
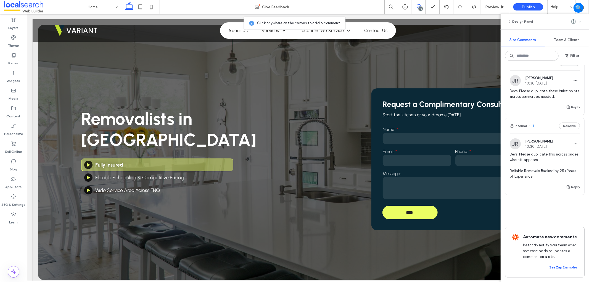
scroll to position [599, 0]
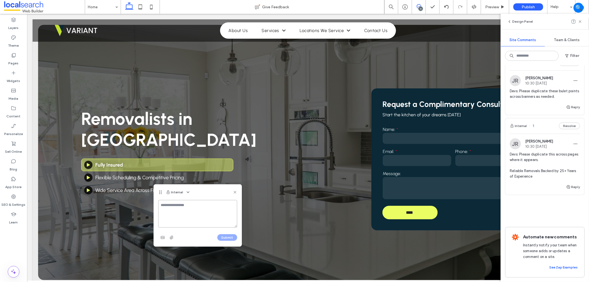
click at [167, 203] on textarea at bounding box center [197, 214] width 79 height 28
paste textarea "**********"
type textarea "**********"
click at [222, 238] on button "Submit" at bounding box center [227, 237] width 20 height 7
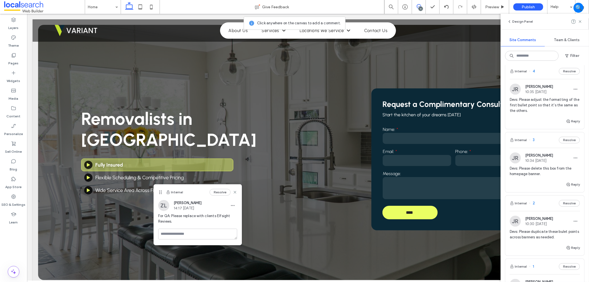
scroll to position [417, 0]
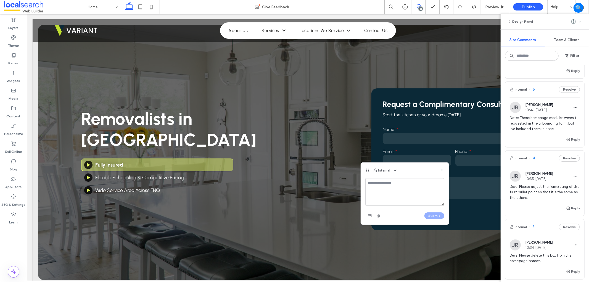
click at [441, 169] on use at bounding box center [442, 170] width 2 height 2
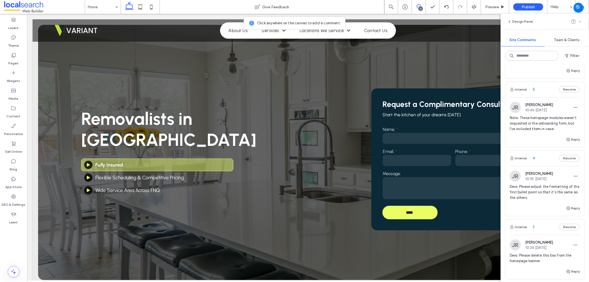
click at [579, 20] on use at bounding box center [580, 21] width 2 height 2
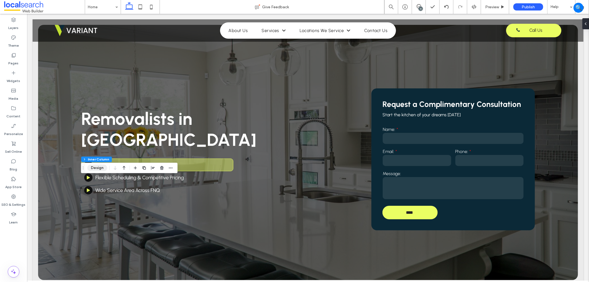
click at [94, 166] on button "Design" at bounding box center [97, 168] width 20 height 7
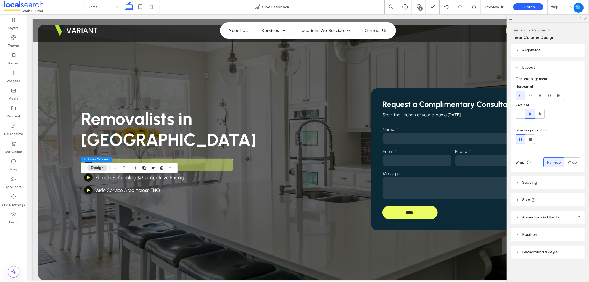
scroll to position [1, 0]
click at [9, 199] on label "SEO & Settings" at bounding box center [14, 203] width 24 height 8
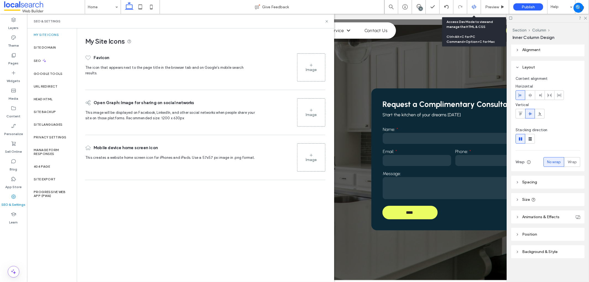
click at [475, 3] on div at bounding box center [474, 7] width 14 height 14
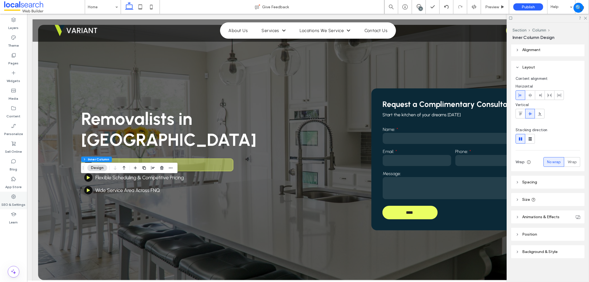
click at [20, 200] on label "SEO & Settings" at bounding box center [14, 203] width 24 height 8
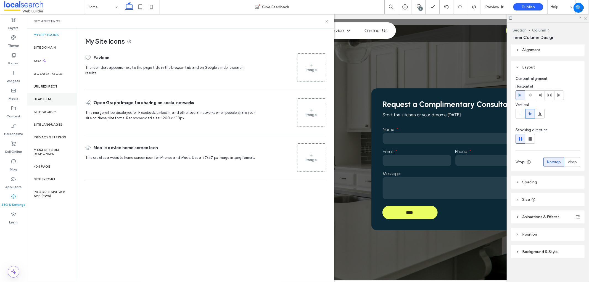
click at [56, 99] on div "Head HTML" at bounding box center [52, 99] width 50 height 13
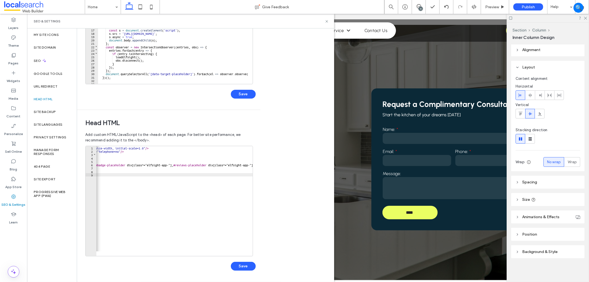
scroll to position [0, 0]
click at [490, 5] on span "Preview" at bounding box center [492, 7] width 14 height 5
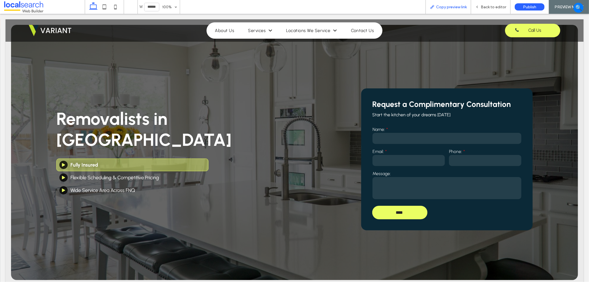
click at [457, 10] on div "Copy preview link" at bounding box center [448, 7] width 46 height 14
click at [459, 9] on span "Copy preview link" at bounding box center [451, 7] width 31 height 5
click at [459, 7] on span "Copy preview link" at bounding box center [451, 7] width 31 height 5
click at [490, 6] on span "Back to editor" at bounding box center [493, 7] width 25 height 5
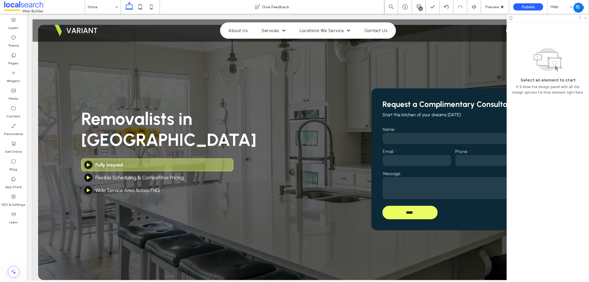
click at [583, 17] on icon at bounding box center [585, 18] width 4 height 4
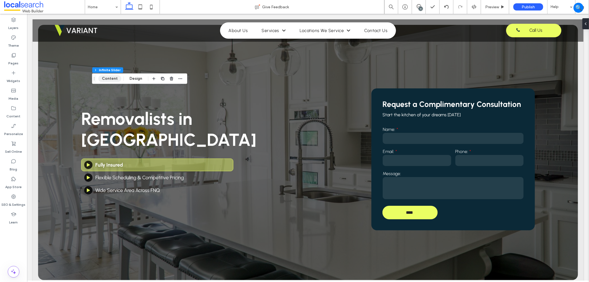
click at [109, 78] on button "Content" at bounding box center [109, 78] width 23 height 7
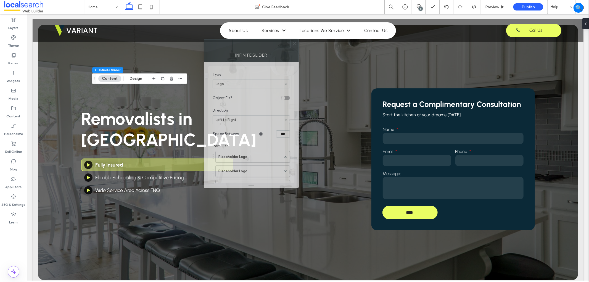
drag, startPoint x: 559, startPoint y: 73, endPoint x: 274, endPoint y: 46, distance: 285.8
click at [274, 46] on div at bounding box center [247, 43] width 86 height 8
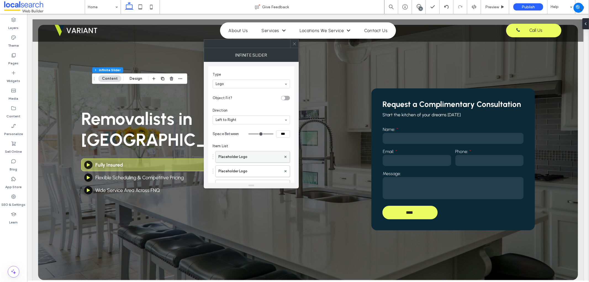
scroll to position [58, 0]
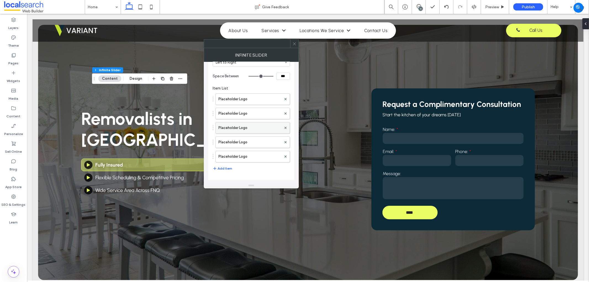
click at [270, 127] on label "Placeholder Logo" at bounding box center [249, 127] width 63 height 11
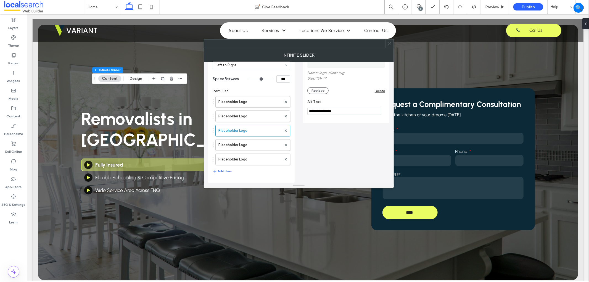
scroll to position [55, 0]
click at [285, 130] on icon at bounding box center [286, 130] width 2 height 2
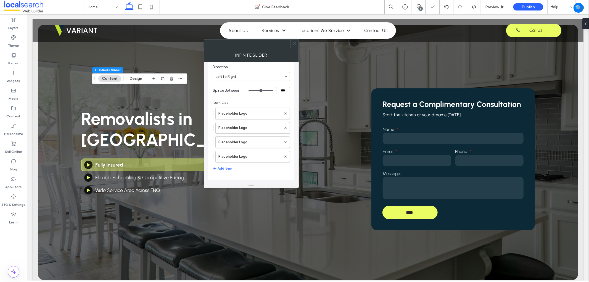
scroll to position [41, 0]
click at [285, 144] on icon at bounding box center [285, 145] width 2 height 2
click at [285, 156] on use at bounding box center [285, 156] width 2 height 2
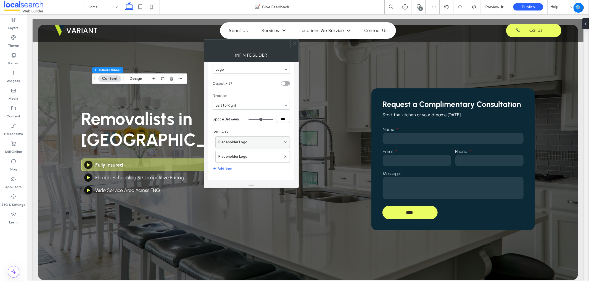
click at [227, 141] on label "Placeholder Logo" at bounding box center [249, 142] width 63 height 11
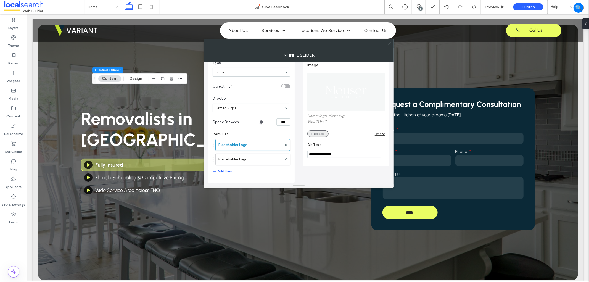
click at [321, 133] on button "Replace" at bounding box center [317, 133] width 21 height 7
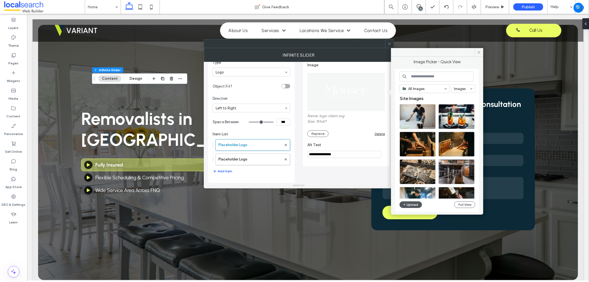
click at [410, 205] on button "Upload" at bounding box center [410, 204] width 23 height 7
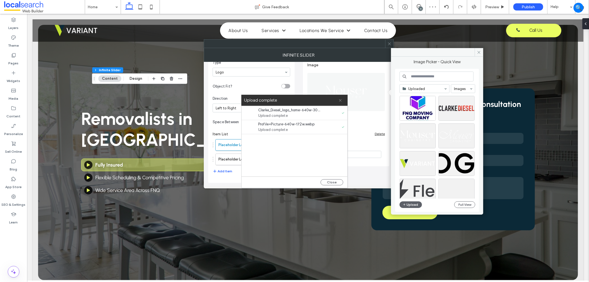
click at [340, 100] on icon at bounding box center [340, 101] width 4 height 4
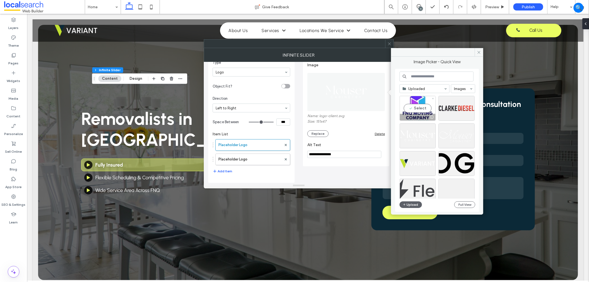
click at [420, 108] on div "Select" at bounding box center [417, 108] width 36 height 25
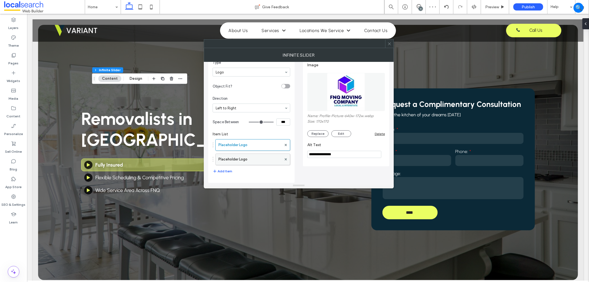
click at [258, 157] on label "Placeholder Logo" at bounding box center [249, 159] width 63 height 11
click at [318, 134] on button "Replace" at bounding box center [317, 133] width 21 height 7
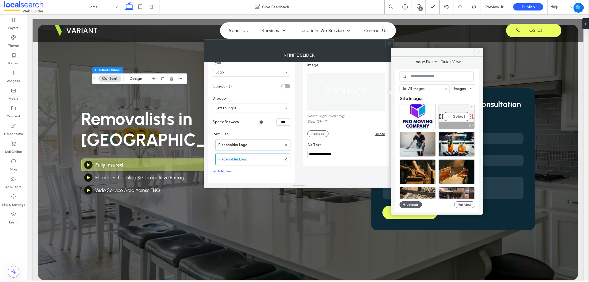
click at [452, 111] on div "Select" at bounding box center [456, 116] width 36 height 25
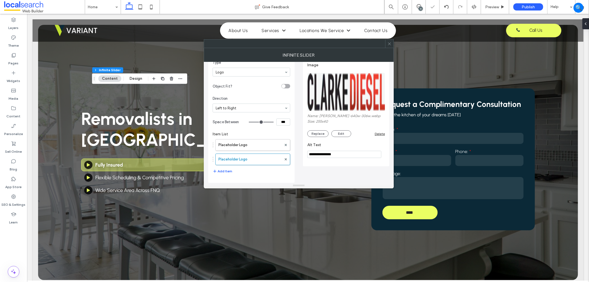
click at [351, 158] on input "**********" at bounding box center [344, 154] width 74 height 7
click at [347, 158] on input "**********" at bounding box center [344, 154] width 74 height 7
click at [346, 156] on input "**********" at bounding box center [344, 154] width 74 height 7
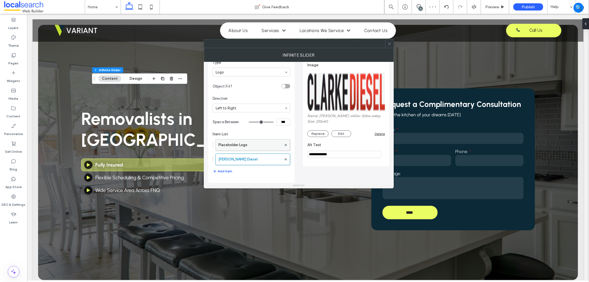
type input "**********"
click at [258, 144] on label "Placeholder Logo" at bounding box center [249, 144] width 63 height 11
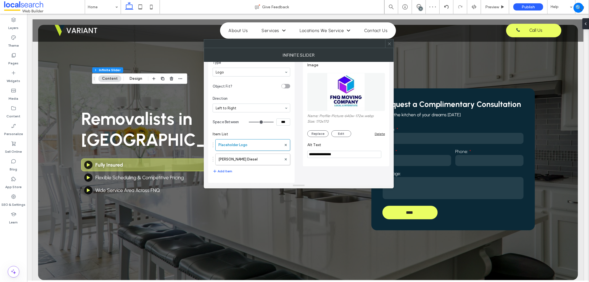
click at [337, 153] on input "**********" at bounding box center [344, 154] width 74 height 7
type input "**********"
click at [331, 161] on div "**********" at bounding box center [346, 110] width 86 height 112
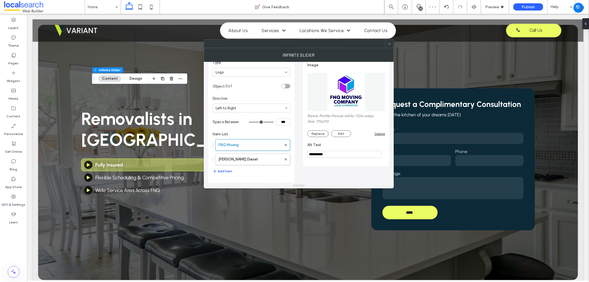
click at [338, 165] on div "**********" at bounding box center [346, 110] width 86 height 112
click at [386, 41] on div at bounding box center [389, 43] width 8 height 8
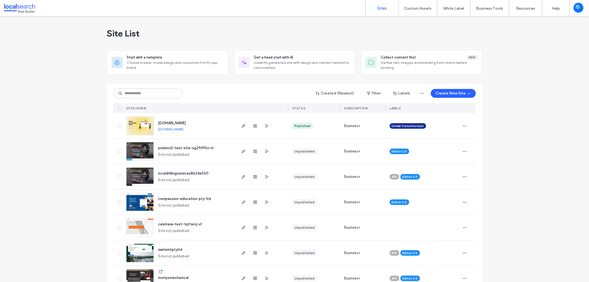
type input "*"
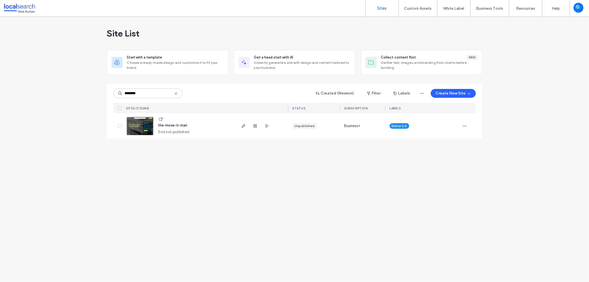
type input "********"
click at [136, 126] on img at bounding box center [139, 136] width 27 height 38
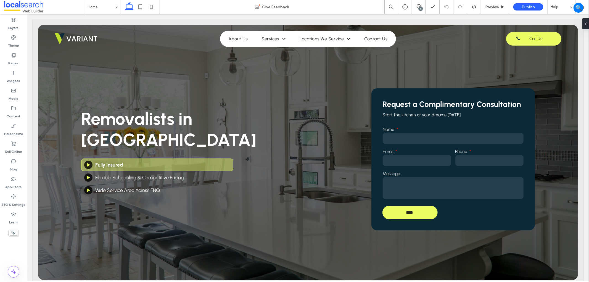
click at [419, 8] on div "11" at bounding box center [420, 9] width 4 height 4
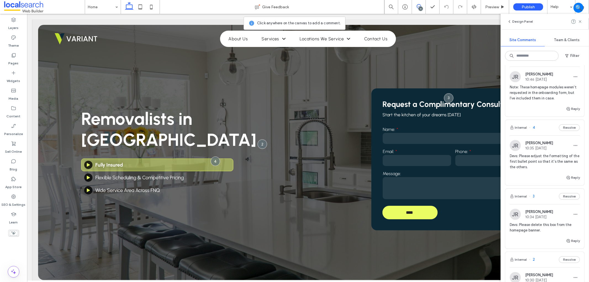
scroll to position [386, 0]
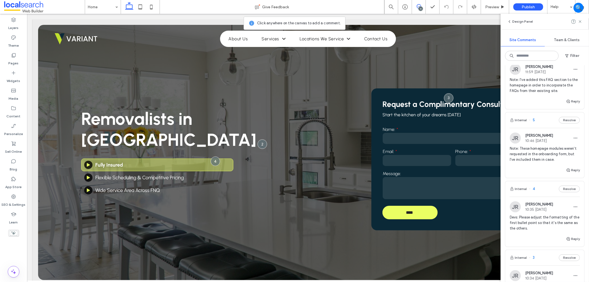
click at [415, 9] on span at bounding box center [419, 6] width 14 height 4
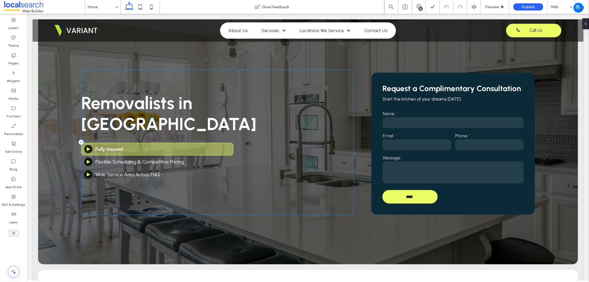
scroll to position [31, 0]
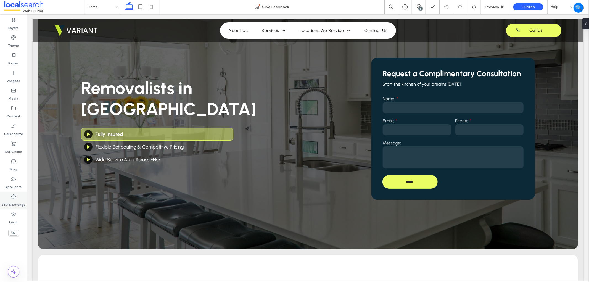
click at [18, 195] on div "SEO & Settings" at bounding box center [13, 201] width 27 height 18
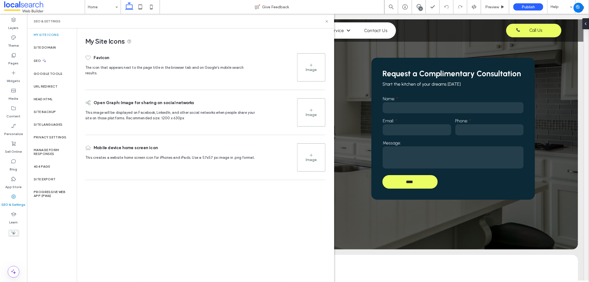
click at [186, 238] on div "My Site Icons Favicon The icon that appears next to the page title in the brows…" at bounding box center [205, 154] width 256 height 253
click at [48, 59] on div "SEO" at bounding box center [52, 61] width 50 height 14
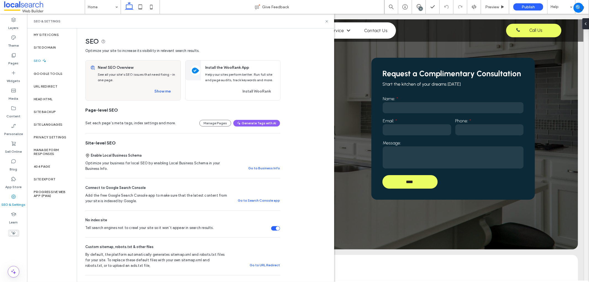
click at [45, 220] on div "My Site Icons Site Domain SEO Google Tools URL Redirect Head HTML Site Backup S…" at bounding box center [52, 154] width 50 height 253
drag, startPoint x: 47, startPoint y: 109, endPoint x: 51, endPoint y: 104, distance: 6.5
click at [47, 110] on label "Site Backup" at bounding box center [45, 112] width 22 height 4
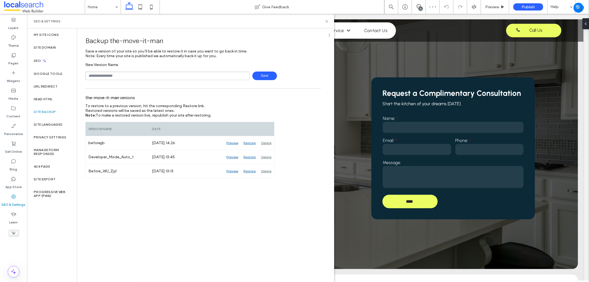
scroll to position [0, 0]
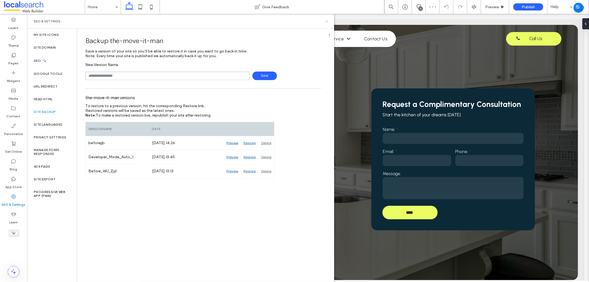
click at [326, 21] on icon at bounding box center [327, 21] width 4 height 4
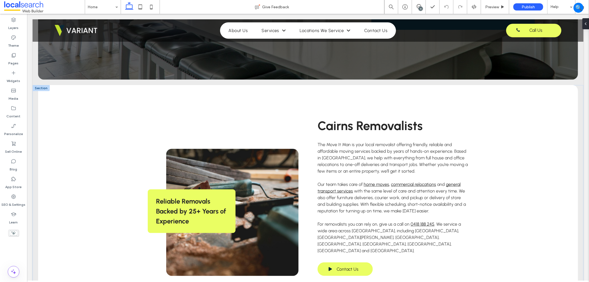
scroll to position [184, 0]
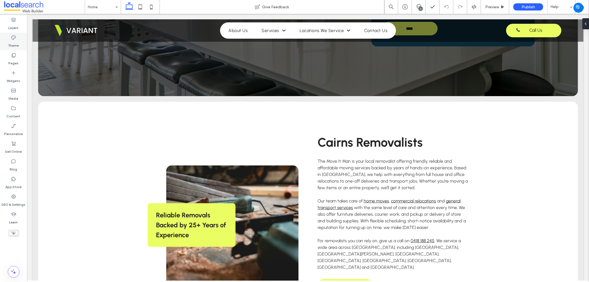
click at [12, 37] on icon at bounding box center [14, 38] width 6 height 6
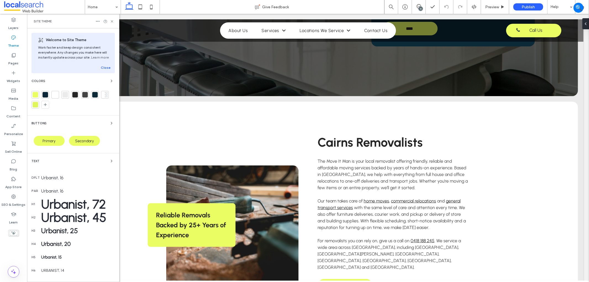
scroll to position [47, 0]
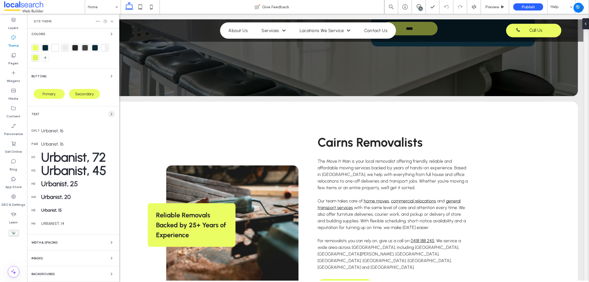
click at [108, 112] on span "button" at bounding box center [111, 114] width 7 height 7
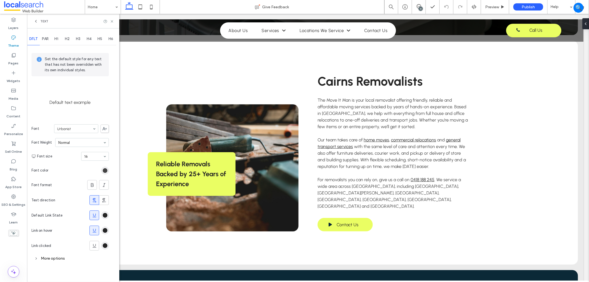
scroll to position [245, 0]
drag, startPoint x: 94, startPoint y: 227, endPoint x: 166, endPoint y: 224, distance: 72.7
click at [94, 227] on span at bounding box center [95, 230] width 6 height 9
click at [111, 21] on icon at bounding box center [112, 21] width 4 height 4
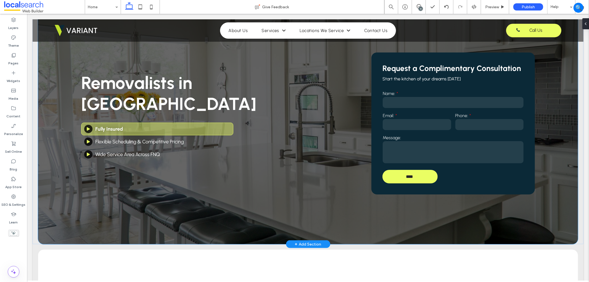
scroll to position [0, 0]
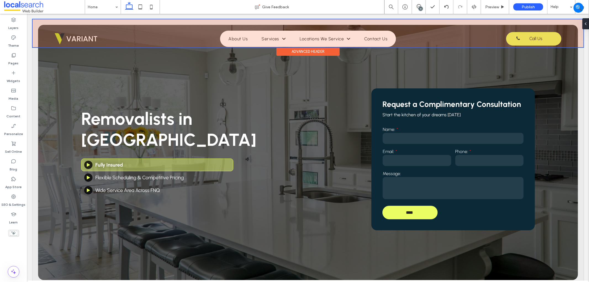
click at [537, 35] on div at bounding box center [307, 33] width 551 height 28
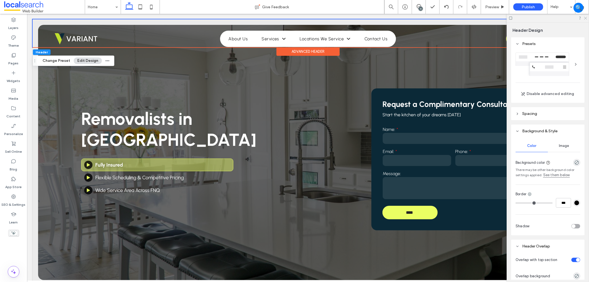
click at [586, 18] on icon at bounding box center [585, 18] width 4 height 4
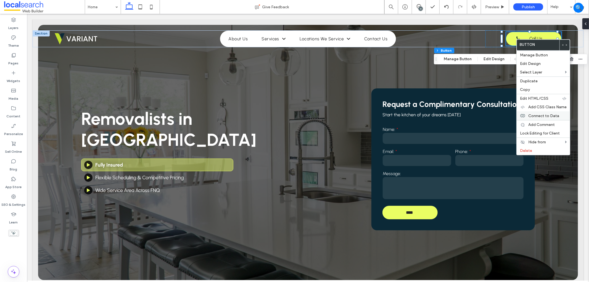
click at [548, 111] on div "Connect to Data" at bounding box center [542, 115] width 53 height 9
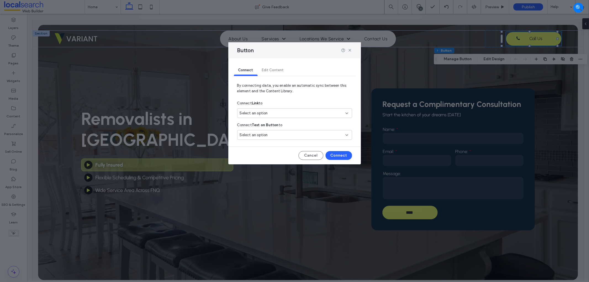
click at [282, 113] on div "Select an option" at bounding box center [291, 113] width 103 height 6
click at [305, 133] on span "0418 188 245" at bounding box center [310, 133] width 73 height 6
drag, startPoint x: 343, startPoint y: 154, endPoint x: 349, endPoint y: 153, distance: 6.2
click at [343, 154] on button "Connect" at bounding box center [338, 155] width 26 height 9
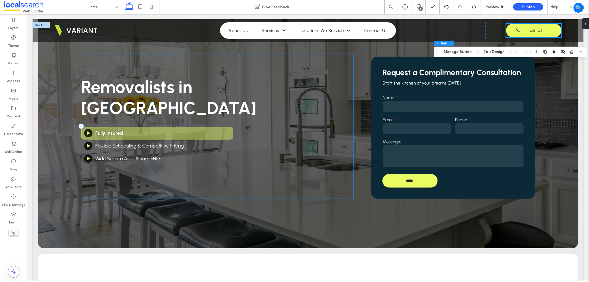
scroll to position [92, 0]
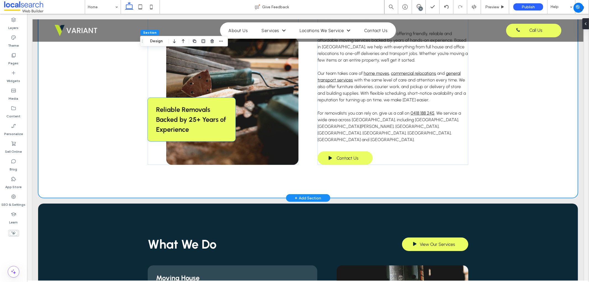
scroll to position [276, 0]
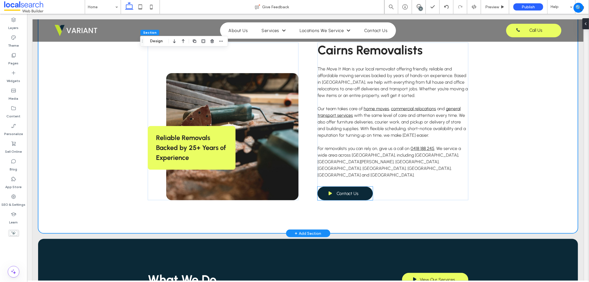
click at [357, 186] on link "Contact Us" at bounding box center [344, 193] width 55 height 14
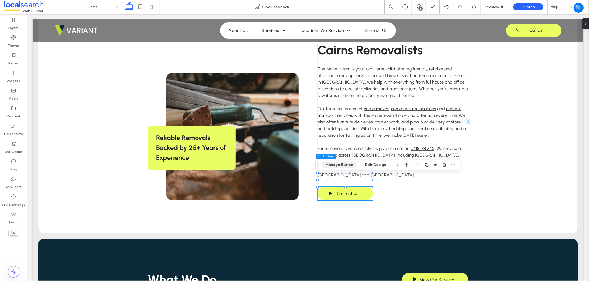
click at [344, 167] on button "Manage Button" at bounding box center [339, 164] width 35 height 7
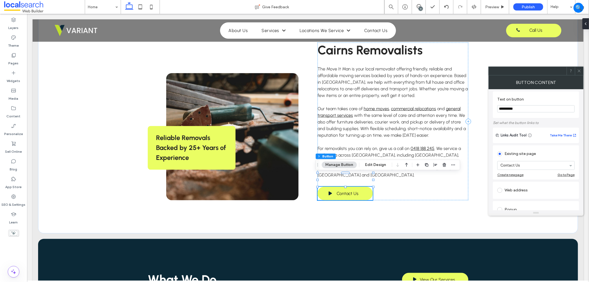
scroll to position [0, 0]
click at [579, 69] on icon at bounding box center [579, 71] width 4 height 4
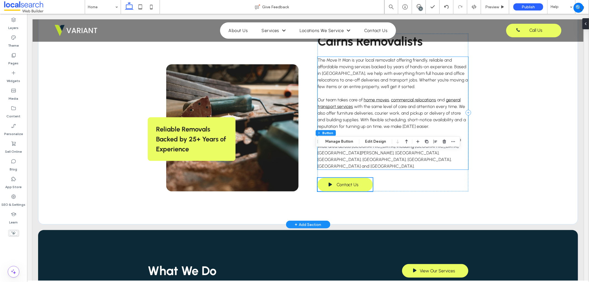
scroll to position [368, 0]
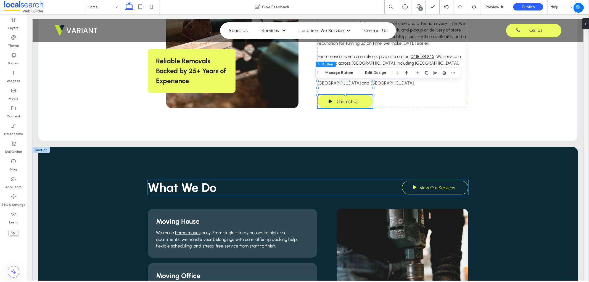
click at [422, 182] on span "View Our Services" at bounding box center [436, 187] width 35 height 11
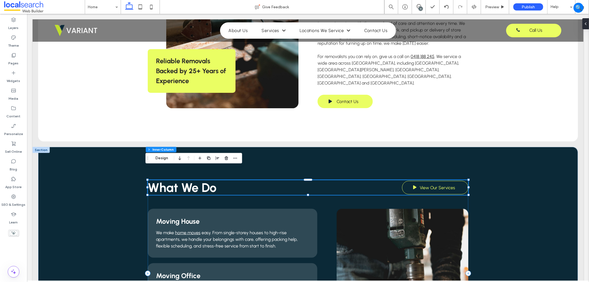
click at [422, 182] on span "View Our Services" at bounding box center [436, 187] width 35 height 11
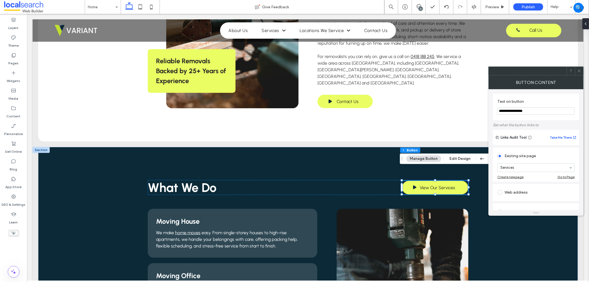
click at [580, 71] on icon at bounding box center [579, 71] width 4 height 4
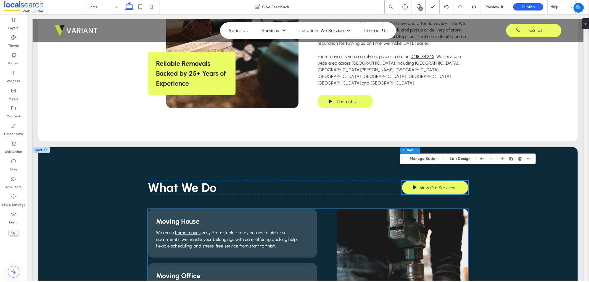
scroll to position [460, 0]
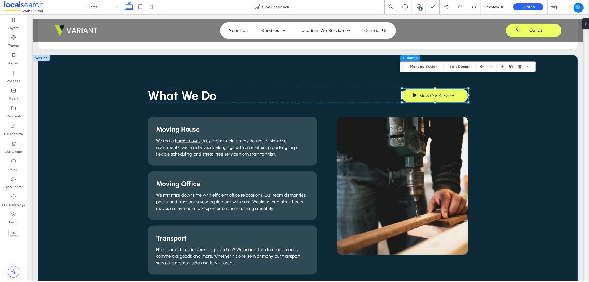
click at [520, 171] on div "What We Do View Our Services [GEOGRAPHIC_DATA] We make home moves easy. From si…" at bounding box center [308, 181] width 540 height 253
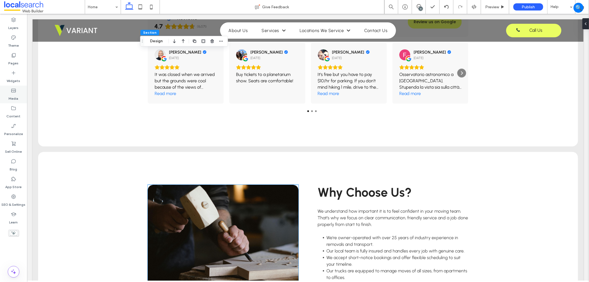
scroll to position [736, 0]
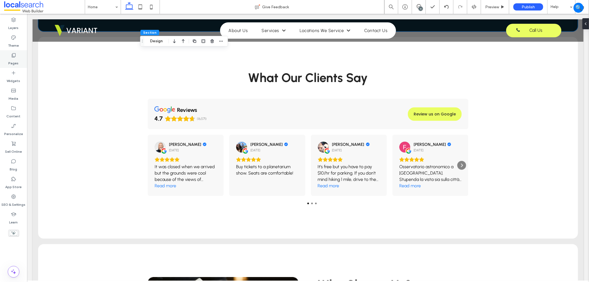
click at [15, 60] on label "Pages" at bounding box center [14, 62] width 10 height 8
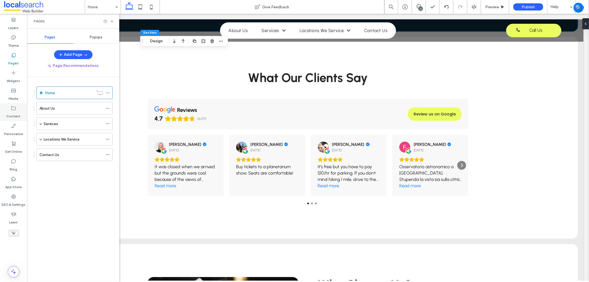
click at [10, 113] on label "Content" at bounding box center [14, 115] width 14 height 8
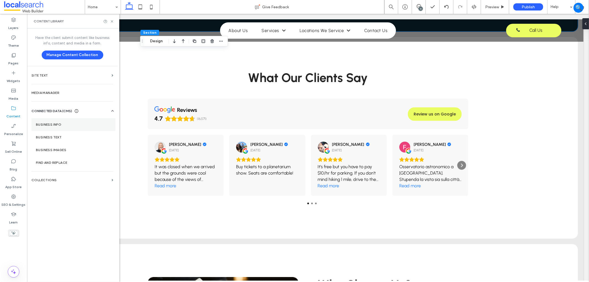
click at [84, 119] on section "Business Info" at bounding box center [73, 124] width 84 height 13
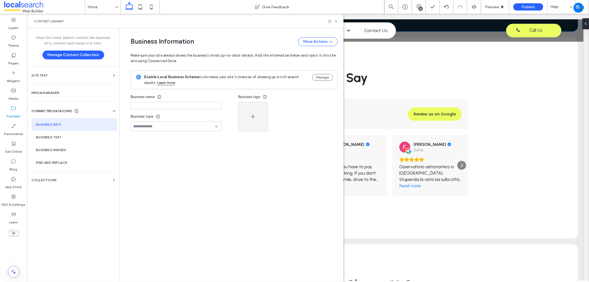
type input "**********"
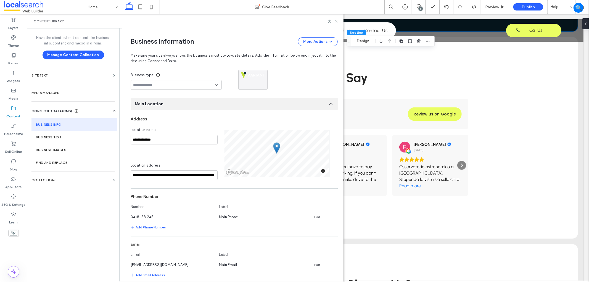
scroll to position [0, 0]
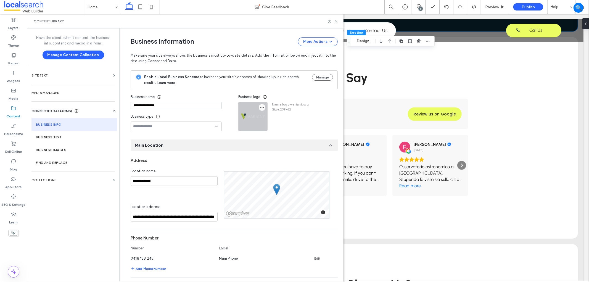
click at [261, 106] on icon "button" at bounding box center [262, 107] width 4 height 4
click at [260, 108] on icon "button" at bounding box center [262, 107] width 4 height 4
click at [277, 122] on span "Replace Image" at bounding box center [279, 121] width 25 height 6
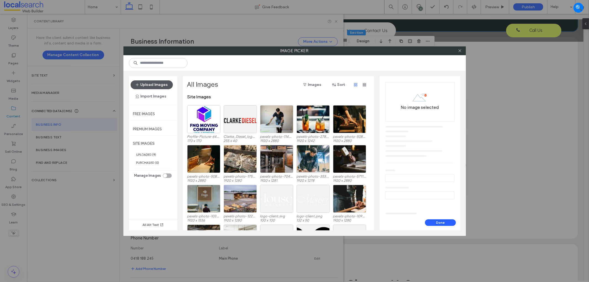
click at [145, 82] on button "Upload Images" at bounding box center [152, 84] width 42 height 9
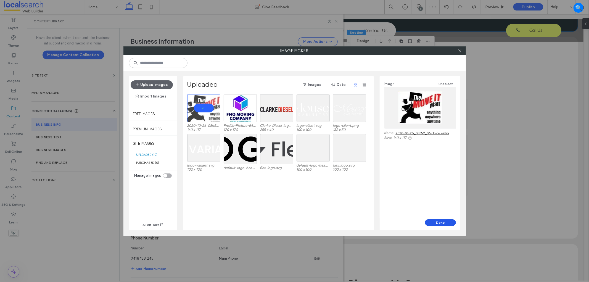
click at [445, 219] on button "Done" at bounding box center [440, 222] width 31 height 7
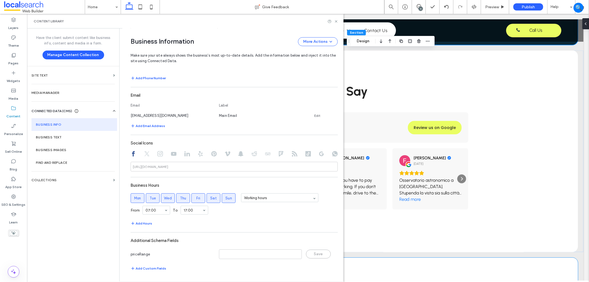
scroll to position [705, 0]
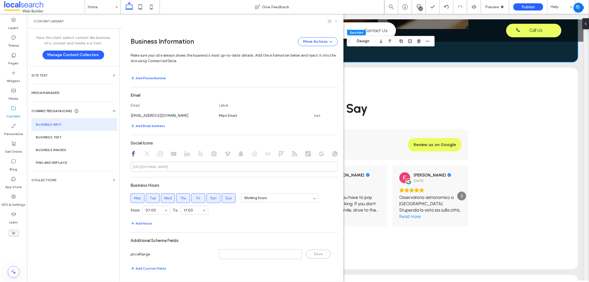
click at [336, 21] on use at bounding box center [336, 21] width 2 height 2
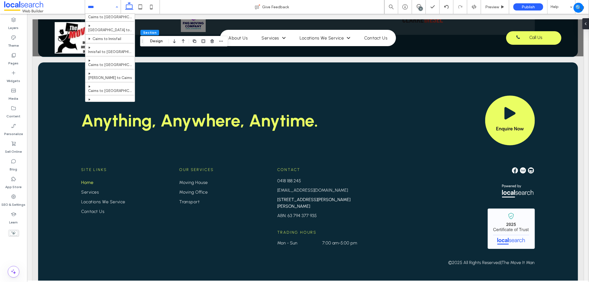
scroll to position [135, 0]
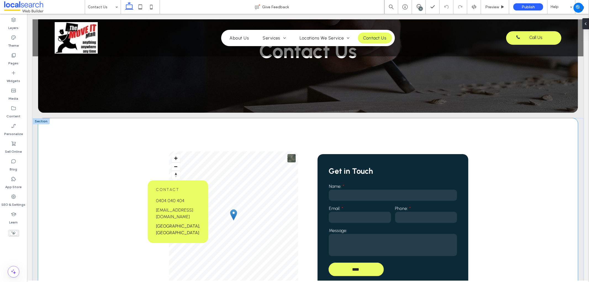
scroll to position [123, 0]
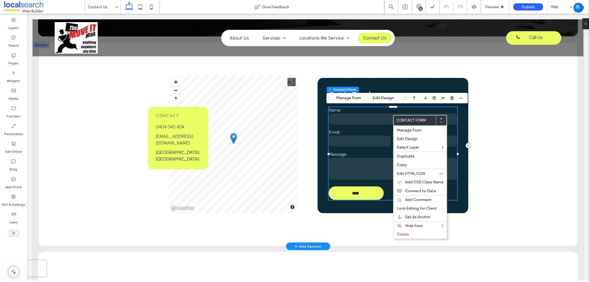
type input "**"
type input "*"
type input "***"
type input "**"
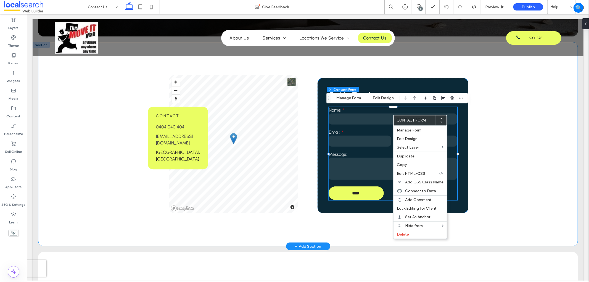
click at [527, 163] on div "Contact [PHONE_NUMBER] [EMAIL_ADDRESS][DOMAIN_NAME] [GEOGRAPHIC_DATA], [GEOGRAP…" at bounding box center [308, 144] width 540 height 204
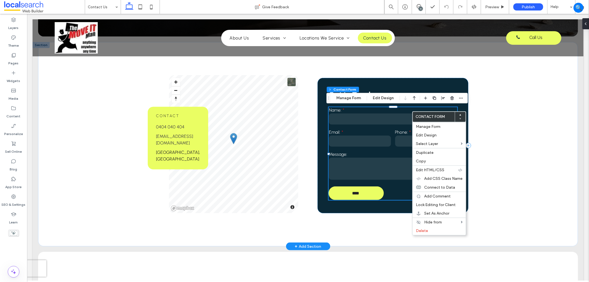
type input "**"
type input "*"
type input "***"
type input "**"
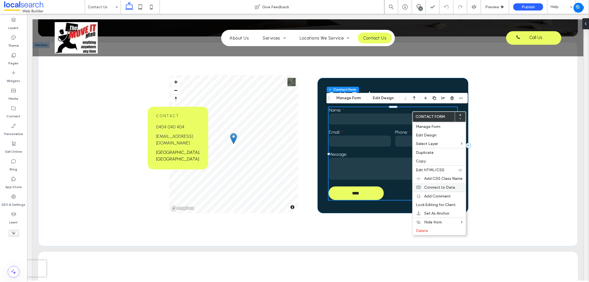
click at [438, 184] on div "Connect to Data" at bounding box center [438, 187] width 53 height 9
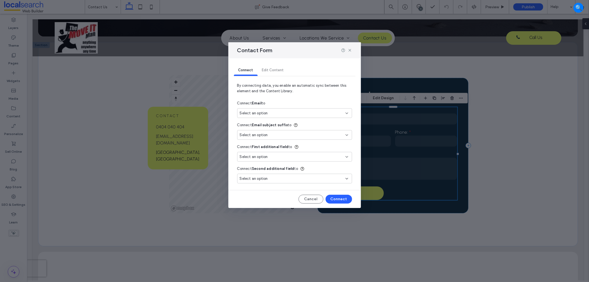
click at [287, 114] on div "Select an option" at bounding box center [291, 113] width 103 height 6
click at [286, 133] on span "[EMAIL_ADDRESS][DOMAIN_NAME]" at bounding box center [310, 133] width 74 height 6
type input "**"
type input "*"
type input "***"
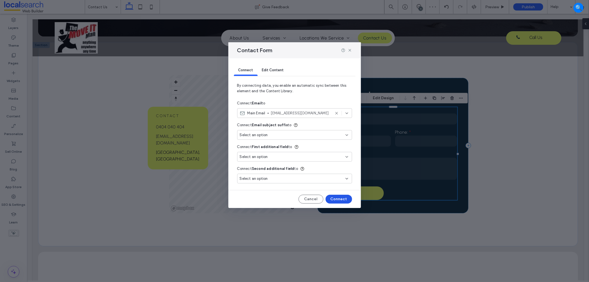
click at [345, 197] on button "Connect" at bounding box center [338, 199] width 26 height 9
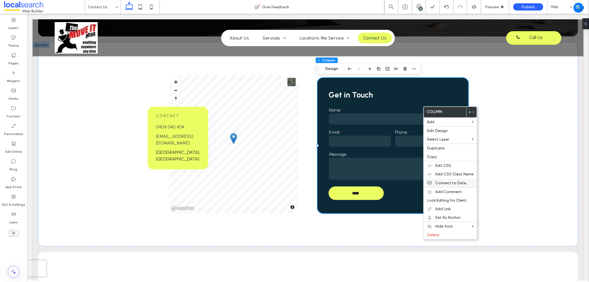
click at [465, 183] on label "Connect to Data" at bounding box center [454, 183] width 38 height 5
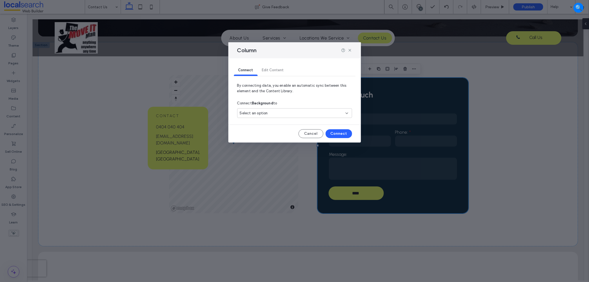
click at [316, 115] on div "Select an option" at bounding box center [291, 113] width 103 height 6
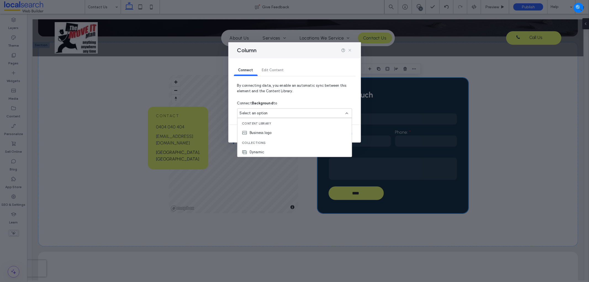
click at [351, 50] on icon at bounding box center [349, 50] width 4 height 4
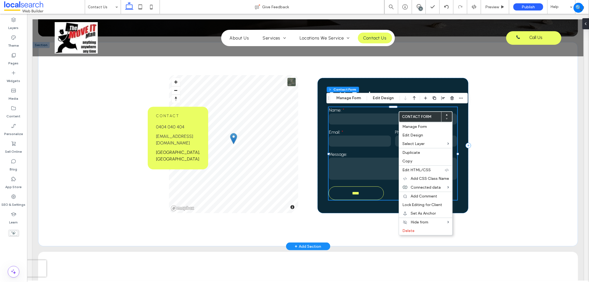
type input "**"
type input "*"
type input "***"
type input "**"
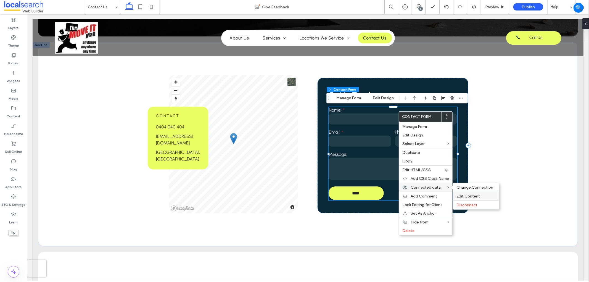
click at [465, 195] on span "Edit Content" at bounding box center [467, 196] width 23 height 5
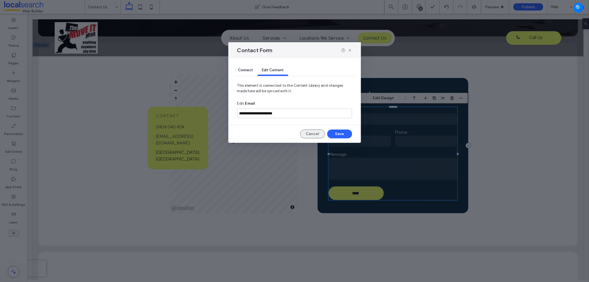
drag, startPoint x: 314, startPoint y: 133, endPoint x: 331, endPoint y: 124, distance: 19.1
click at [314, 133] on button "Cancel" at bounding box center [312, 133] width 25 height 9
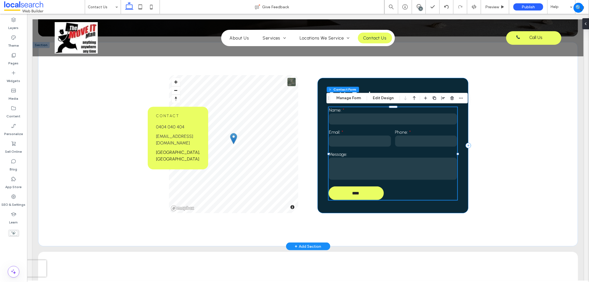
click at [375, 104] on div "Get in Touch Name: Email: Phone: Message: **** Thank you for contacting us. We …" at bounding box center [392, 145] width 151 height 135
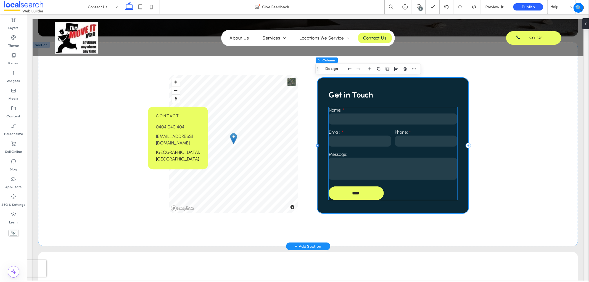
click at [349, 116] on input "text" at bounding box center [392, 118] width 128 height 11
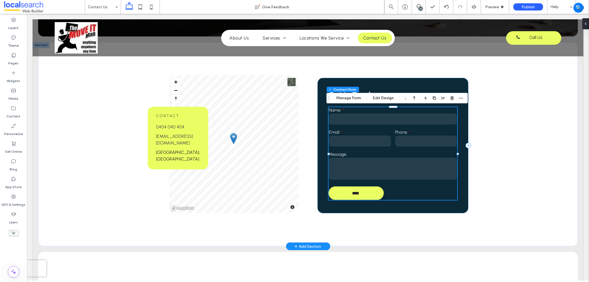
type input "**"
type input "*"
type input "***"
type input "**"
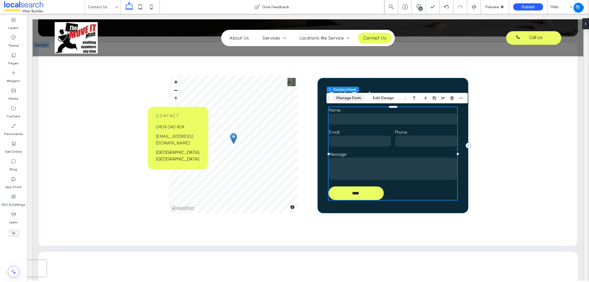
click at [342, 97] on button "Manage Form" at bounding box center [349, 98] width 32 height 7
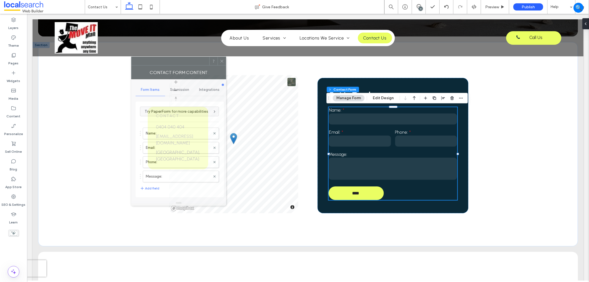
drag, startPoint x: 526, startPoint y: 71, endPoint x: 168, endPoint y: 61, distance: 357.3
click at [168, 61] on div at bounding box center [170, 61] width 78 height 8
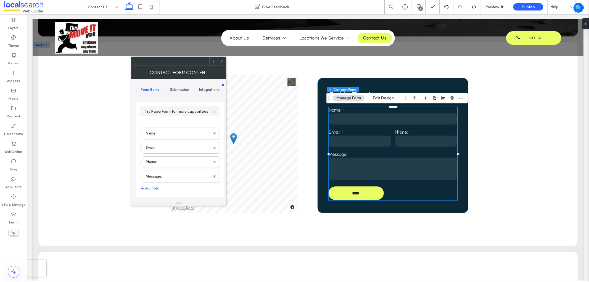
click at [180, 87] on span "Submission" at bounding box center [179, 89] width 19 height 4
click at [147, 91] on span "Form Items" at bounding box center [150, 89] width 19 height 4
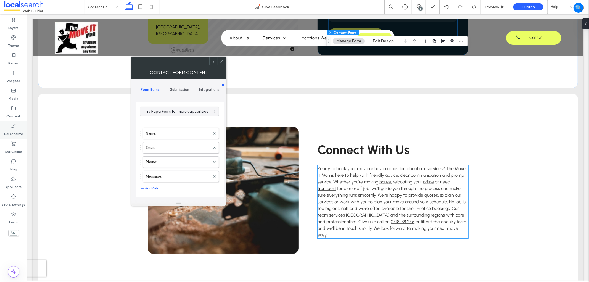
scroll to position [276, 0]
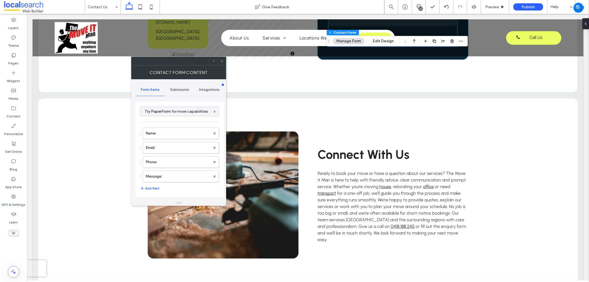
click at [179, 88] on span "Submission" at bounding box center [179, 89] width 19 height 4
click at [160, 120] on label "New submission notification" at bounding box center [180, 115] width 74 height 11
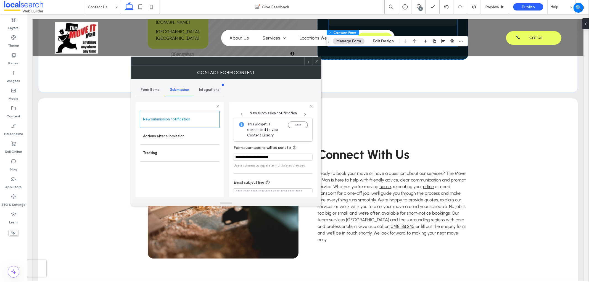
scroll to position [29, 0]
click at [297, 164] on input "Email subject line" at bounding box center [273, 163] width 79 height 7
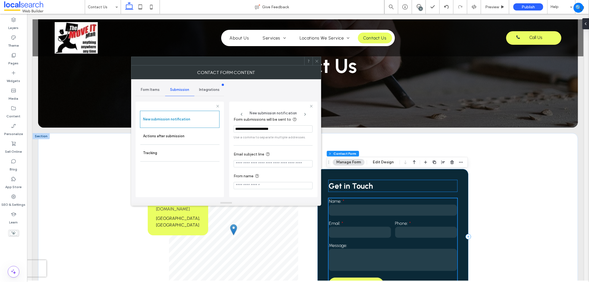
scroll to position [61, 0]
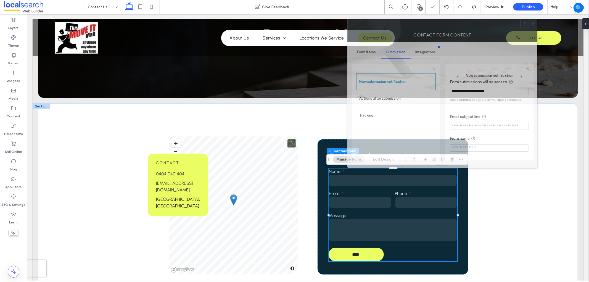
drag, startPoint x: 274, startPoint y: 57, endPoint x: 490, endPoint y: 19, distance: 219.7
click at [490, 19] on div at bounding box center [433, 23] width 173 height 8
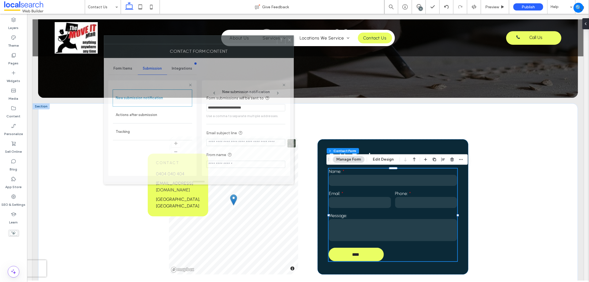
drag, startPoint x: 495, startPoint y: 26, endPoint x: 250, endPoint y: 45, distance: 245.8
click at [251, 44] on div at bounding box center [190, 40] width 173 height 8
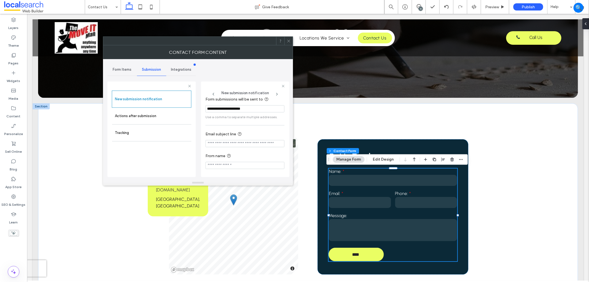
click at [219, 142] on input "Email subject line" at bounding box center [244, 143] width 79 height 7
paste input "**********"
drag, startPoint x: 261, startPoint y: 142, endPoint x: 232, endPoint y: 142, distance: 28.2
click at [232, 142] on input "**********" at bounding box center [244, 143] width 79 height 7
type input "**********"
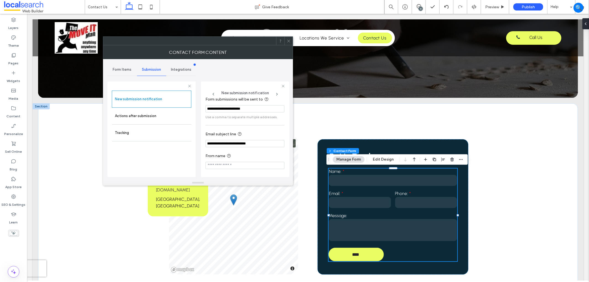
click at [220, 164] on input "From name" at bounding box center [244, 165] width 79 height 7
paste input "**********"
type input "**********"
click at [156, 119] on label "Actions after submission" at bounding box center [152, 115] width 74 height 11
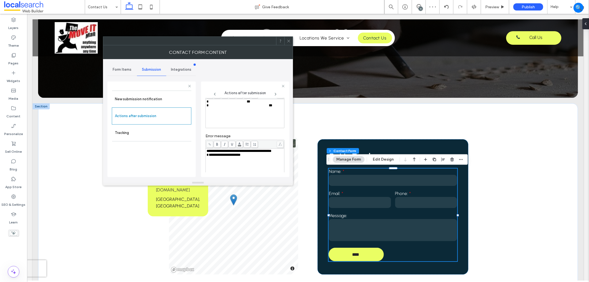
scroll to position [0, 0]
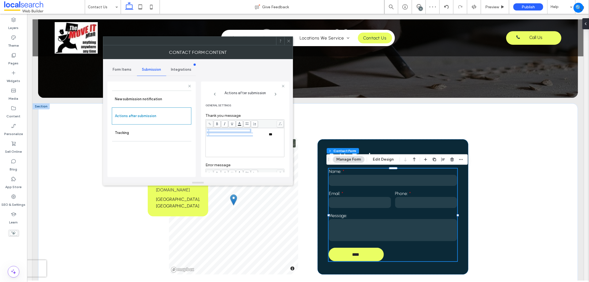
drag, startPoint x: 259, startPoint y: 155, endPoint x: 222, endPoint y: 144, distance: 38.2
click at [192, 130] on div "**********" at bounding box center [151, 128] width 88 height 103
click at [269, 147] on div "**********" at bounding box center [244, 143] width 77 height 28
click at [238, 150] on div "**********" at bounding box center [244, 143] width 77 height 28
click at [238, 125] on body ".wqwq-1{fill:#231f20;} .cls-1q, .cls-2q { fill-rule: evenodd; } .cls-2q { fill:…" at bounding box center [294, 141] width 589 height 282
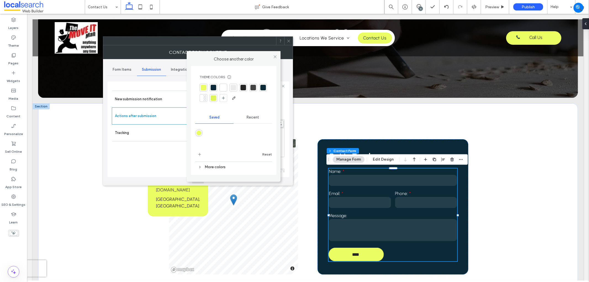
click at [211, 86] on div at bounding box center [214, 88] width 6 height 6
click at [222, 144] on div at bounding box center [233, 137] width 77 height 21
click at [275, 56] on icon at bounding box center [275, 57] width 4 height 4
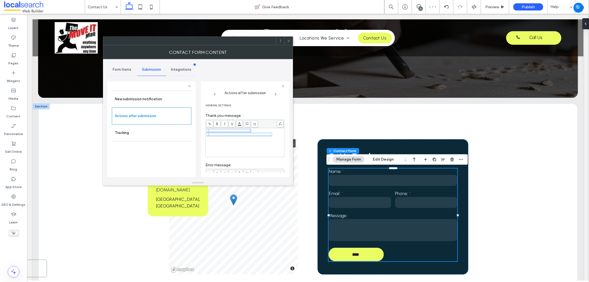
drag, startPoint x: 243, startPoint y: 150, endPoint x: 255, endPoint y: 151, distance: 12.2
click at [243, 150] on div "**********" at bounding box center [244, 143] width 77 height 28
click at [255, 140] on div "**********" at bounding box center [244, 143] width 77 height 28
click at [247, 131] on span "**********" at bounding box center [228, 131] width 39 height 4
click at [253, 134] on span "**********" at bounding box center [239, 134] width 61 height 4
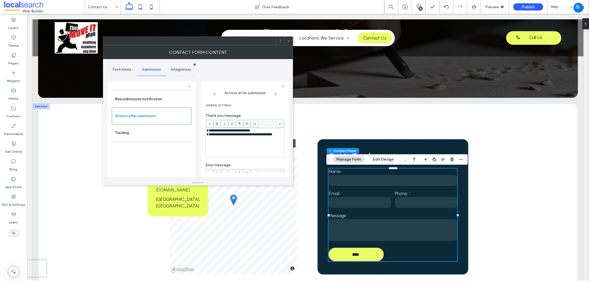
click at [247, 131] on span "**********" at bounding box center [228, 131] width 39 height 4
click at [253, 132] on span "**********" at bounding box center [237, 131] width 57 height 4
drag, startPoint x: 253, startPoint y: 133, endPoint x: 274, endPoint y: 134, distance: 21.0
click at [274, 134] on div "**********" at bounding box center [244, 133] width 77 height 8
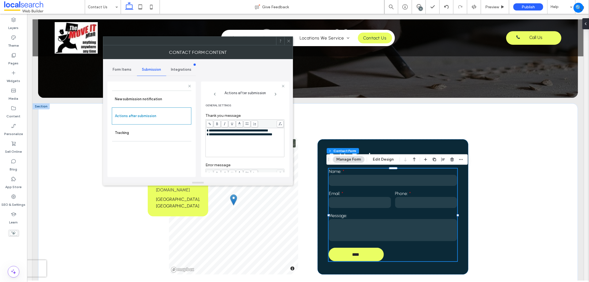
click at [269, 133] on span "**********" at bounding box center [239, 134] width 61 height 4
drag, startPoint x: 275, startPoint y: 129, endPoint x: 250, endPoint y: 128, distance: 26.0
click at [250, 128] on div "**********" at bounding box center [244, 138] width 79 height 38
click at [218, 123] on icon at bounding box center [217, 123] width 3 height 3
click at [266, 143] on div "**********" at bounding box center [244, 143] width 77 height 28
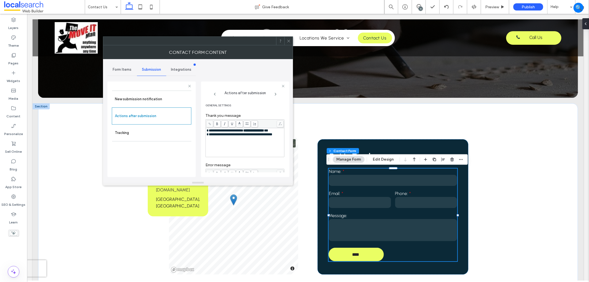
click at [279, 129] on div "**********" at bounding box center [244, 138] width 79 height 38
click at [269, 133] on span "**********" at bounding box center [239, 134] width 61 height 4
click at [279, 131] on div "**********" at bounding box center [244, 131] width 77 height 4
click at [155, 104] on label "New submission notification" at bounding box center [152, 99] width 74 height 11
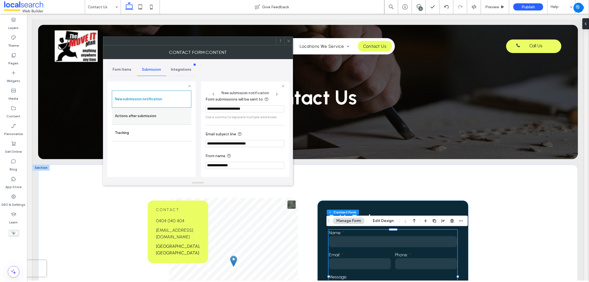
click at [157, 118] on label "Actions after submission" at bounding box center [152, 115] width 74 height 11
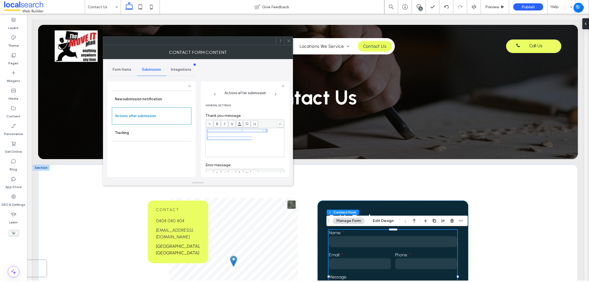
drag, startPoint x: 259, startPoint y: 147, endPoint x: 205, endPoint y: 124, distance: 58.0
click at [205, 124] on div "**********" at bounding box center [244, 138] width 79 height 38
click at [240, 123] on body ".wqwq-1{fill:#231f20;} .cls-1q, .cls-2q { fill-rule: evenodd; } .cls-2q { fill:…" at bounding box center [294, 141] width 589 height 282
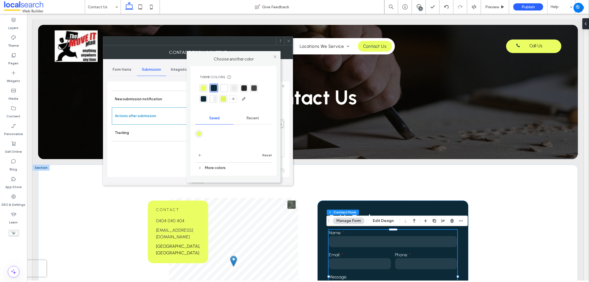
click at [213, 87] on div at bounding box center [214, 88] width 6 height 6
click at [272, 57] on div at bounding box center [275, 56] width 8 height 8
click at [274, 55] on icon at bounding box center [275, 57] width 4 height 4
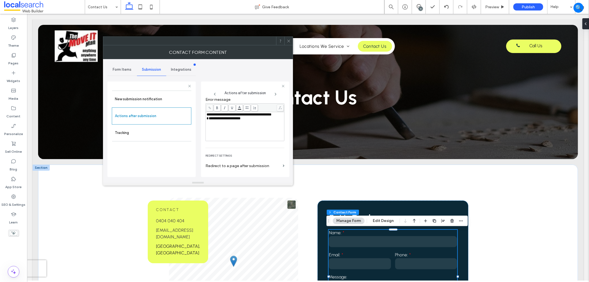
click at [263, 120] on div "**********" at bounding box center [244, 118] width 77 height 4
click at [124, 70] on span "Form Items" at bounding box center [122, 69] width 19 height 4
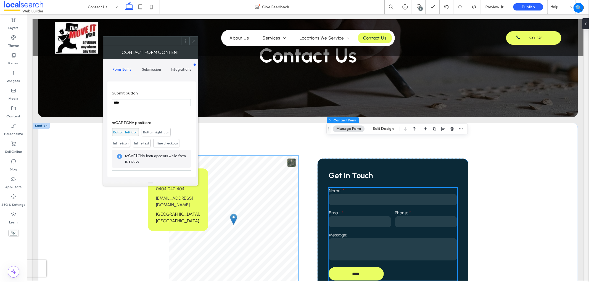
scroll to position [0, 0]
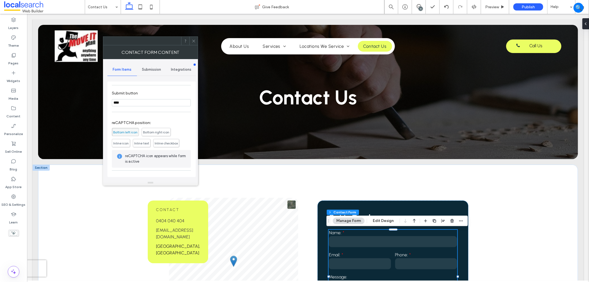
click at [158, 132] on span "Bottom right icon" at bounding box center [156, 132] width 26 height 4
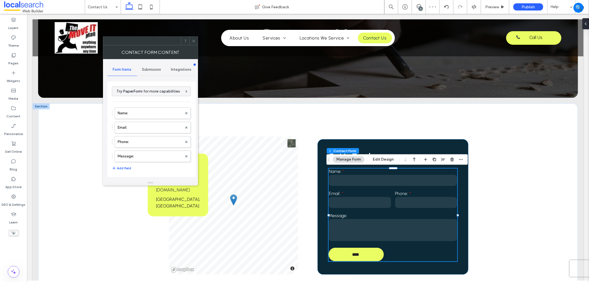
click at [193, 41] on icon at bounding box center [194, 41] width 4 height 4
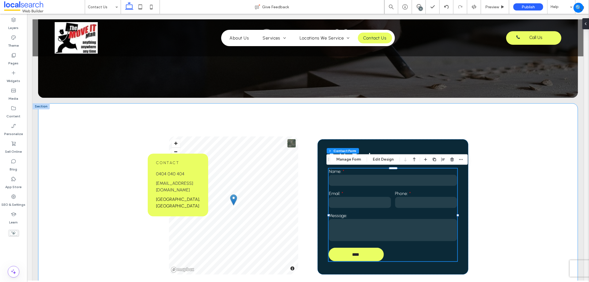
click at [500, 206] on div "Contact 0404 040 404 info@variant.com.au Gold Coast, Australia © Mapbox © OpenS…" at bounding box center [308, 205] width 540 height 204
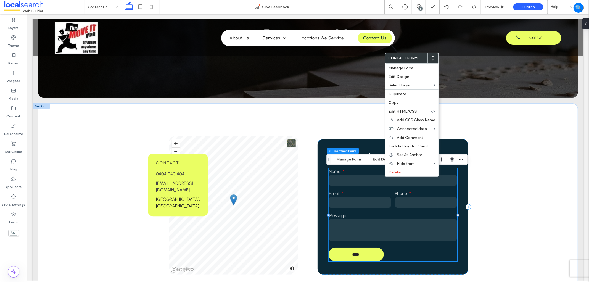
type input "**"
type input "*"
type input "***"
type input "**"
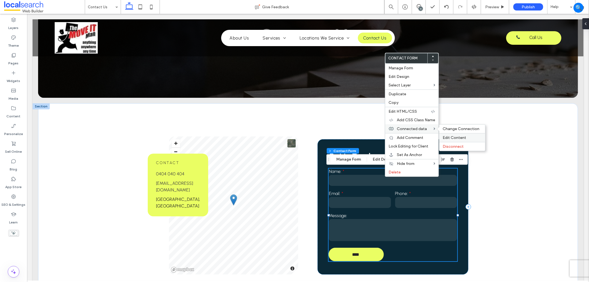
click at [454, 138] on span "Edit Content" at bounding box center [453, 137] width 23 height 5
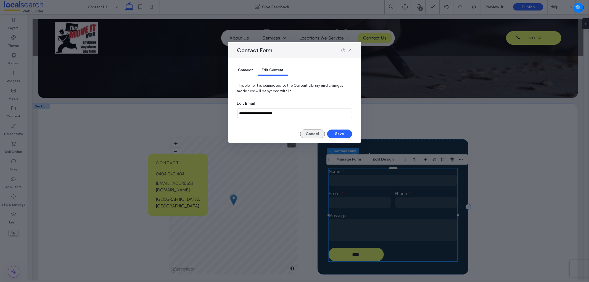
click at [312, 133] on button "Cancel" at bounding box center [312, 133] width 25 height 9
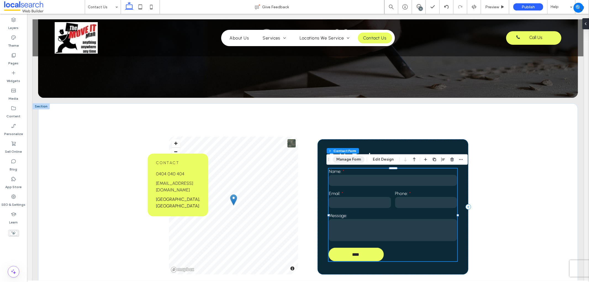
drag, startPoint x: 351, startPoint y: 160, endPoint x: 303, endPoint y: 161, distance: 48.0
click at [351, 160] on button "Manage Form" at bounding box center [349, 159] width 32 height 7
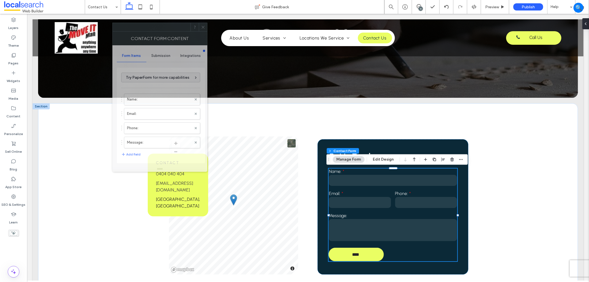
drag, startPoint x: 539, startPoint y: 72, endPoint x: 163, endPoint y: 28, distance: 378.4
click at [163, 28] on div at bounding box center [152, 27] width 78 height 8
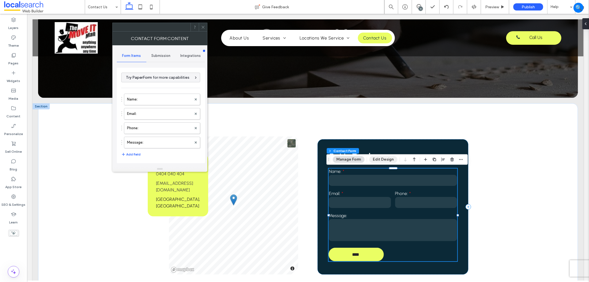
drag, startPoint x: 388, startPoint y: 159, endPoint x: 330, endPoint y: 162, distance: 58.0
click at [388, 159] on button "Edit Design" at bounding box center [383, 159] width 28 height 7
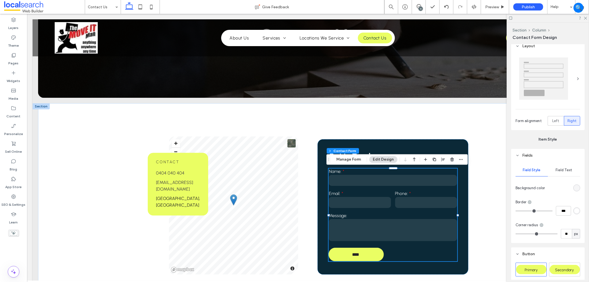
scroll to position [184, 0]
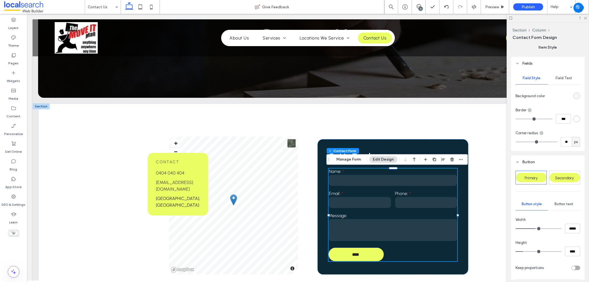
click at [565, 76] on span "Field Text" at bounding box center [564, 78] width 17 height 4
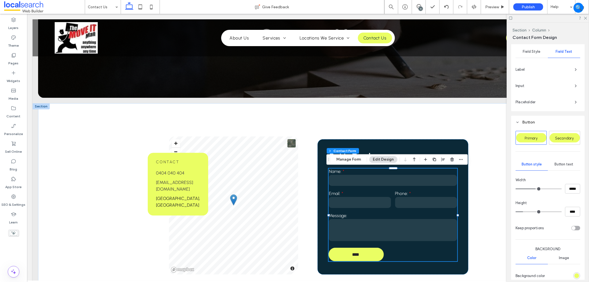
scroll to position [203, 0]
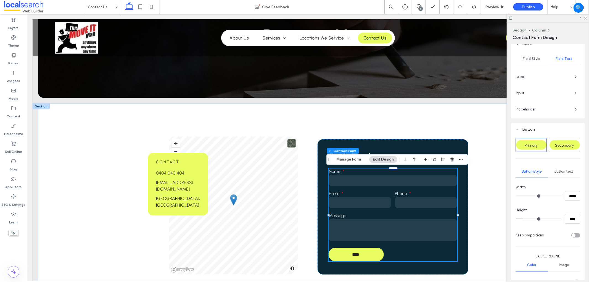
click at [569, 171] on span "Button text" at bounding box center [564, 171] width 19 height 4
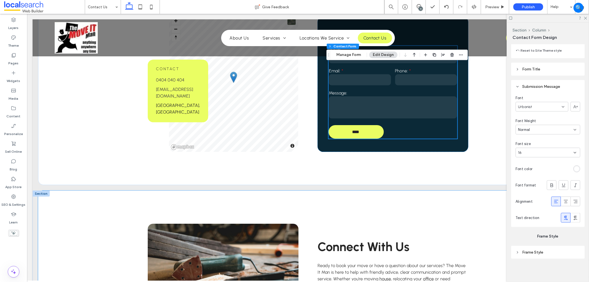
scroll to position [92, 0]
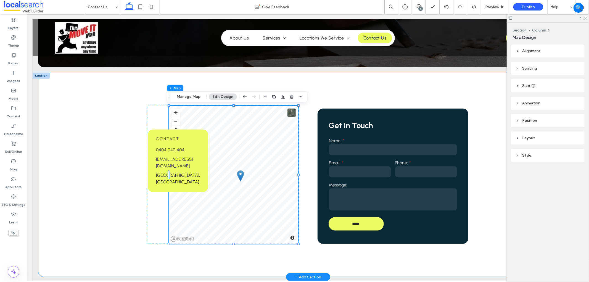
click at [458, 260] on div "Contact 0404 040 404 info@variant.com.au Gold Coast, Australia © Mapbox © OpenS…" at bounding box center [307, 174] width 331 height 204
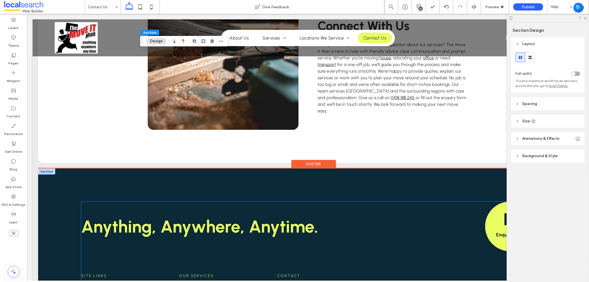
scroll to position [460, 0]
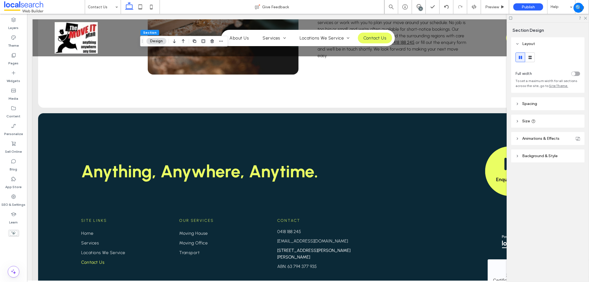
click at [586, 20] on div at bounding box center [547, 18] width 82 height 9
click at [586, 18] on use at bounding box center [585, 18] width 3 height 3
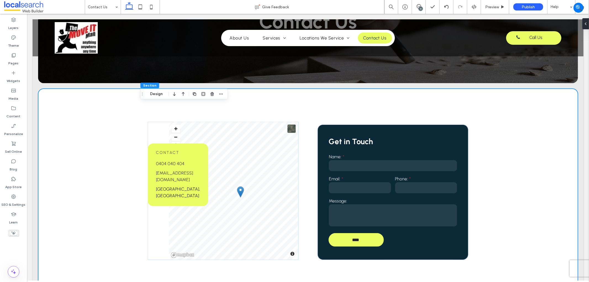
scroll to position [61, 0]
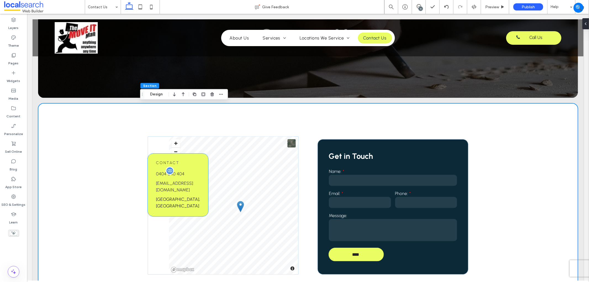
click at [177, 176] on span "0404 040 404" at bounding box center [170, 173] width 28 height 5
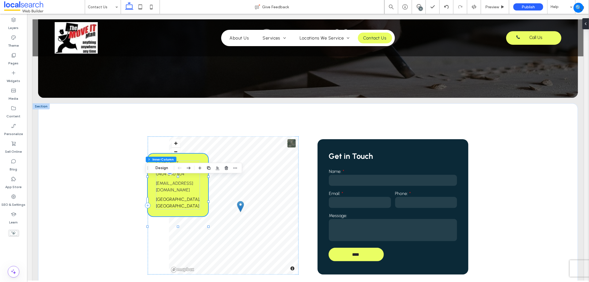
click at [178, 176] on span "0404 040 404" at bounding box center [170, 173] width 28 height 5
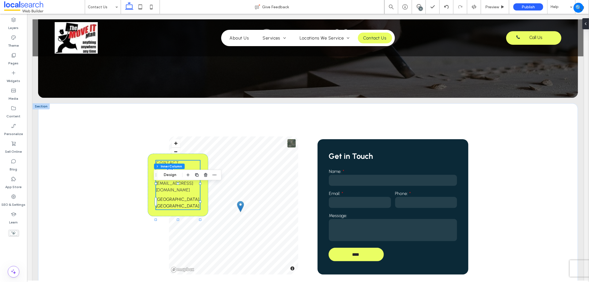
click at [184, 177] on p "0404 040 404" at bounding box center [178, 173] width 44 height 7
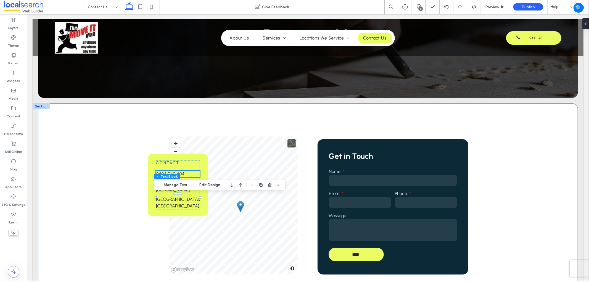
click at [304, 125] on div "Contact 0404 040 404 info@variant.com.au Gold Coast, Australia © Mapbox © OpenS…" at bounding box center [307, 205] width 331 height 204
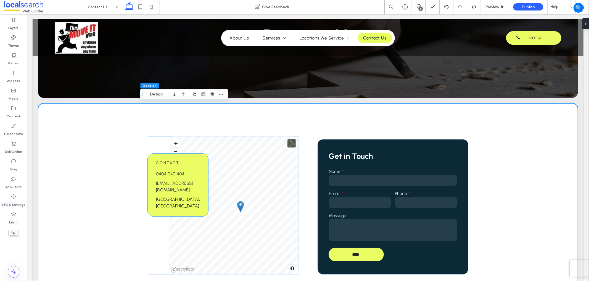
click at [182, 193] on div "Contact 0404 040 404 info@variant.com.au Gold Coast, Australia" at bounding box center [178, 184] width 44 height 49
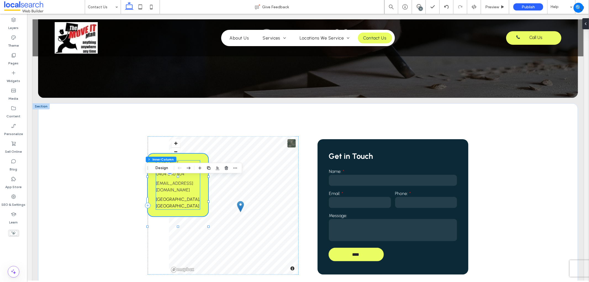
click at [179, 176] on span "0404 040 404" at bounding box center [170, 173] width 28 height 5
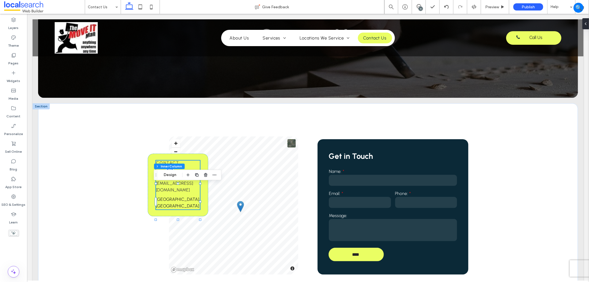
click at [179, 176] on span "0404 040 404" at bounding box center [170, 173] width 28 height 5
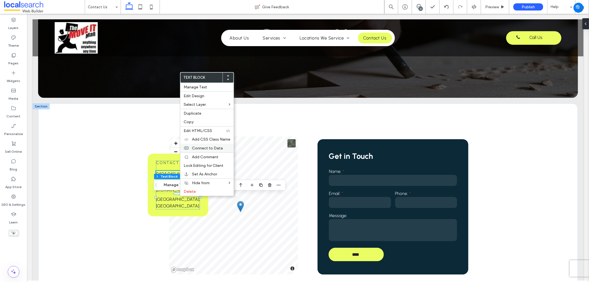
click at [205, 146] on span "Connect to Data" at bounding box center [207, 148] width 31 height 5
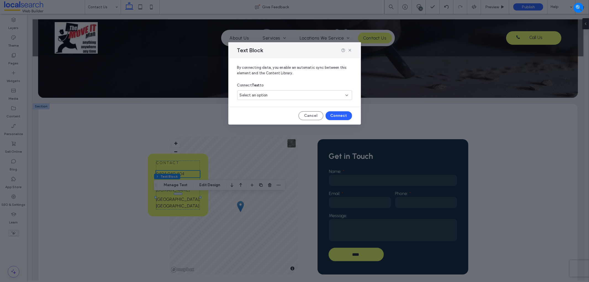
click at [284, 93] on div "Select an option" at bounding box center [291, 95] width 103 height 6
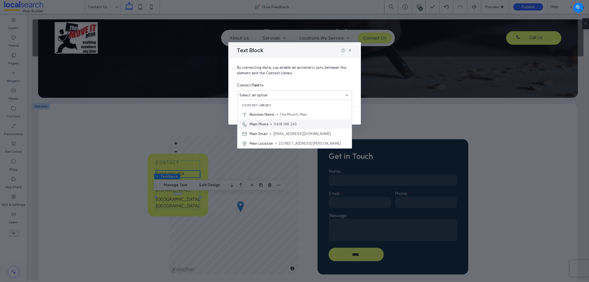
click at [284, 125] on span "0418 188 245" at bounding box center [310, 124] width 73 height 6
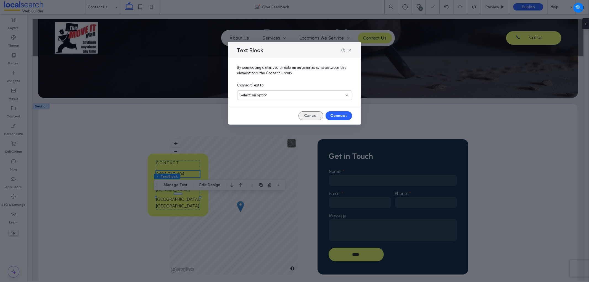
click at [307, 115] on button "Cancel" at bounding box center [310, 115] width 25 height 9
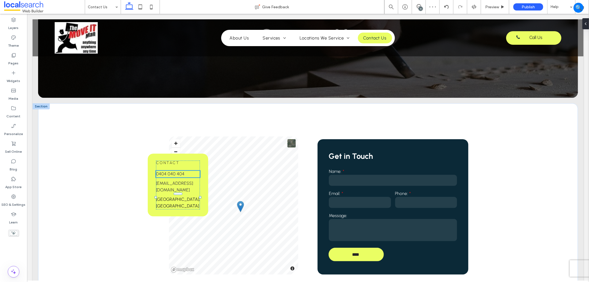
type input "**"
type input "****"
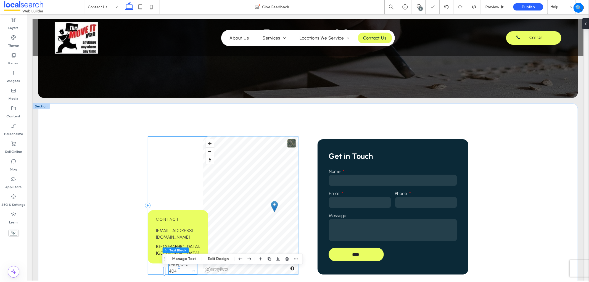
click at [183, 198] on div "Contact info@variant.com.au Gold Coast, Australia 0404 040 404 © Mapbox © OpenS…" at bounding box center [222, 205] width 151 height 138
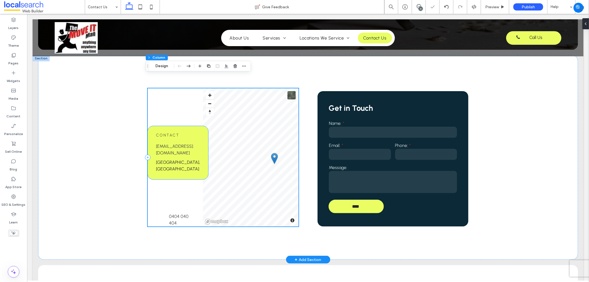
scroll to position [123, 0]
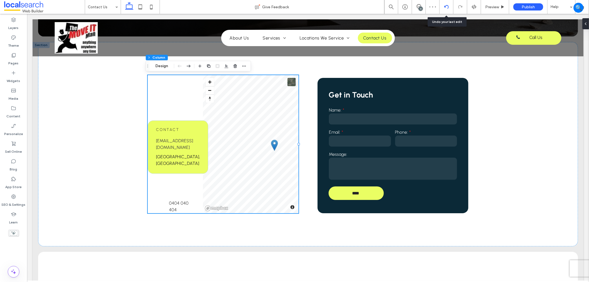
click at [444, 9] on div at bounding box center [446, 7] width 14 height 14
click at [449, 6] on div at bounding box center [446, 7] width 14 height 4
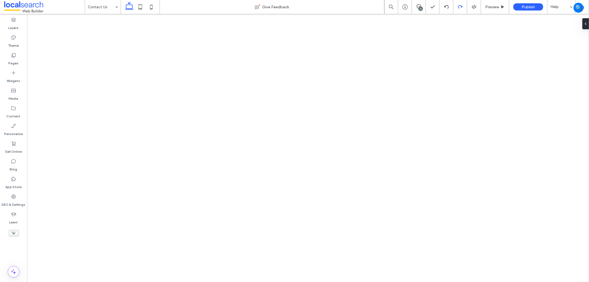
type input "********"
type input "**"
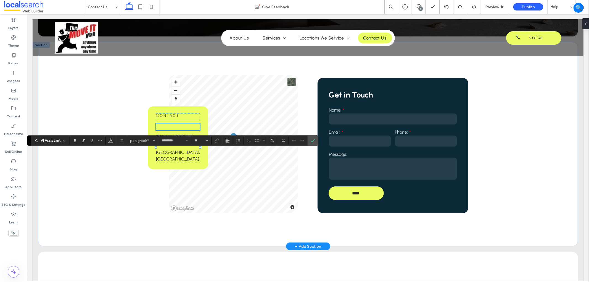
drag, startPoint x: 481, startPoint y: 15, endPoint x: 168, endPoint y: 149, distance: 340.7
click at [168, 130] on p "﻿" at bounding box center [178, 126] width 44 height 7
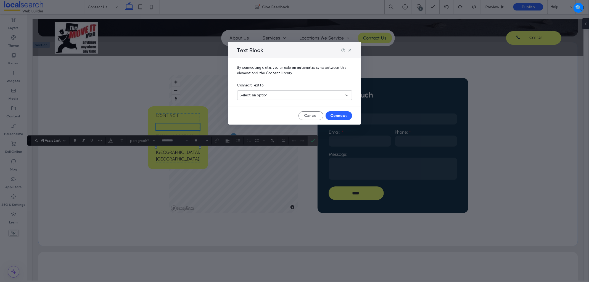
click at [305, 93] on div "Select an option" at bounding box center [291, 95] width 103 height 6
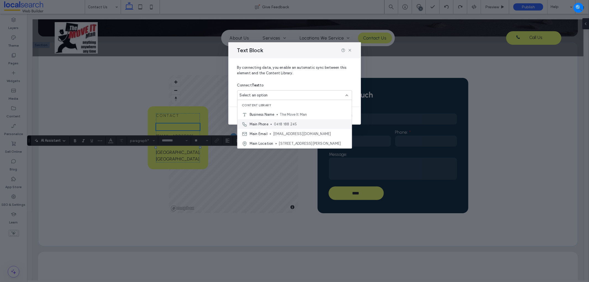
click at [298, 127] on div "Main Phone 0418 188 245" at bounding box center [294, 124] width 114 height 10
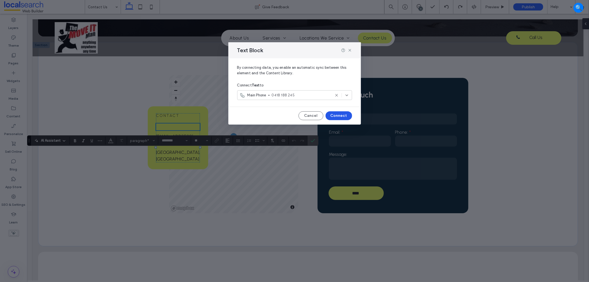
click at [341, 118] on button "Connect" at bounding box center [338, 115] width 26 height 9
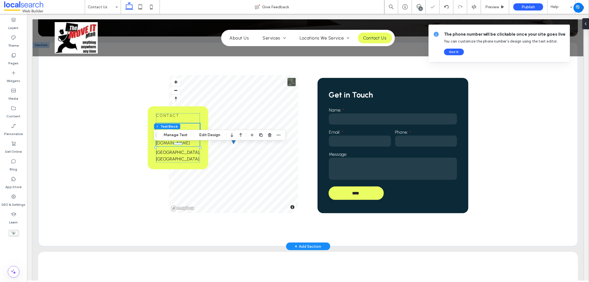
click at [185, 145] on link "info@variant.com.au" at bounding box center [174, 139] width 37 height 12
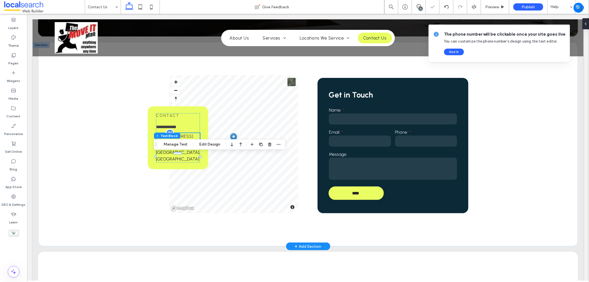
click at [185, 145] on link "info@variant.com.au" at bounding box center [174, 139] width 37 height 12
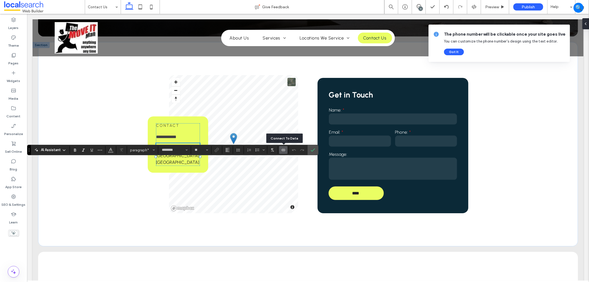
click at [282, 148] on icon "Connect To Data" at bounding box center [283, 150] width 4 height 4
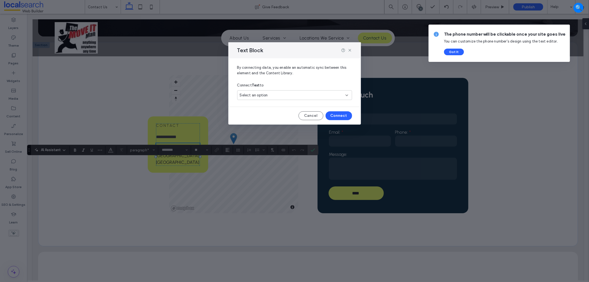
click at [307, 111] on div "By connecting data, you enable an automatic sync between this element and the C…" at bounding box center [294, 91] width 132 height 66
click at [309, 97] on div "Select an option" at bounding box center [291, 95] width 103 height 6
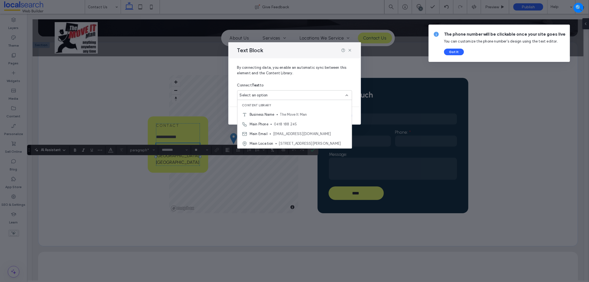
click at [294, 131] on div "Main Email [EMAIL_ADDRESS][DOMAIN_NAME]" at bounding box center [294, 134] width 114 height 10
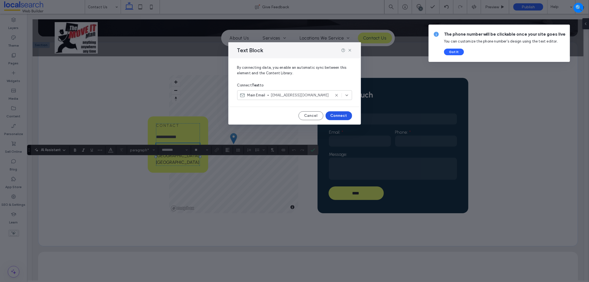
click at [335, 113] on button "Connect" at bounding box center [338, 115] width 26 height 9
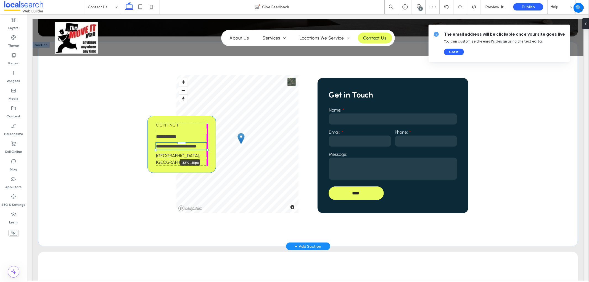
drag, startPoint x: 204, startPoint y: 149, endPoint x: 213, endPoint y: 150, distance: 8.6
click at [213, 150] on div "**********" at bounding box center [307, 144] width 331 height 204
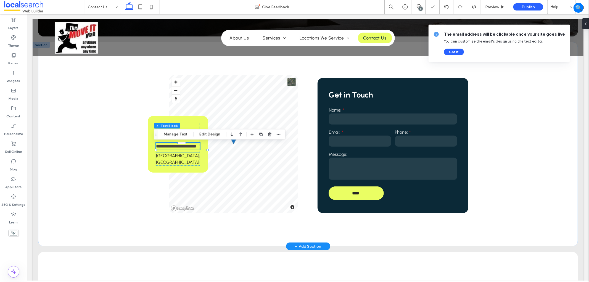
click at [186, 164] on link "[GEOGRAPHIC_DATA], [GEOGRAPHIC_DATA]" at bounding box center [178, 159] width 44 height 12
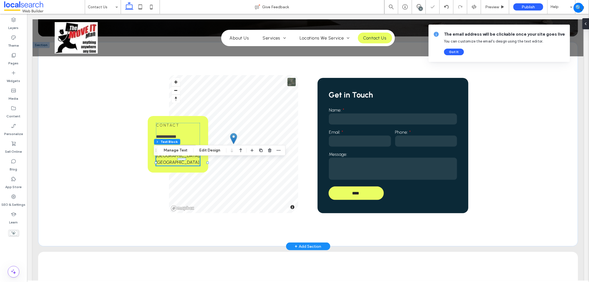
click at [186, 164] on link "[GEOGRAPHIC_DATA], [GEOGRAPHIC_DATA]" at bounding box center [178, 159] width 44 height 12
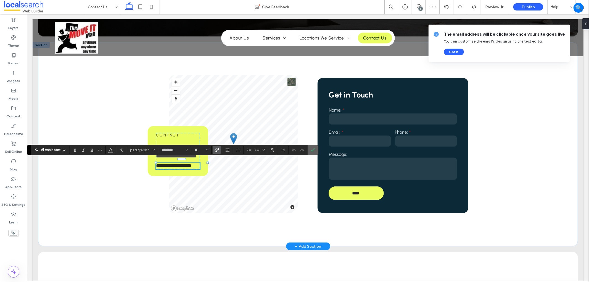
click at [317, 147] on label "Confirm" at bounding box center [313, 150] width 8 height 10
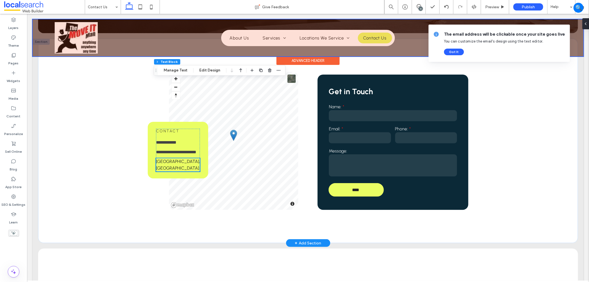
scroll to position [126, 0]
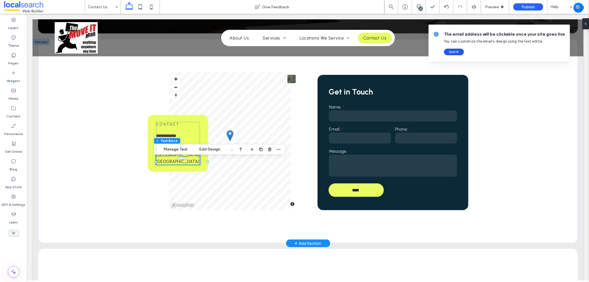
click at [456, 50] on button "Got It" at bounding box center [454, 52] width 20 height 7
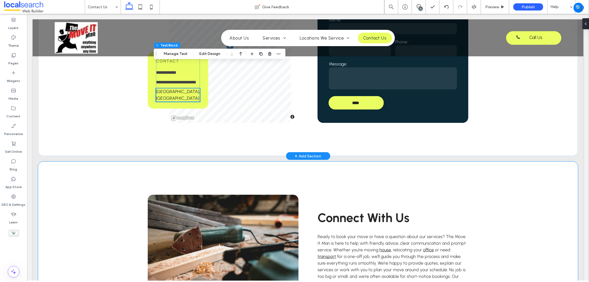
scroll to position [156, 0]
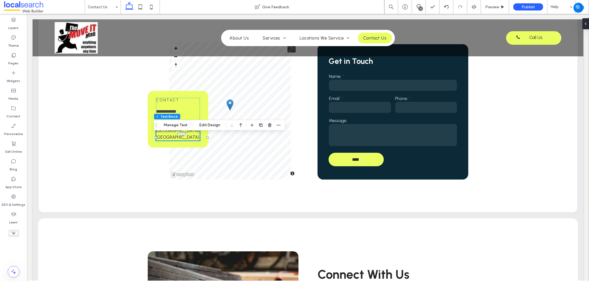
click at [195, 136] on p "[GEOGRAPHIC_DATA], [GEOGRAPHIC_DATA]" at bounding box center [178, 133] width 44 height 13
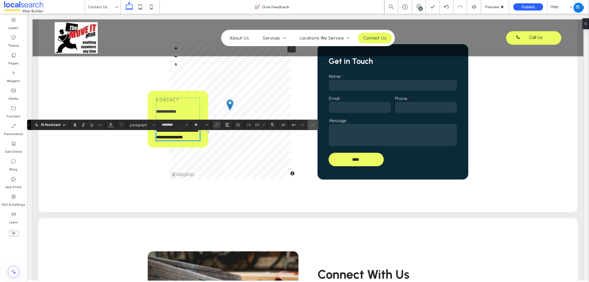
scroll to position [165, 0]
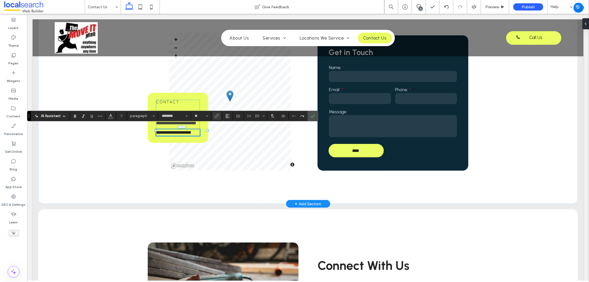
click at [196, 129] on p "**********" at bounding box center [178, 132] width 44 height 7
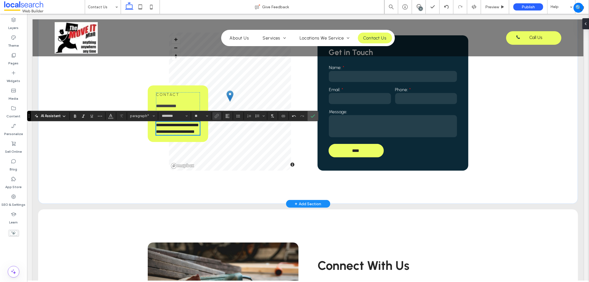
scroll to position [0, 0]
drag, startPoint x: 203, startPoint y: 131, endPoint x: 192, endPoint y: 134, distance: 11.6
click at [152, 126] on div "**********" at bounding box center [307, 101] width 331 height 204
click at [216, 116] on icon "Link" at bounding box center [216, 116] width 4 height 4
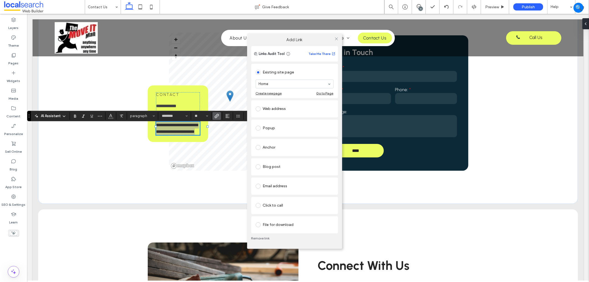
click at [265, 106] on div "Web address" at bounding box center [295, 108] width 78 height 9
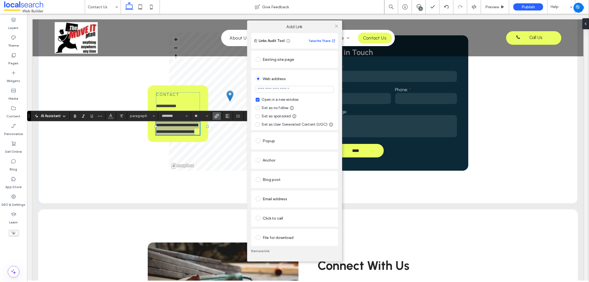
click at [280, 110] on div "Set as no follow" at bounding box center [275, 108] width 27 height 6
click at [279, 91] on input "url" at bounding box center [295, 89] width 78 height 7
click at [295, 89] on input "*******" at bounding box center [295, 89] width 78 height 7
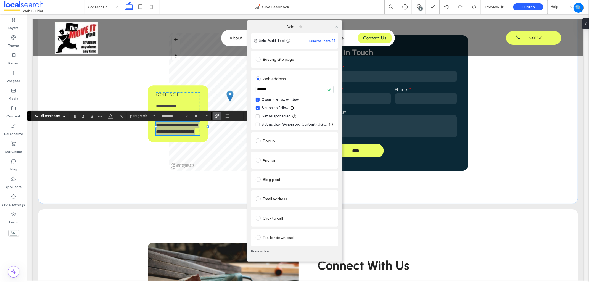
click at [295, 89] on input "*******" at bounding box center [295, 89] width 78 height 7
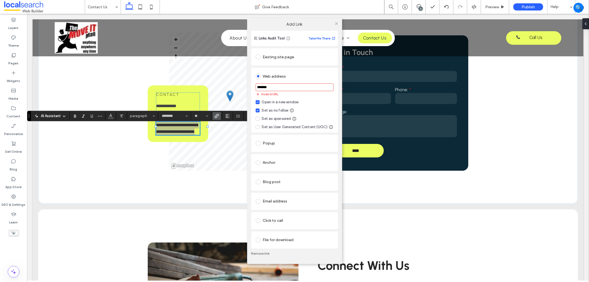
click at [296, 90] on input "*******" at bounding box center [295, 87] width 78 height 8
click at [295, 90] on input "*******" at bounding box center [295, 87] width 78 height 8
paste input "**********"
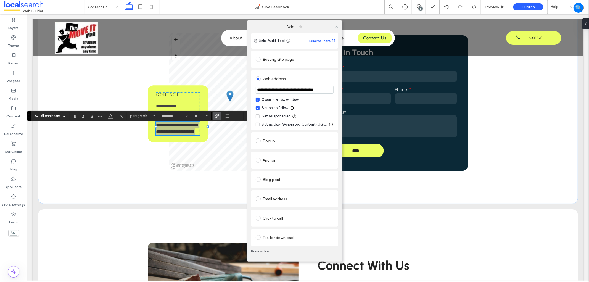
scroll to position [0, 16]
type input "**********"
click at [336, 26] on use at bounding box center [336, 26] width 3 height 3
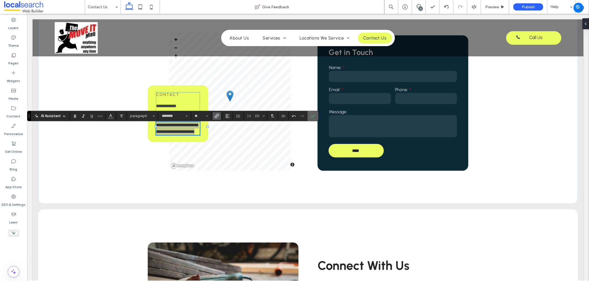
click at [313, 115] on icon "Confirm" at bounding box center [313, 116] width 4 height 4
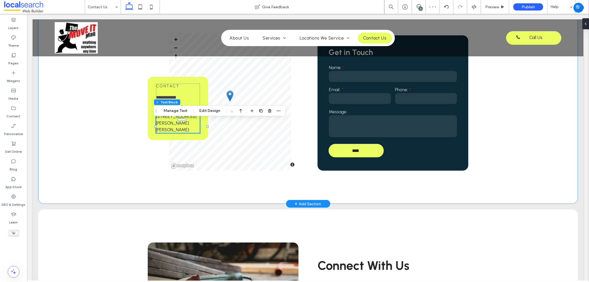
click at [315, 182] on div "**********" at bounding box center [307, 101] width 331 height 204
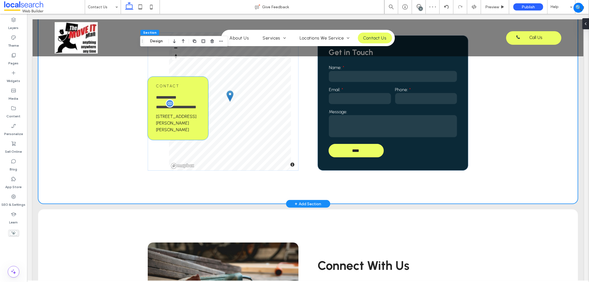
click at [181, 110] on p "**********" at bounding box center [178, 106] width 44 height 7
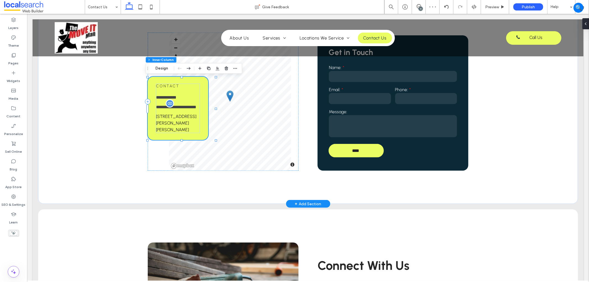
click at [181, 110] on p "**********" at bounding box center [178, 106] width 44 height 7
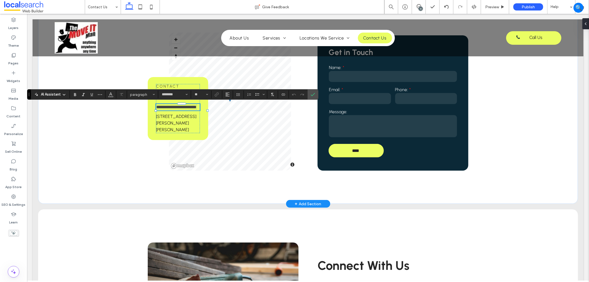
click at [181, 110] on p "**********" at bounding box center [178, 107] width 44 height 7
click at [112, 94] on icon "Color" at bounding box center [110, 94] width 4 height 4
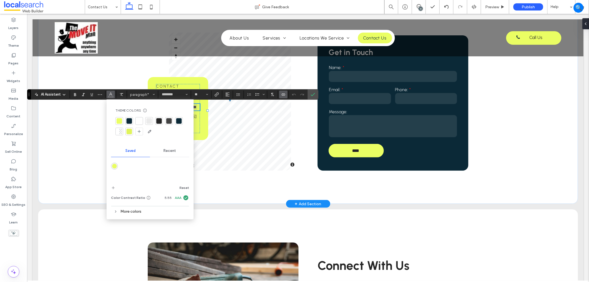
click at [128, 119] on div at bounding box center [129, 121] width 6 height 6
click at [316, 93] on label "Confirm" at bounding box center [313, 94] width 8 height 10
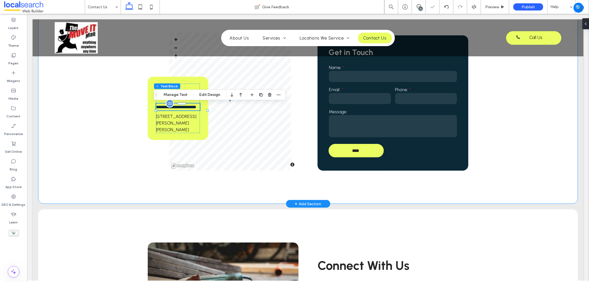
click at [304, 169] on div "**********" at bounding box center [307, 101] width 331 height 204
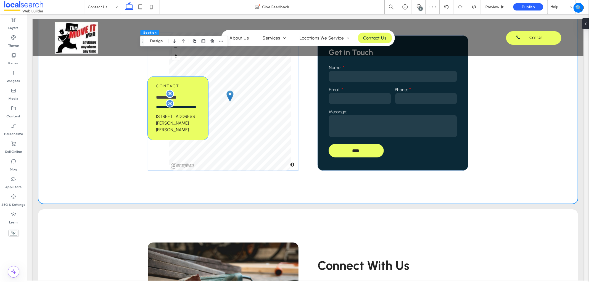
click at [187, 96] on p "**********" at bounding box center [178, 97] width 44 height 7
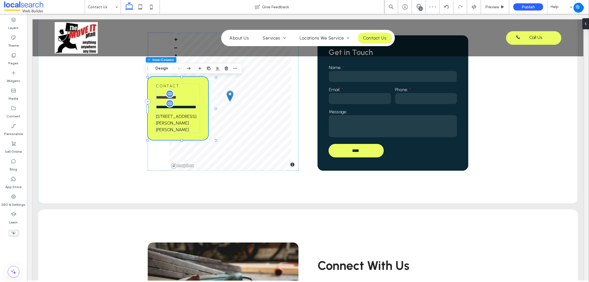
click at [187, 96] on p "**********" at bounding box center [178, 97] width 44 height 7
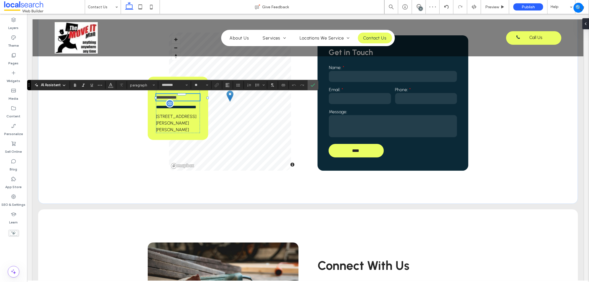
click at [187, 96] on p "**********" at bounding box center [178, 97] width 44 height 7
click at [112, 84] on icon "Color" at bounding box center [110, 84] width 4 height 4
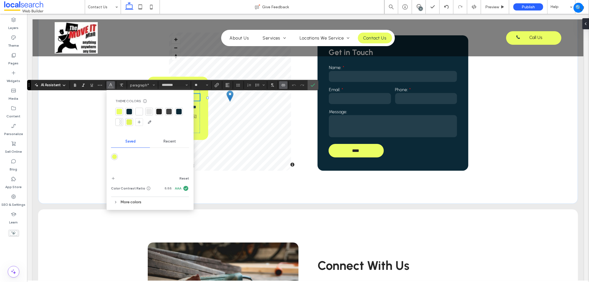
click at [128, 110] on div at bounding box center [129, 112] width 6 height 6
click at [313, 84] on icon "Confirm" at bounding box center [313, 85] width 4 height 4
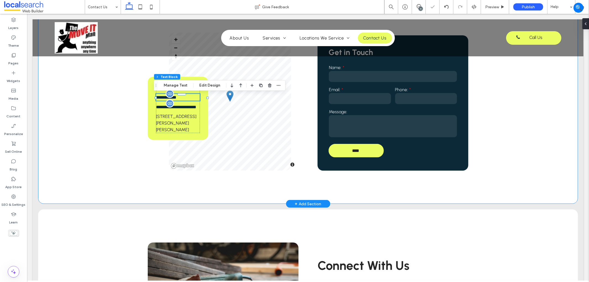
click at [306, 149] on div "**********" at bounding box center [307, 101] width 331 height 204
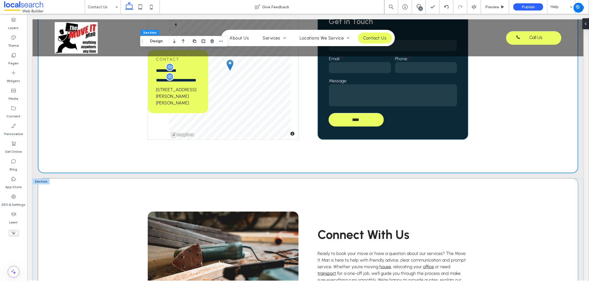
scroll to position [134, 0]
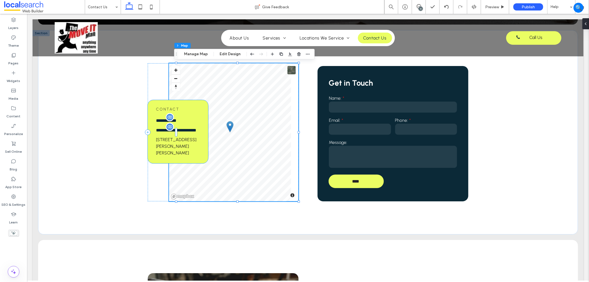
click at [207, 134] on div "**********" at bounding box center [177, 131] width 60 height 63
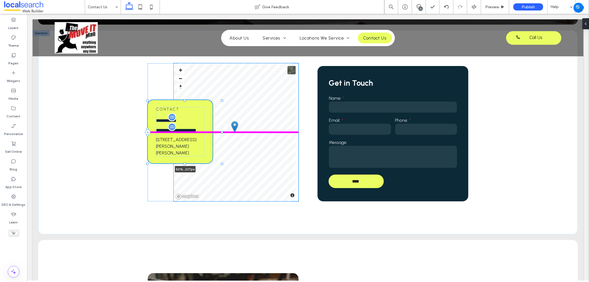
drag, startPoint x: 214, startPoint y: 131, endPoint x: 217, endPoint y: 130, distance: 3.7
click at [217, 130] on div "**********" at bounding box center [307, 132] width 331 height 204
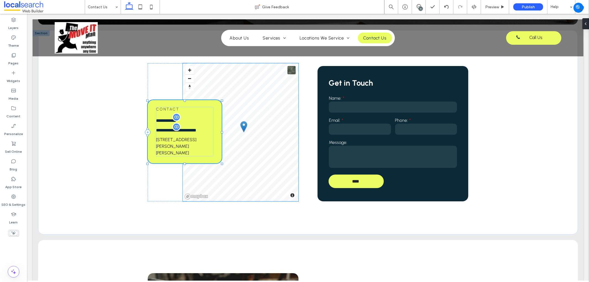
type input "**"
type input "****"
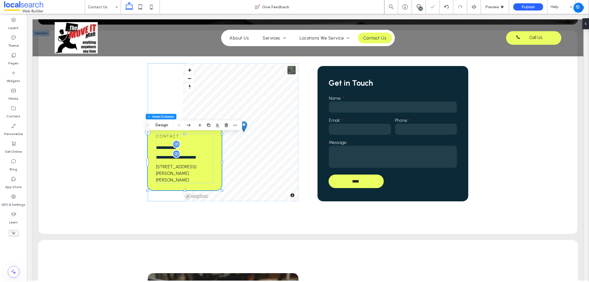
click at [156, 121] on div "Section Column Inner Column Design" at bounding box center [193, 125] width 97 height 10
click at [156, 122] on button "Design" at bounding box center [162, 125] width 20 height 7
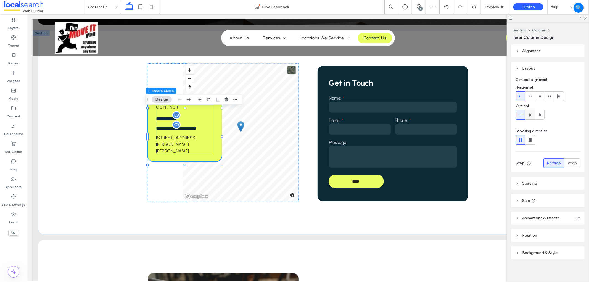
click at [527, 113] on div at bounding box center [529, 114] width 9 height 9
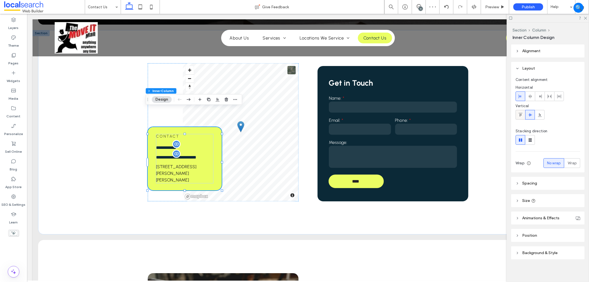
click at [518, 114] on icon at bounding box center [520, 115] width 4 height 4
click at [528, 115] on icon at bounding box center [530, 115] width 4 height 4
click at [520, 115] on use at bounding box center [520, 115] width 4 height 4
click at [444, 9] on icon at bounding box center [446, 7] width 4 height 4
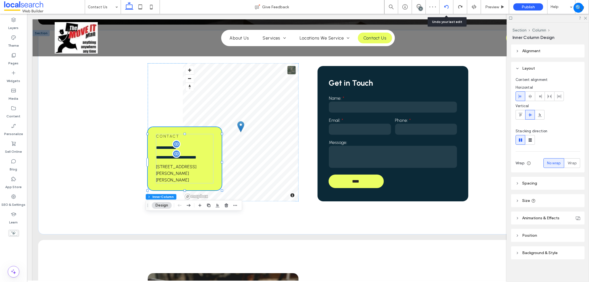
type input "**"
type input "****"
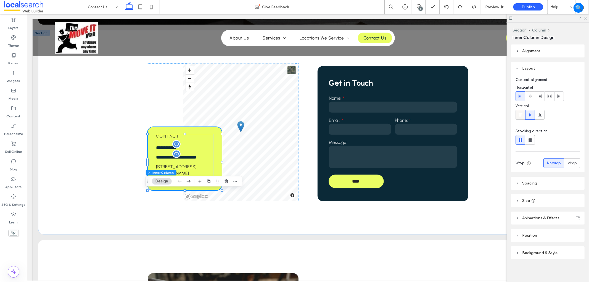
click at [524, 115] on div at bounding box center [520, 114] width 9 height 9
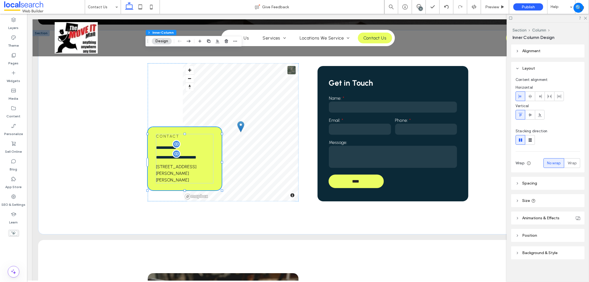
scroll to position [1, 0]
click at [586, 17] on icon at bounding box center [585, 18] width 4 height 4
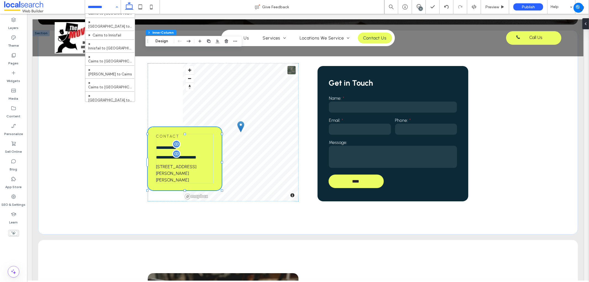
scroll to position [135, 0]
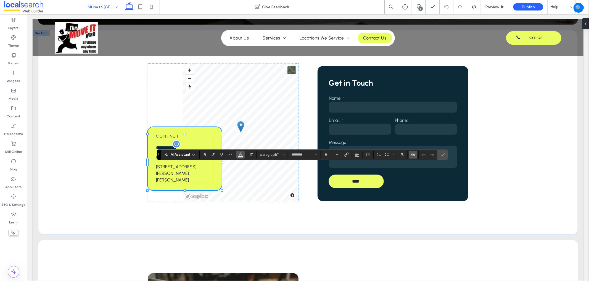
click at [238, 153] on icon "Color" at bounding box center [240, 154] width 4 height 4
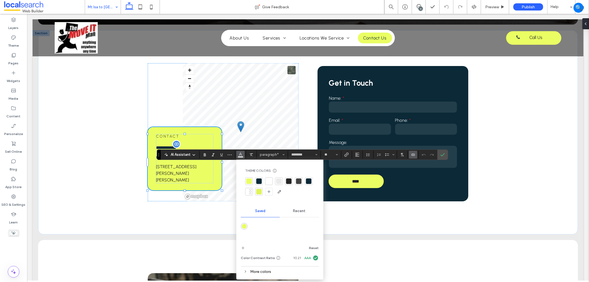
click at [266, 181] on div at bounding box center [269, 181] width 6 height 6
click at [445, 153] on icon "Confirm" at bounding box center [442, 154] width 4 height 4
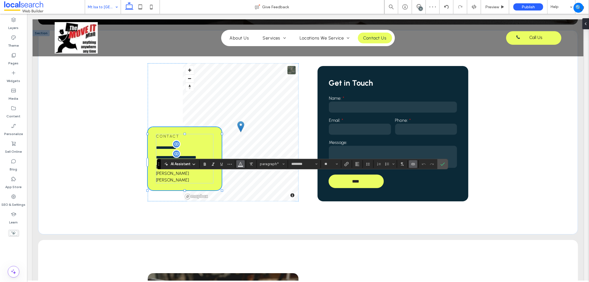
click at [240, 164] on icon "Color" at bounding box center [240, 163] width 4 height 4
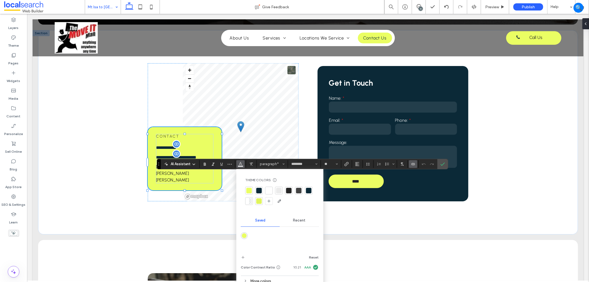
click at [269, 192] on div at bounding box center [269, 191] width 6 height 6
click at [443, 162] on icon "Confirm" at bounding box center [442, 164] width 4 height 4
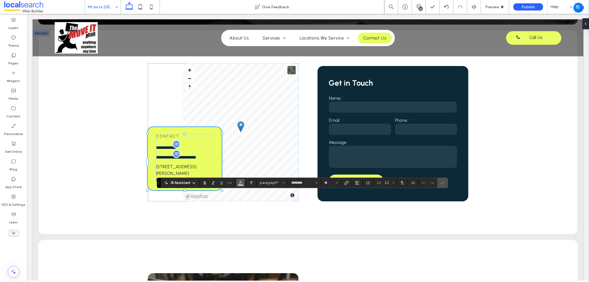
click at [241, 180] on icon "Color" at bounding box center [240, 182] width 4 height 4
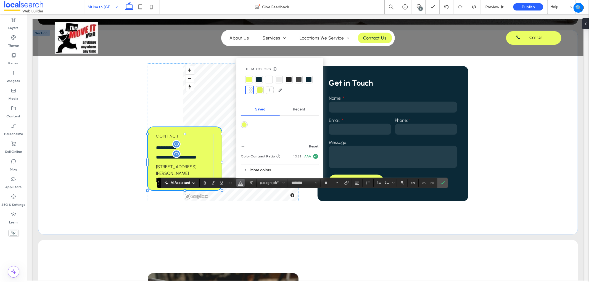
click at [266, 80] on div at bounding box center [269, 80] width 6 height 6
click at [442, 182] on icon "Confirm" at bounding box center [442, 183] width 4 height 4
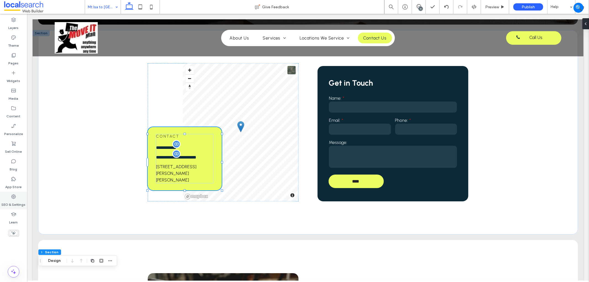
click at [12, 202] on label "SEO & Settings" at bounding box center [14, 203] width 24 height 8
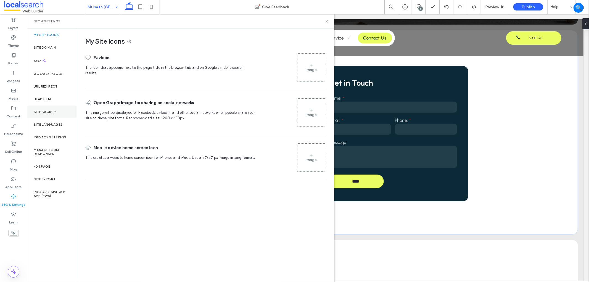
click at [50, 114] on div "Site Backup" at bounding box center [52, 111] width 50 height 13
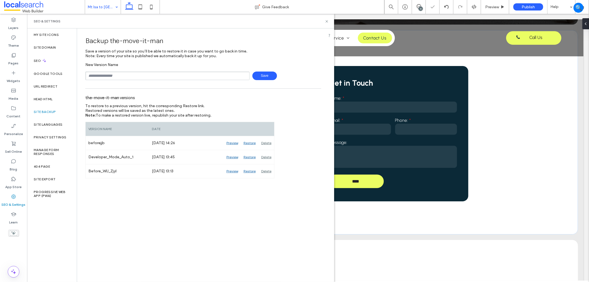
click at [134, 75] on input "text" at bounding box center [167, 75] width 164 height 9
type input "**********"
click at [273, 75] on span "Save" at bounding box center [264, 75] width 25 height 9
click at [329, 22] on div "SEO & Settings" at bounding box center [180, 21] width 307 height 15
click at [325, 23] on icon at bounding box center [327, 21] width 4 height 4
